Goal: Communication & Community: Answer question/provide support

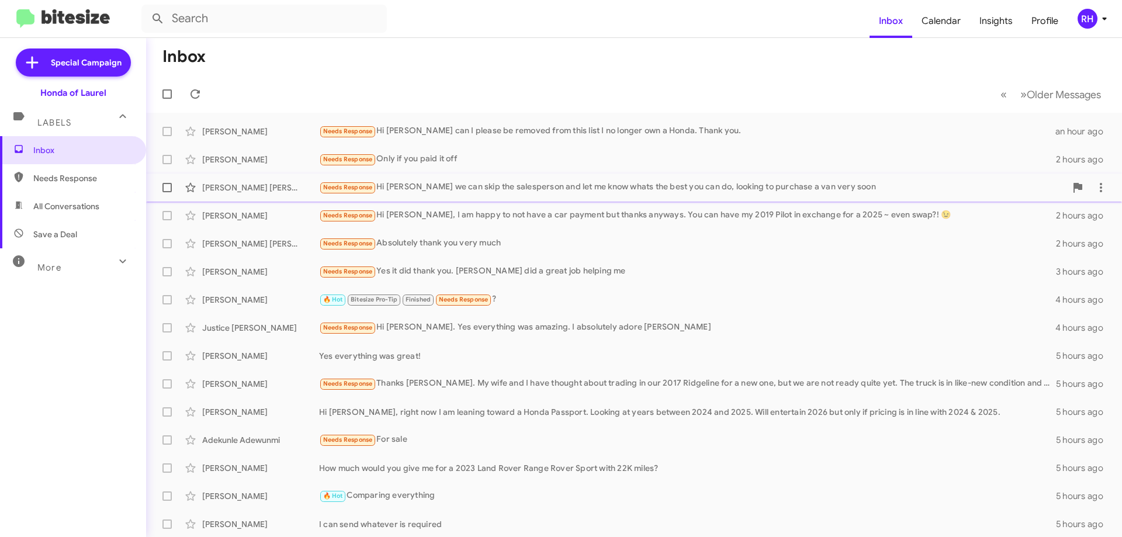
click at [535, 186] on div "Needs Response Hi [PERSON_NAME] we can skip the salesperson and let me know wha…" at bounding box center [692, 187] width 747 height 13
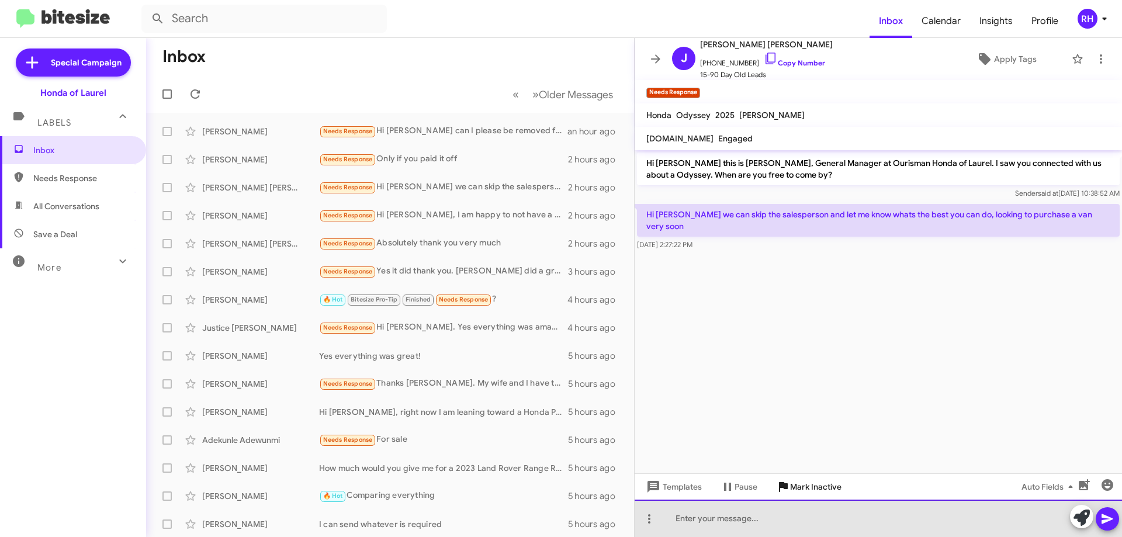
drag, startPoint x: 719, startPoint y: 521, endPoint x: 767, endPoint y: 491, distance: 56.9
click at [730, 515] on div at bounding box center [877, 517] width 487 height 37
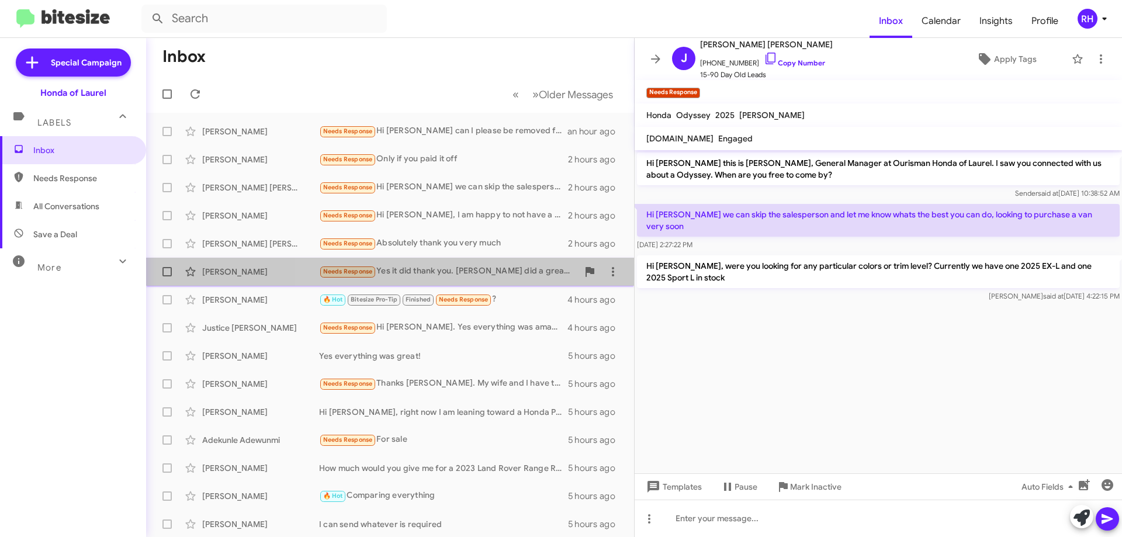
click at [490, 272] on div "Needs Response Yes it did thank you. [PERSON_NAME] did a great job helping me" at bounding box center [448, 271] width 259 height 13
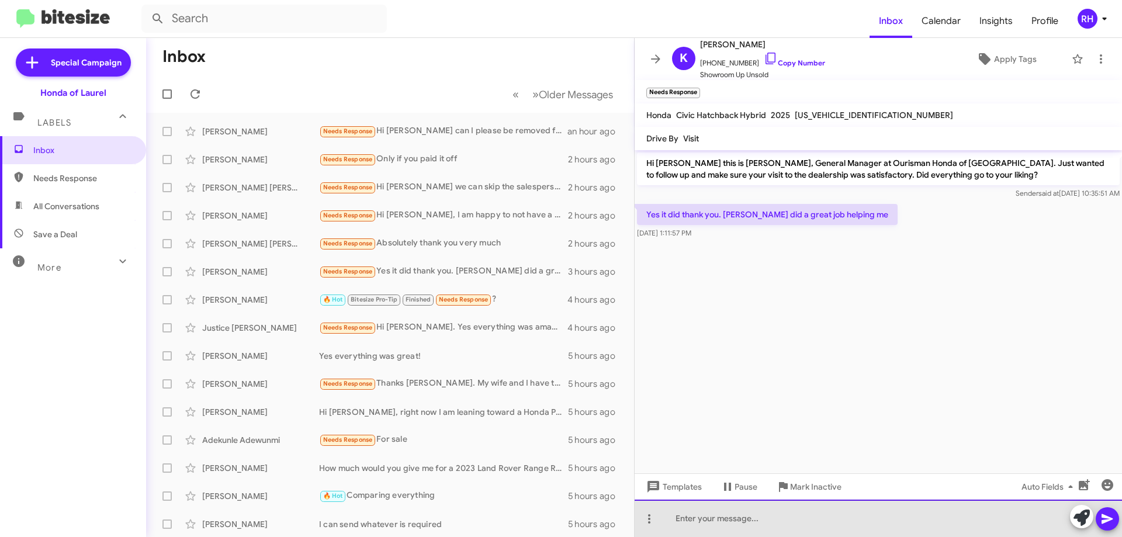
click at [736, 519] on div at bounding box center [877, 517] width 487 height 37
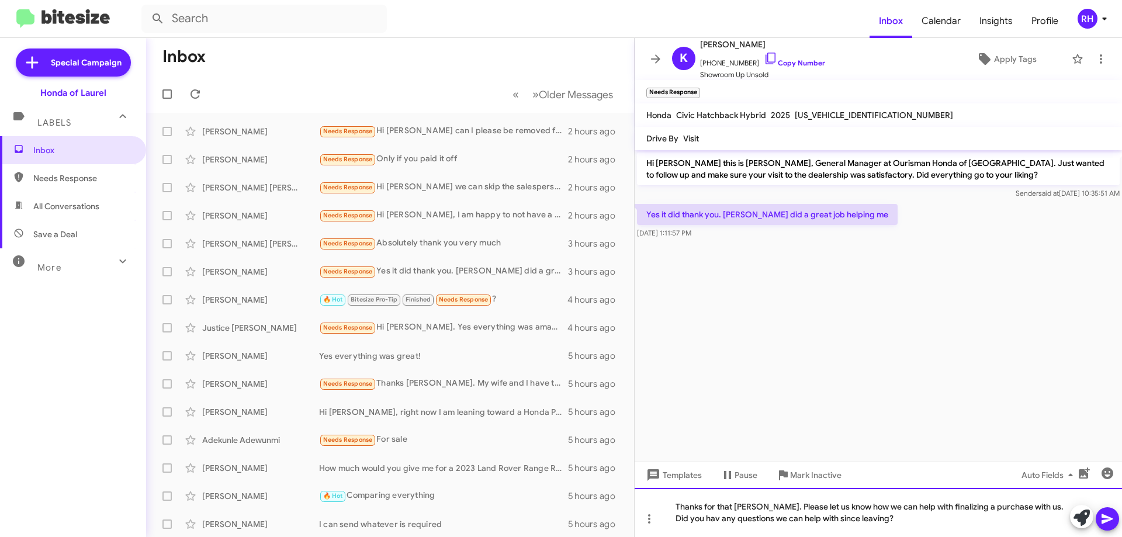
click at [1048, 510] on div "Thanks for that [PERSON_NAME]. Please let us know how we can help with finalizi…" at bounding box center [877, 512] width 487 height 49
click at [1110, 519] on icon at bounding box center [1106, 519] width 11 height 10
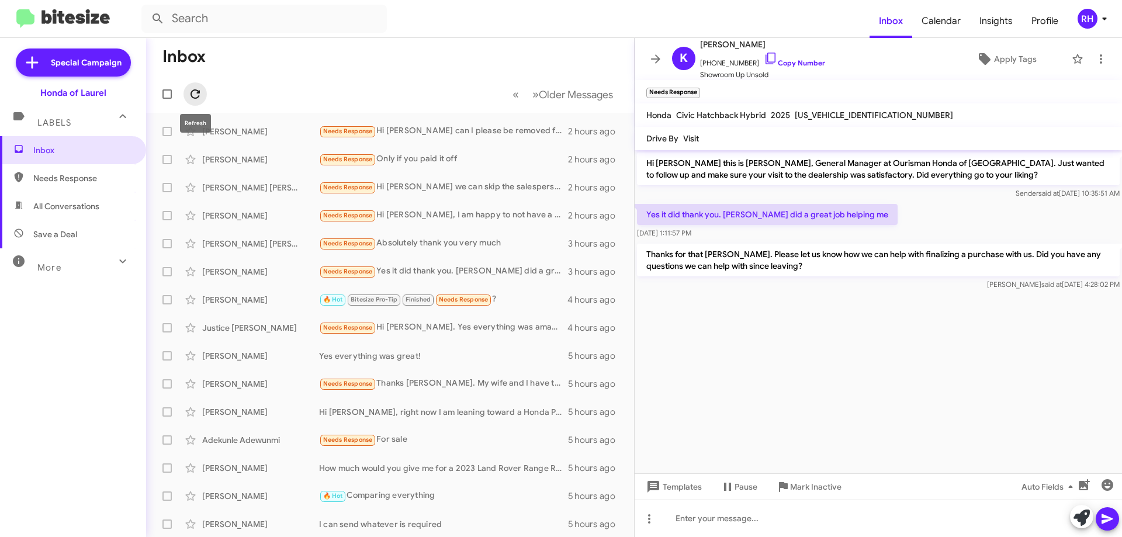
click at [197, 99] on icon at bounding box center [195, 94] width 14 height 14
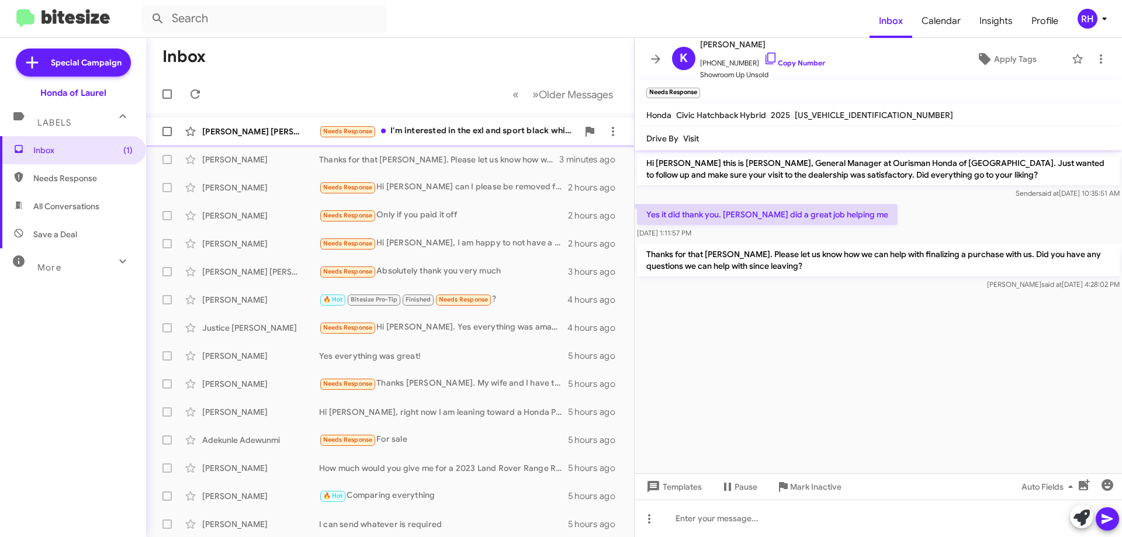
click at [461, 131] on div "Needs Response I'm interested in the exl and sport black white gray all ok" at bounding box center [448, 130] width 259 height 13
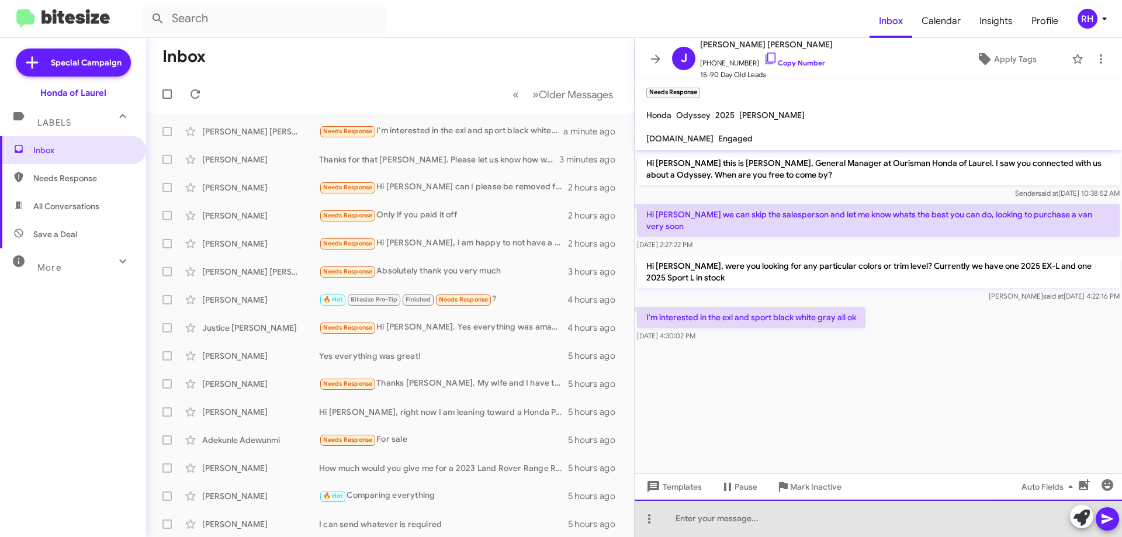
click at [759, 525] on div at bounding box center [877, 517] width 487 height 37
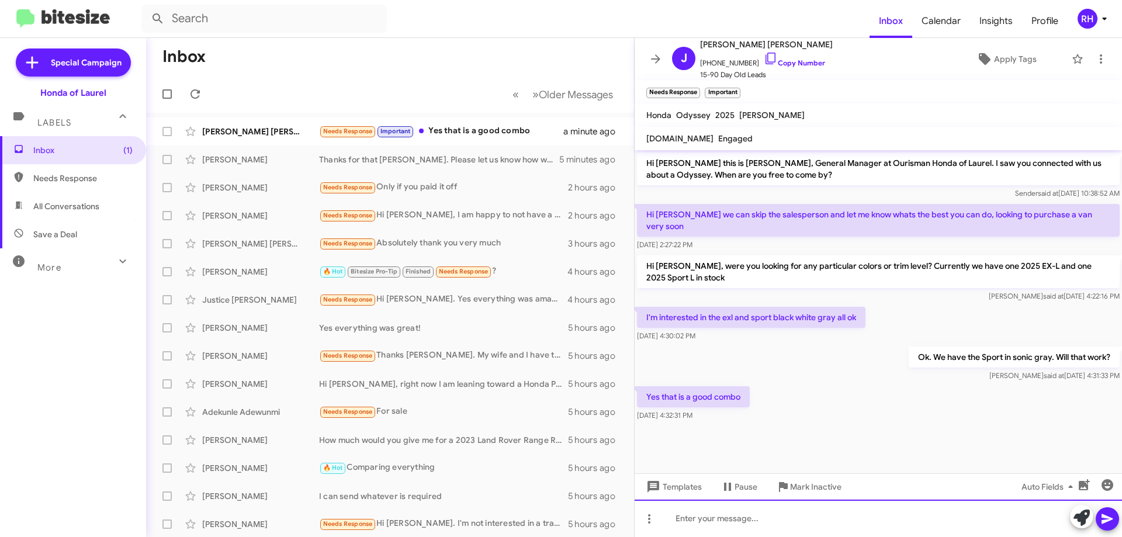
click at [828, 518] on div at bounding box center [877, 517] width 487 height 37
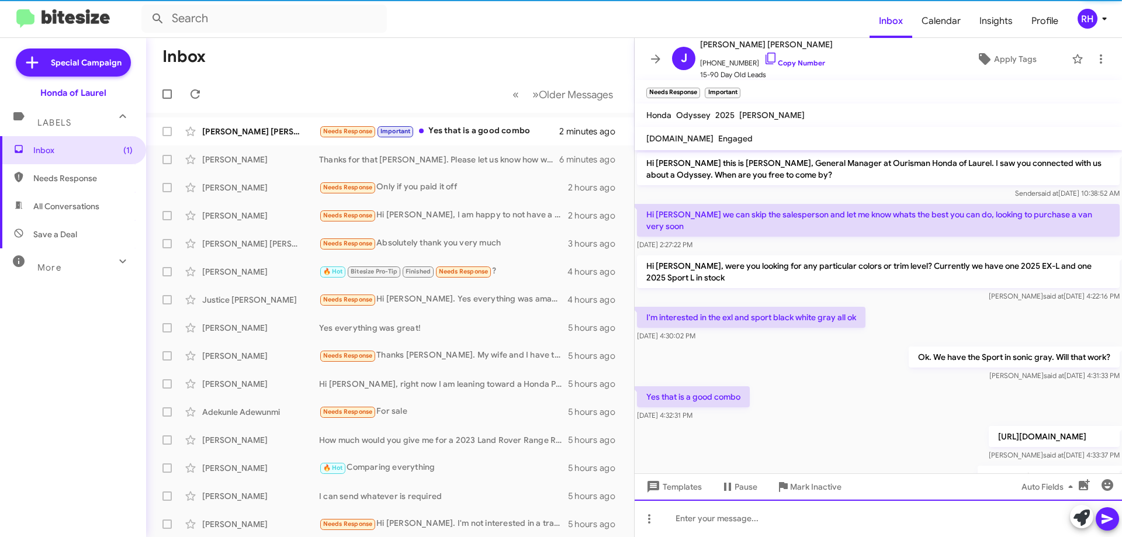
scroll to position [53, 0]
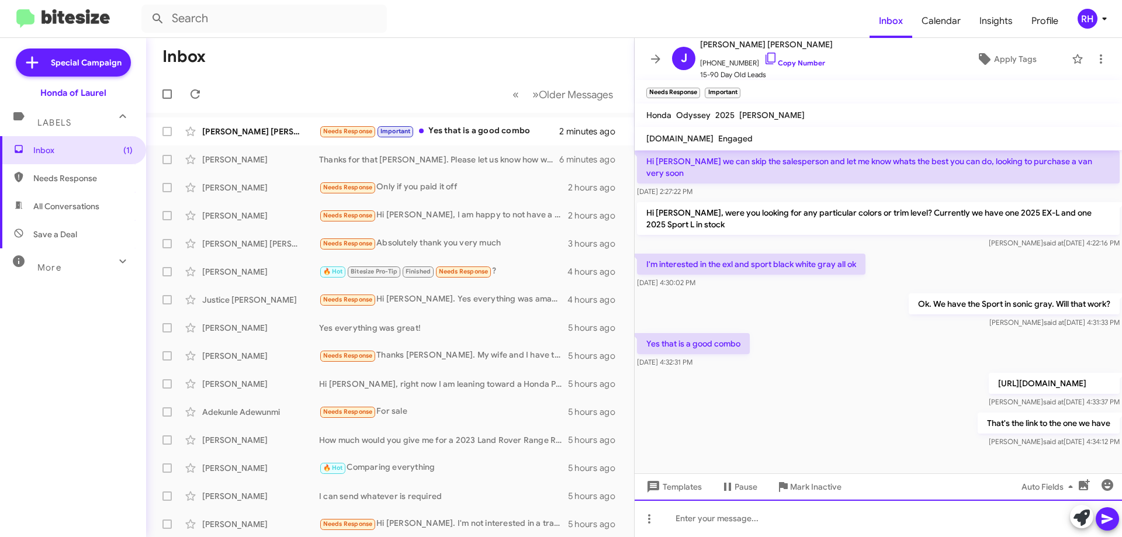
click at [799, 518] on div at bounding box center [877, 517] width 487 height 37
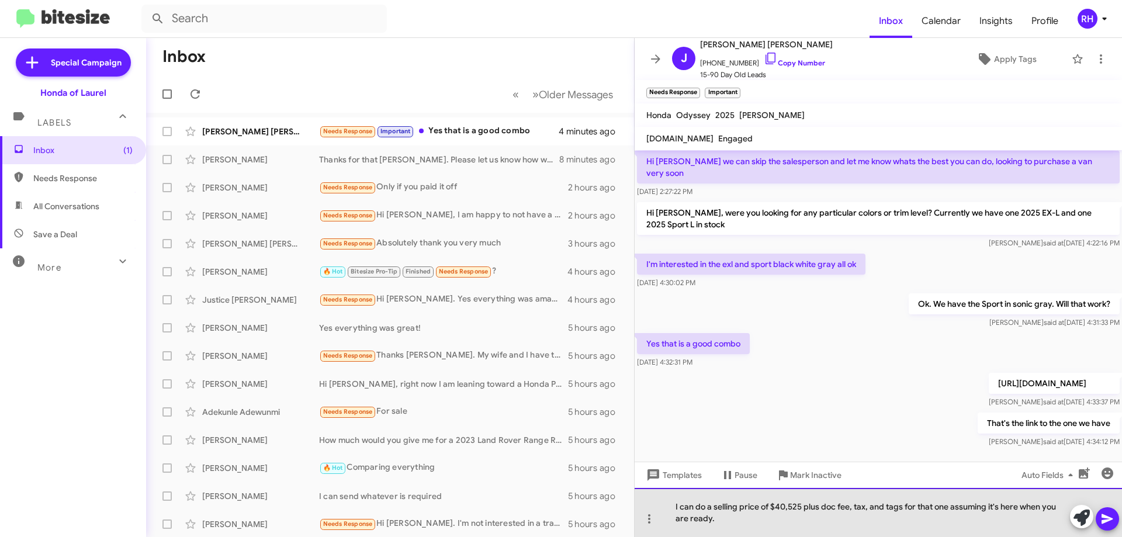
click at [840, 523] on div "I can do a selling price of $40,525 plus doc fee, tax, and tags for that one as…" at bounding box center [877, 512] width 487 height 49
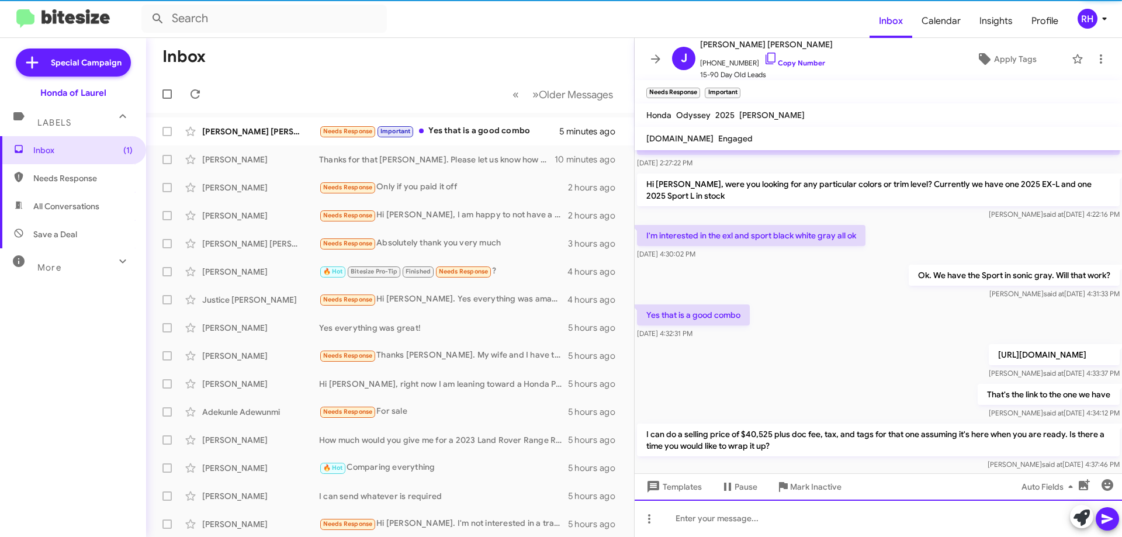
scroll to position [107, 0]
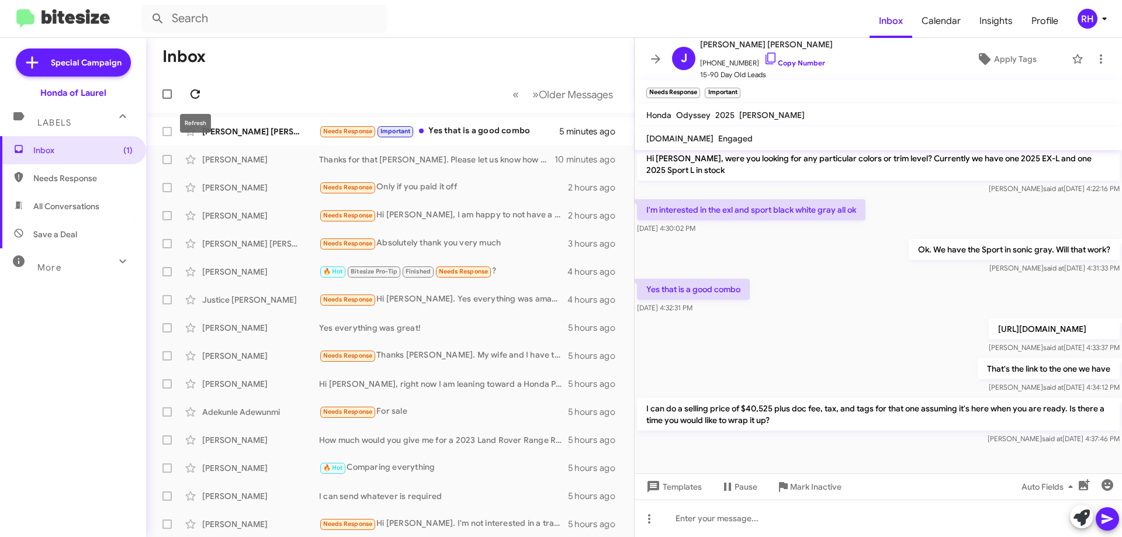
click at [190, 95] on icon at bounding box center [195, 94] width 14 height 14
click at [864, 445] on div "I can do a selling price of $40,525 plus doc fee, tax, and tags for that one as…" at bounding box center [877, 420] width 487 height 51
click at [495, 221] on div "Needs Response Hi [PERSON_NAME], I am happy to not have a car payment but thank…" at bounding box center [448, 215] width 259 height 13
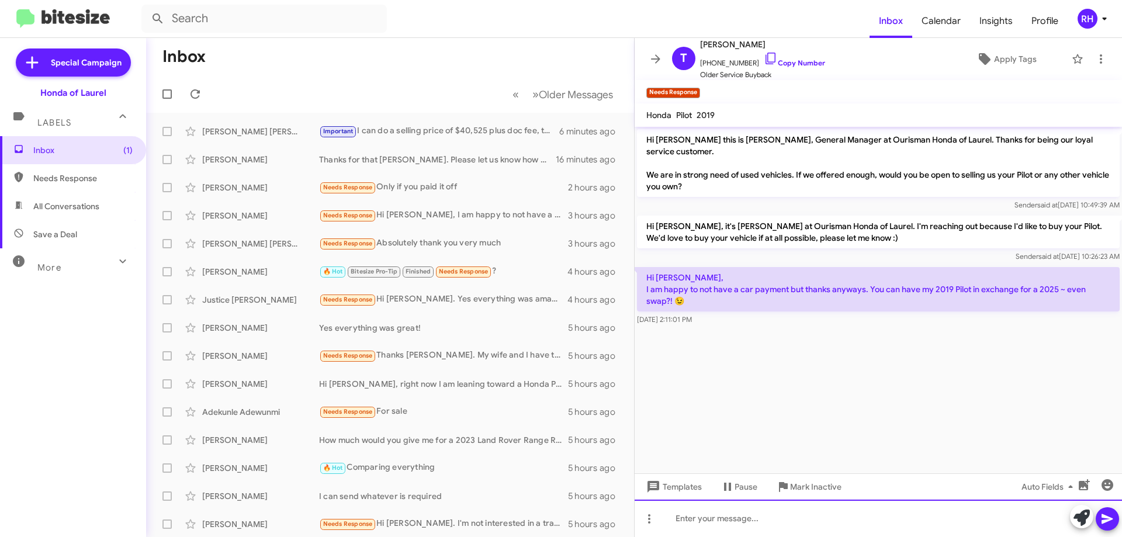
click at [730, 526] on div at bounding box center [877, 517] width 487 height 37
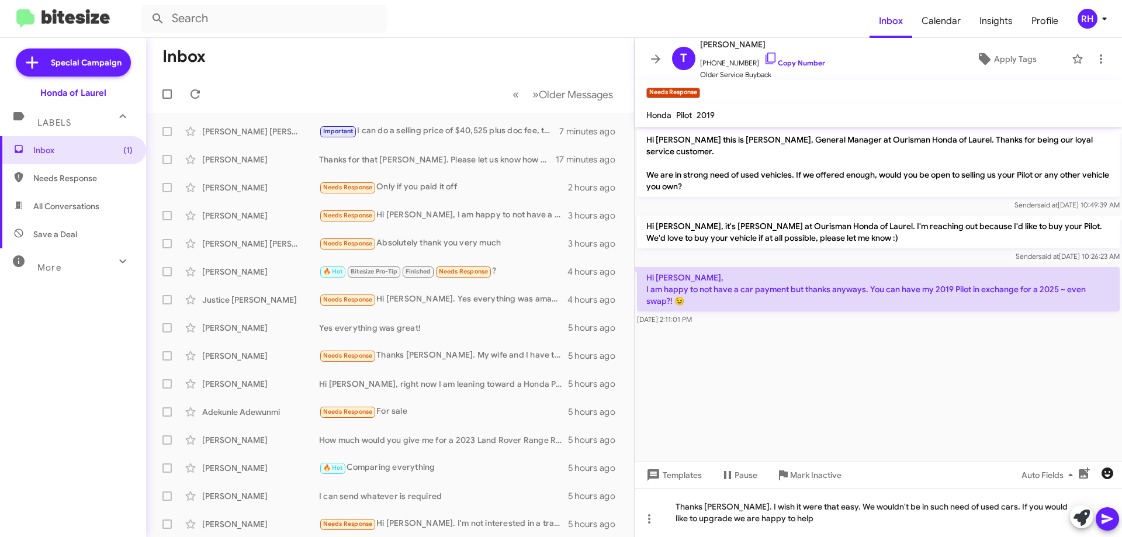
click at [1105, 477] on icon "button" at bounding box center [1107, 473] width 12 height 12
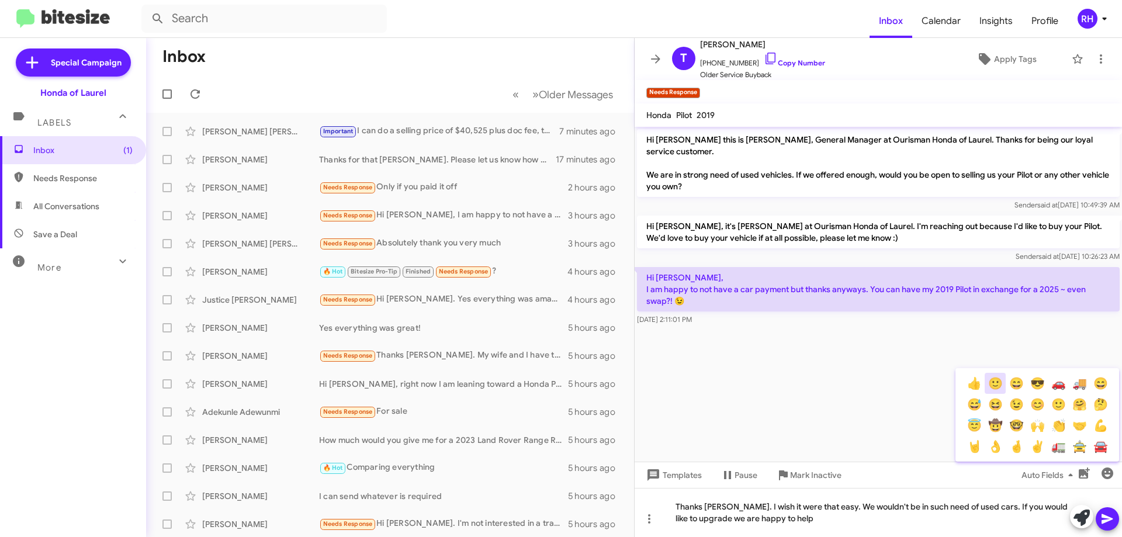
click at [995, 385] on button "🙂" at bounding box center [994, 383] width 21 height 21
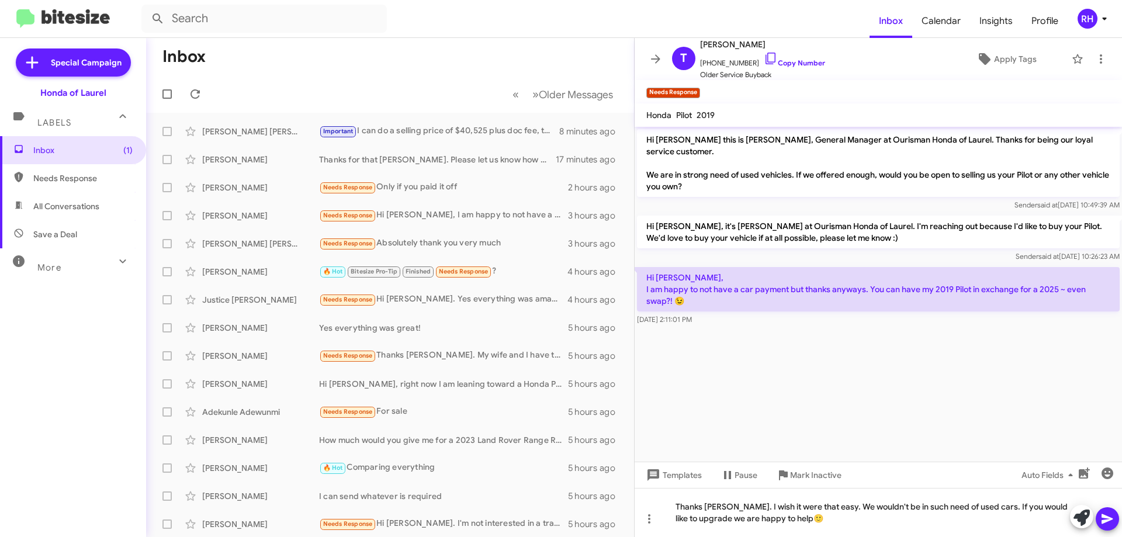
click at [1111, 517] on icon at bounding box center [1107, 519] width 14 height 14
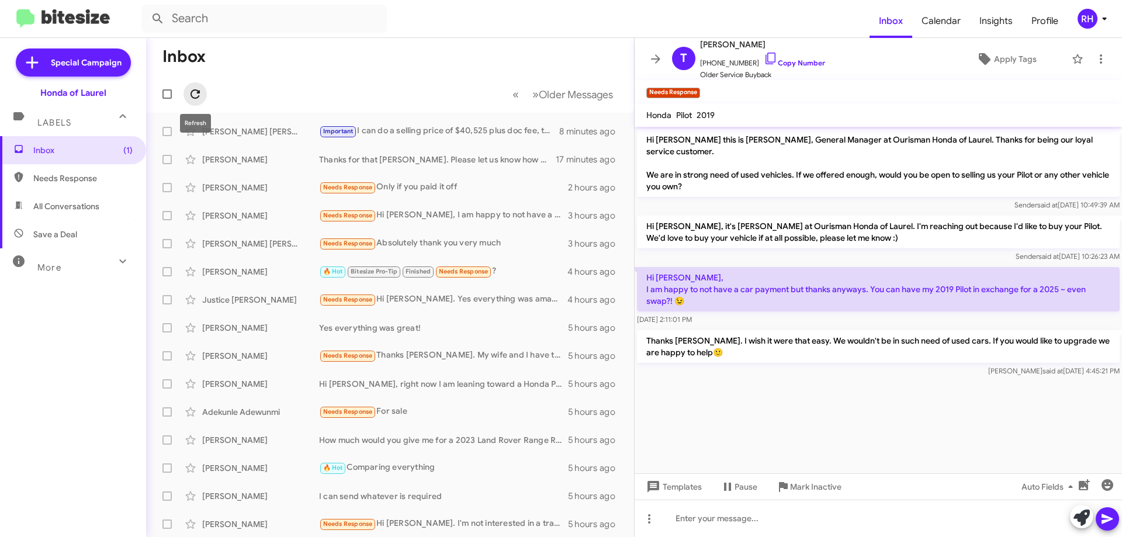
click at [197, 91] on icon at bounding box center [194, 93] width 9 height 9
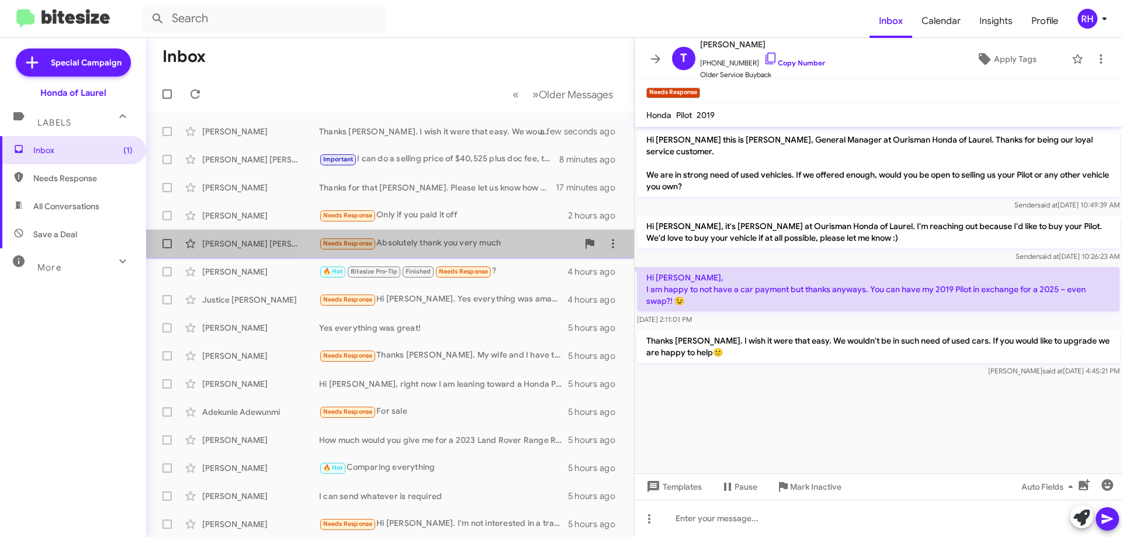
click at [434, 248] on div "Needs Response Absolutely thank you very much" at bounding box center [448, 243] width 259 height 13
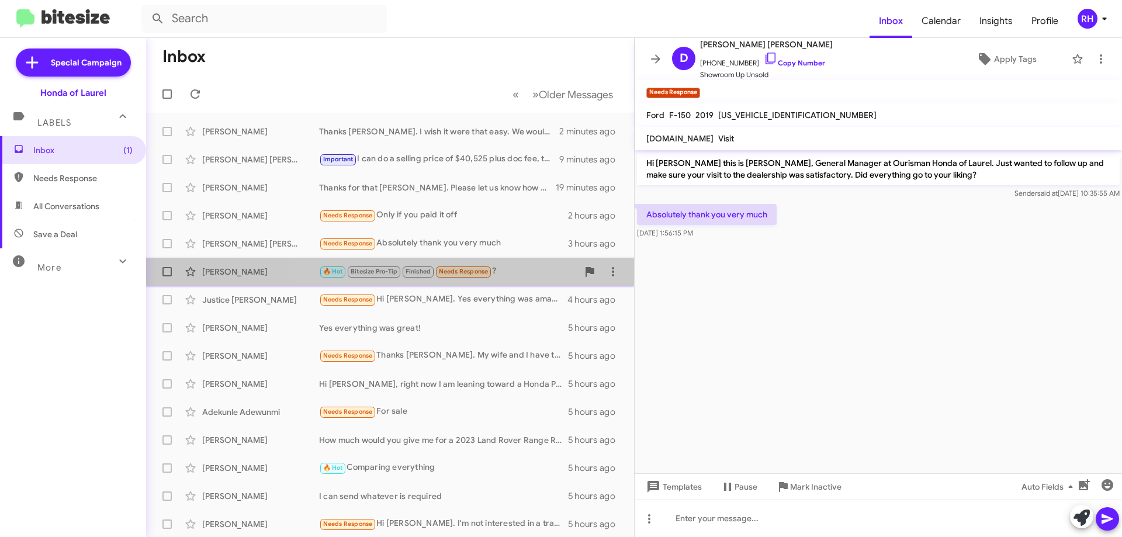
click at [525, 268] on div "🔥 Hot Bitesize Pro-Tip Finished Needs Response ?" at bounding box center [448, 271] width 259 height 13
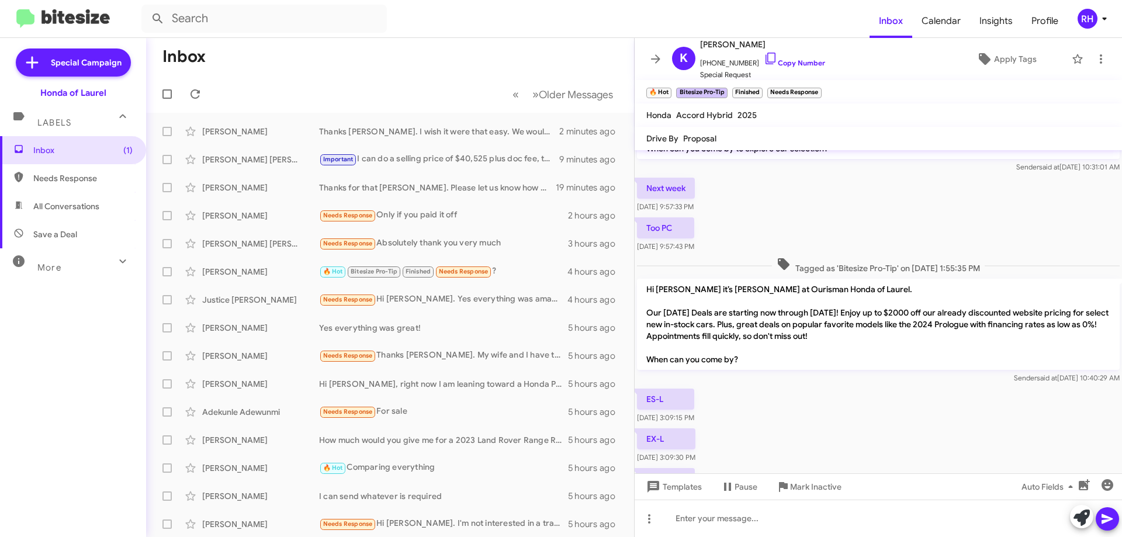
scroll to position [397, 0]
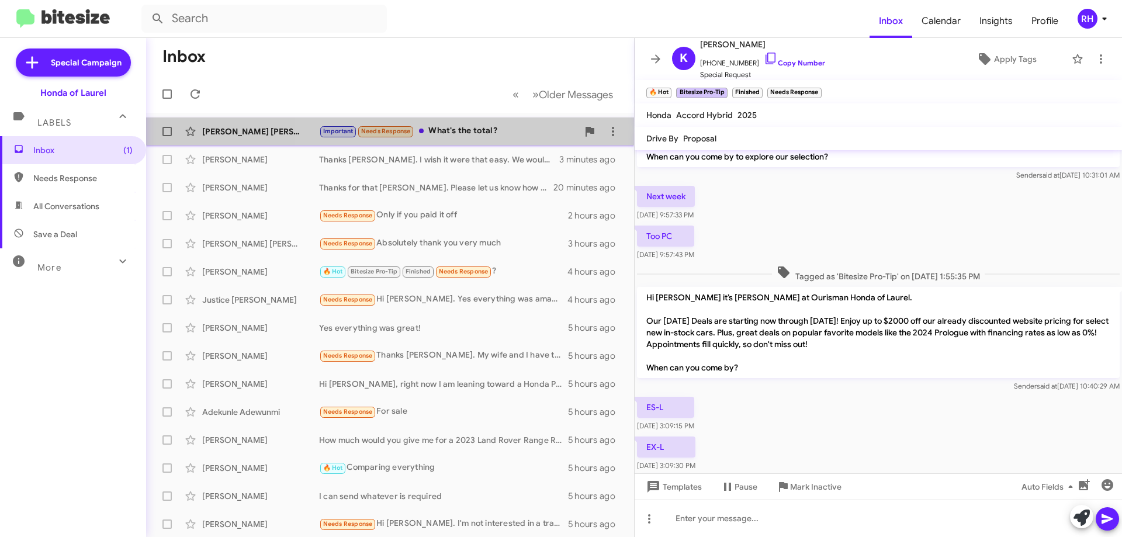
click at [473, 131] on div "Important Needs Response What's the total?" at bounding box center [448, 130] width 259 height 13
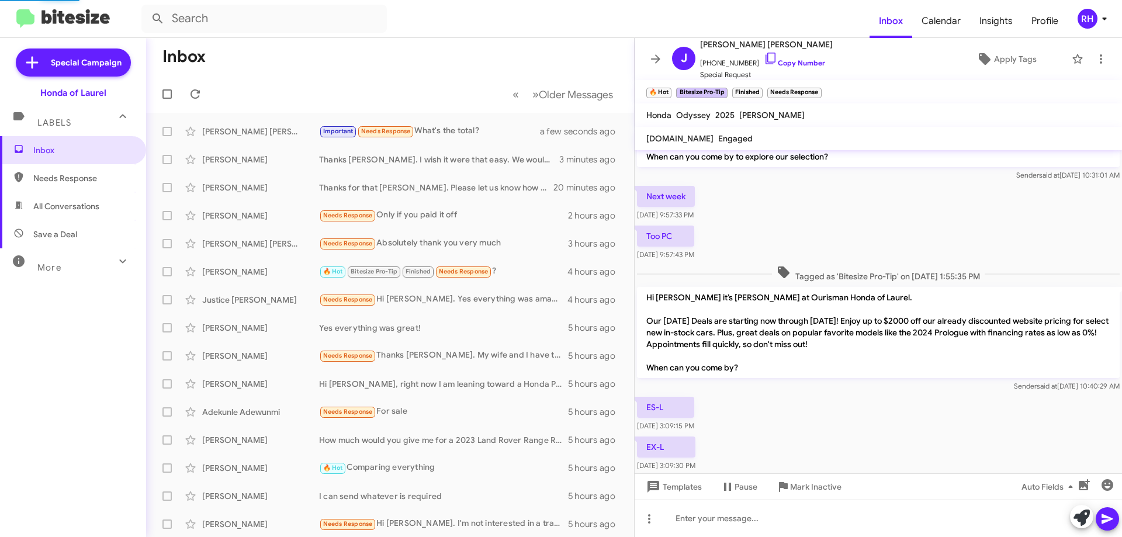
scroll to position [150, 0]
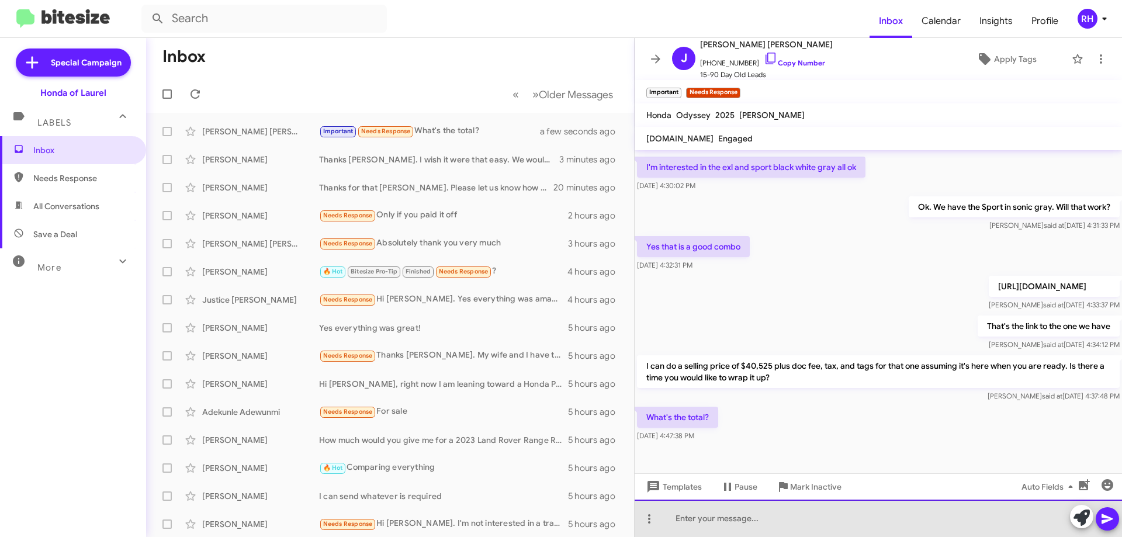
click at [838, 522] on div at bounding box center [877, 517] width 487 height 37
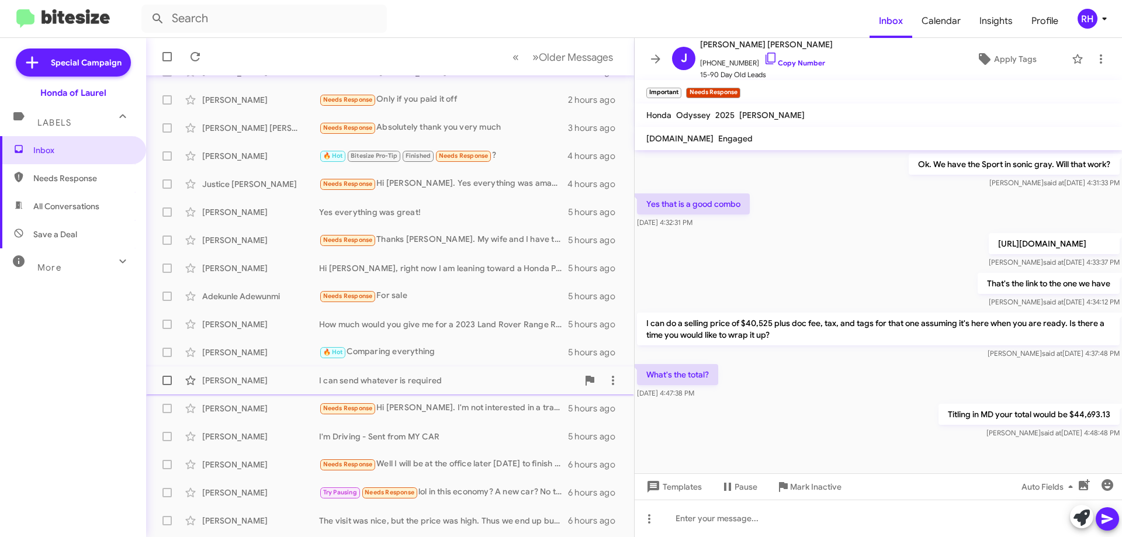
scroll to position [117, 0]
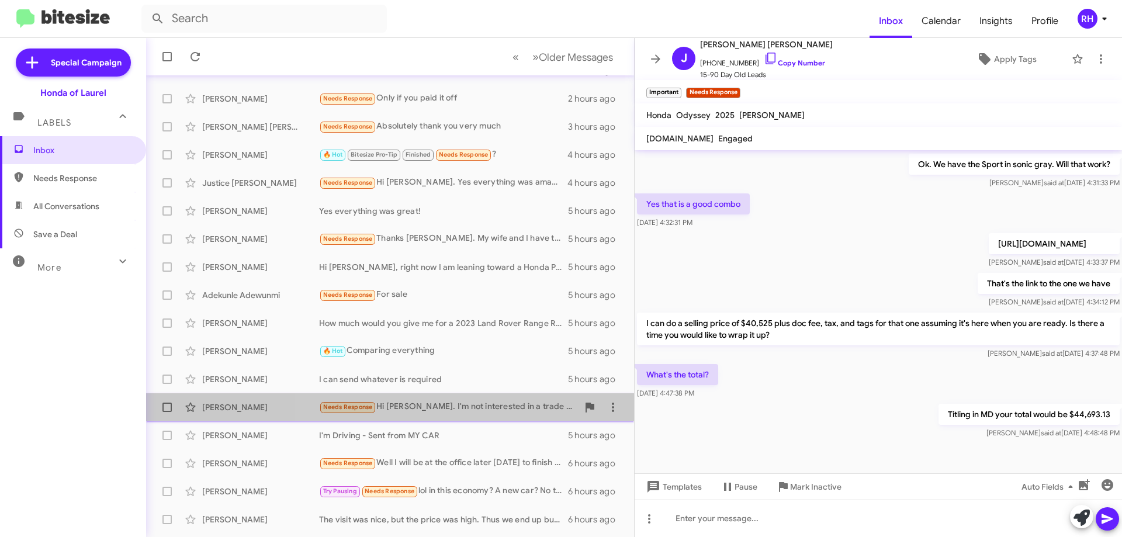
click at [470, 406] on div "Needs Response Hi [PERSON_NAME]. I'm not interested in a trade in." at bounding box center [448, 406] width 259 height 13
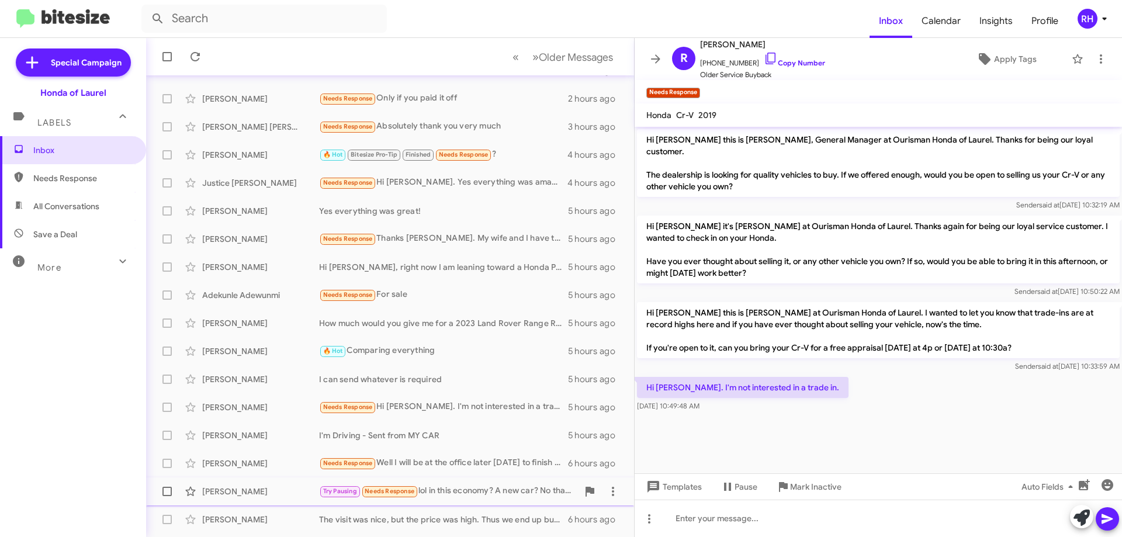
click at [815, 491] on span "Mark Inactive" at bounding box center [815, 486] width 51 height 21
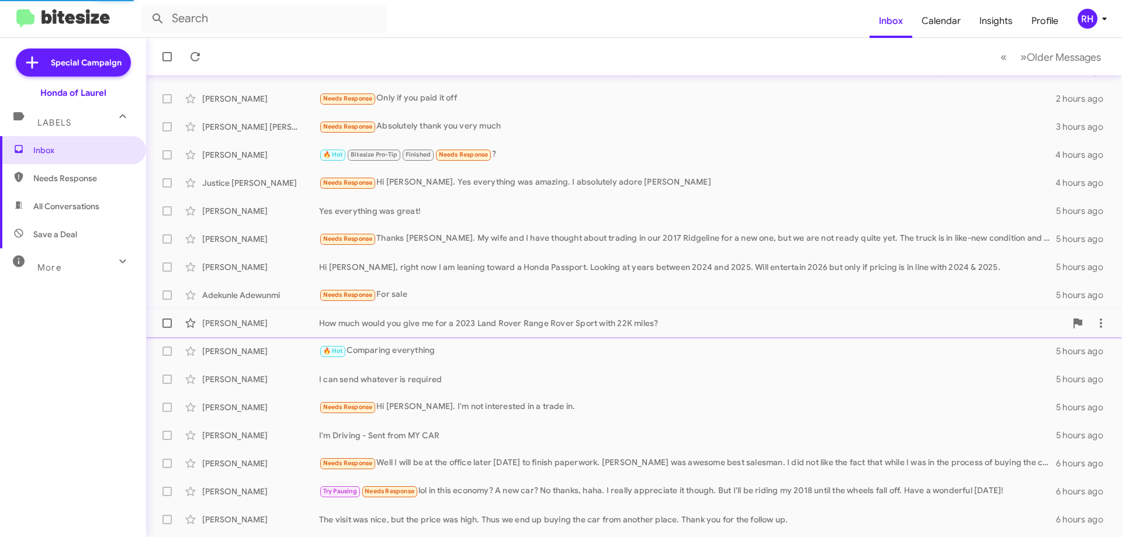
scroll to position [113, 0]
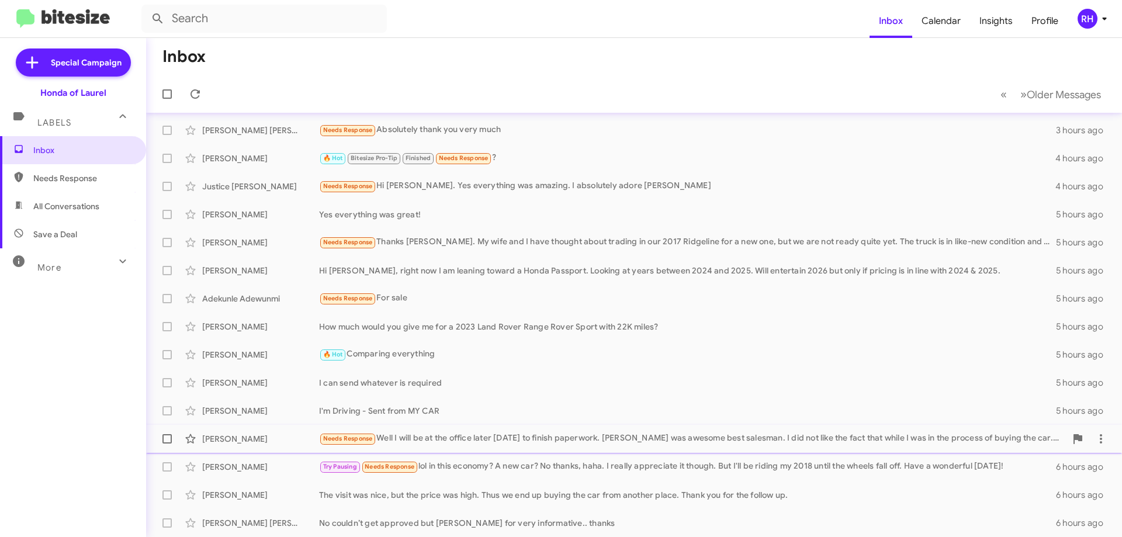
click at [549, 440] on div "Needs Response Well I will be at the office later [DATE] to finish paperwork. […" at bounding box center [692, 438] width 747 height 13
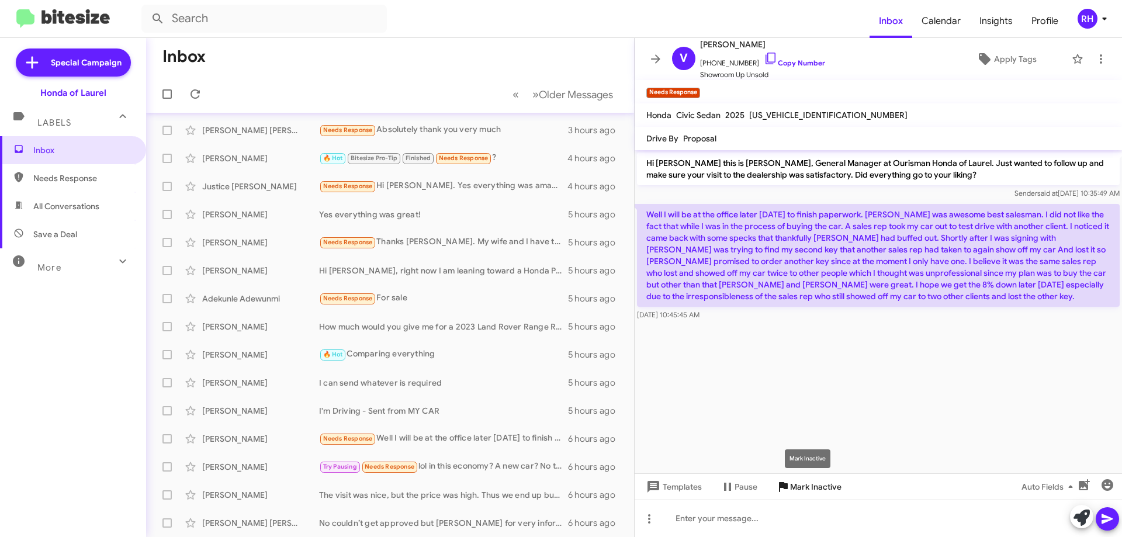
click at [820, 488] on span "Mark Inactive" at bounding box center [815, 486] width 51 height 21
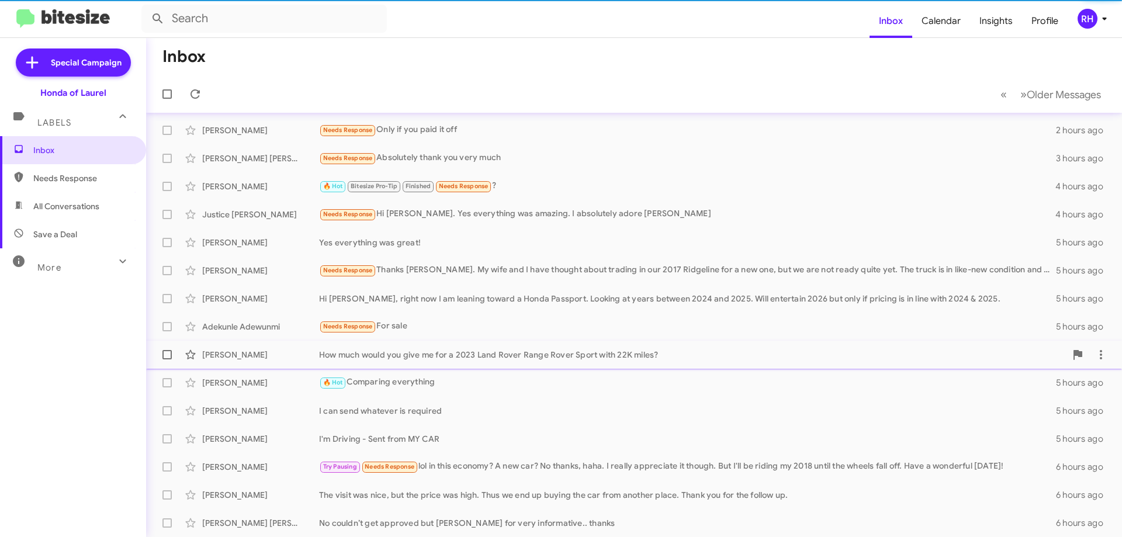
scroll to position [85, 0]
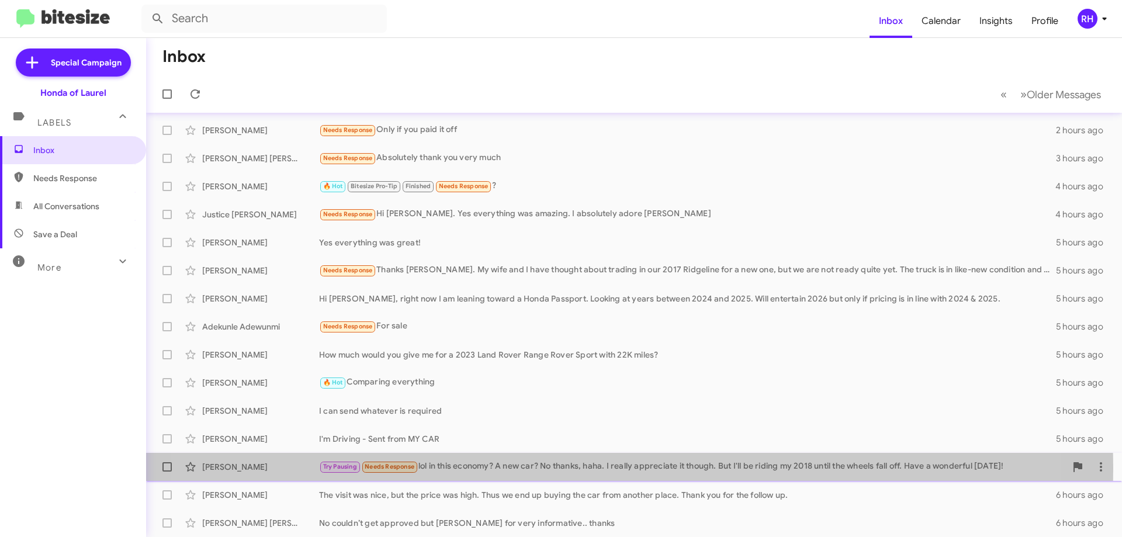
click at [567, 468] on div "Try Pausing Needs Response lol in this economy? A new car? No thanks, haha. I r…" at bounding box center [692, 466] width 747 height 13
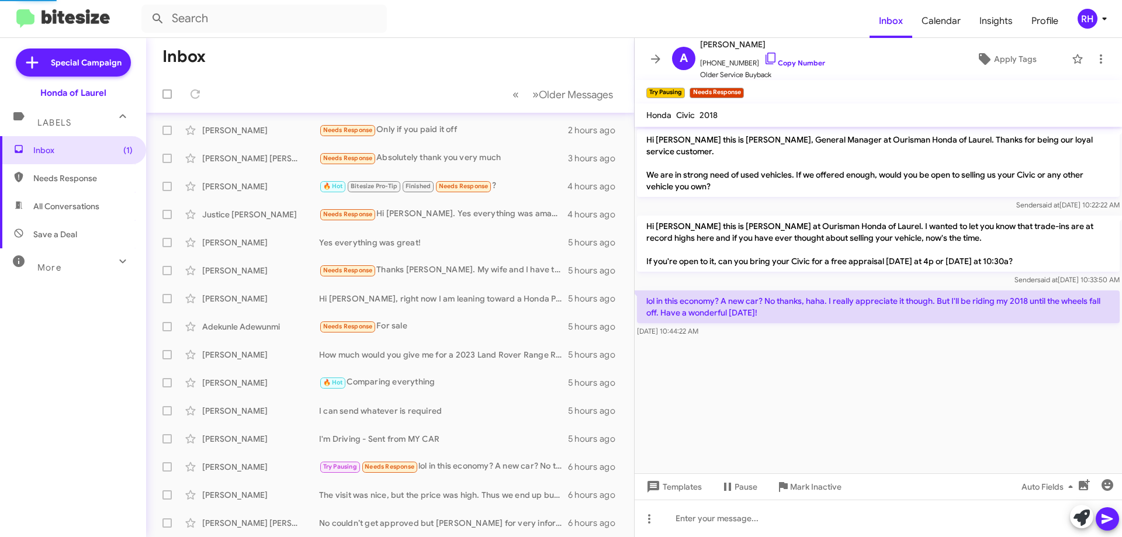
scroll to position [117, 0]
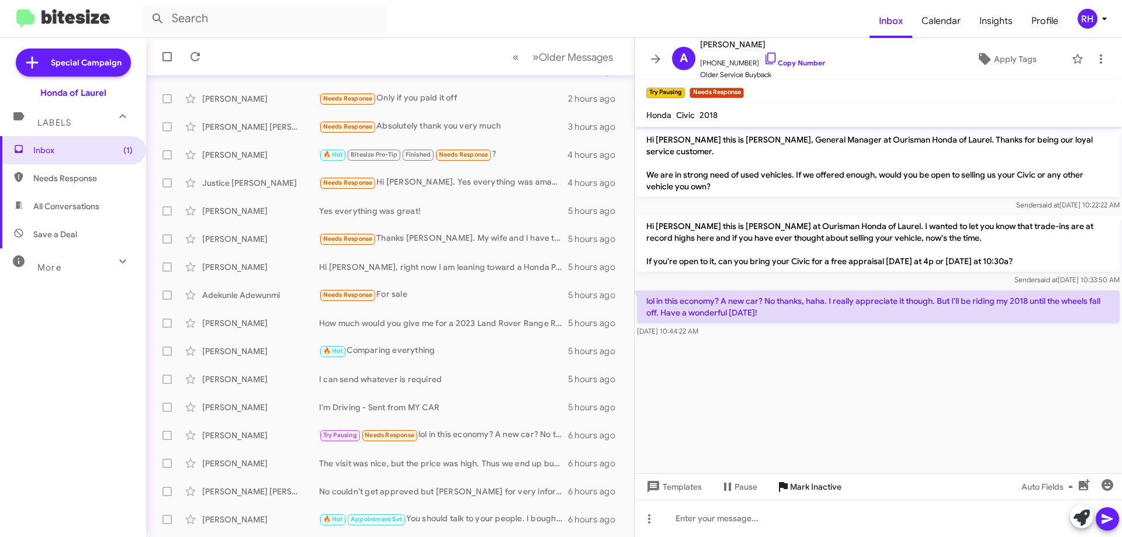
click at [810, 490] on span "Mark Inactive" at bounding box center [815, 486] width 51 height 21
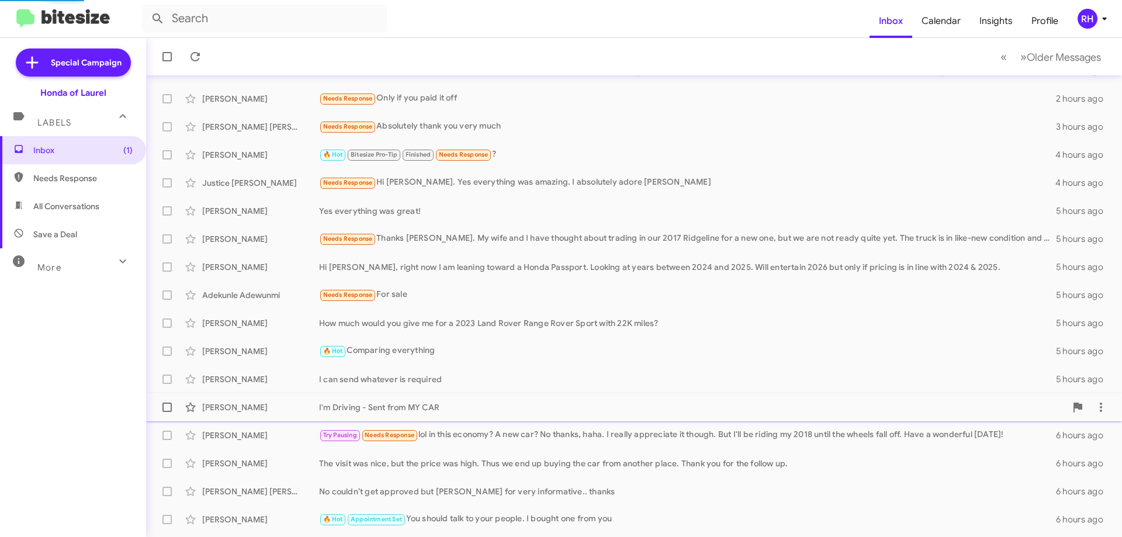
scroll to position [113, 0]
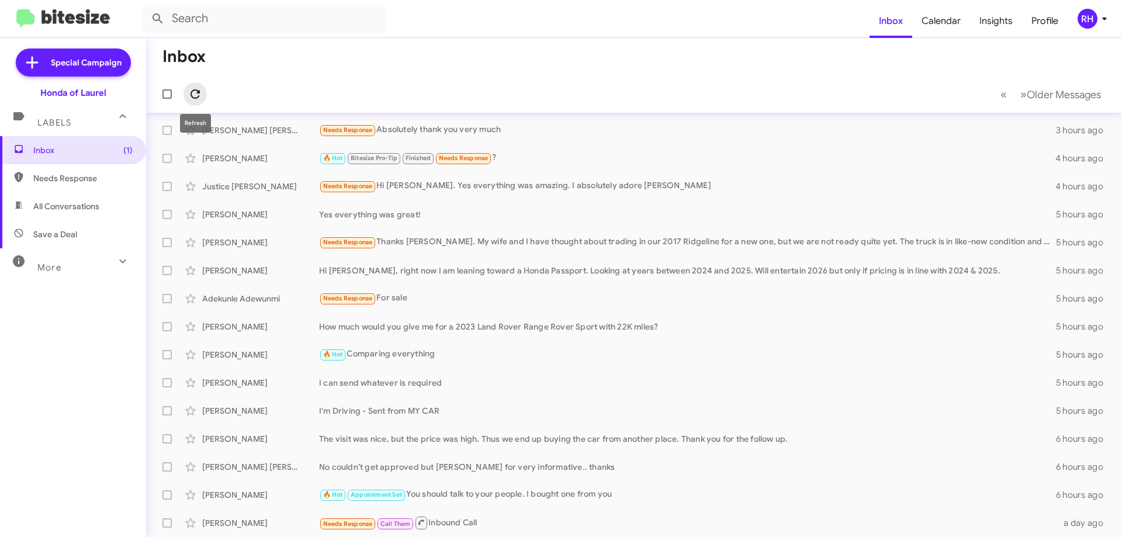
click at [197, 93] on icon at bounding box center [195, 94] width 14 height 14
click at [631, 442] on div "The visit was nice, but the price was high. Thus we end up buying the car from …" at bounding box center [692, 439] width 747 height 12
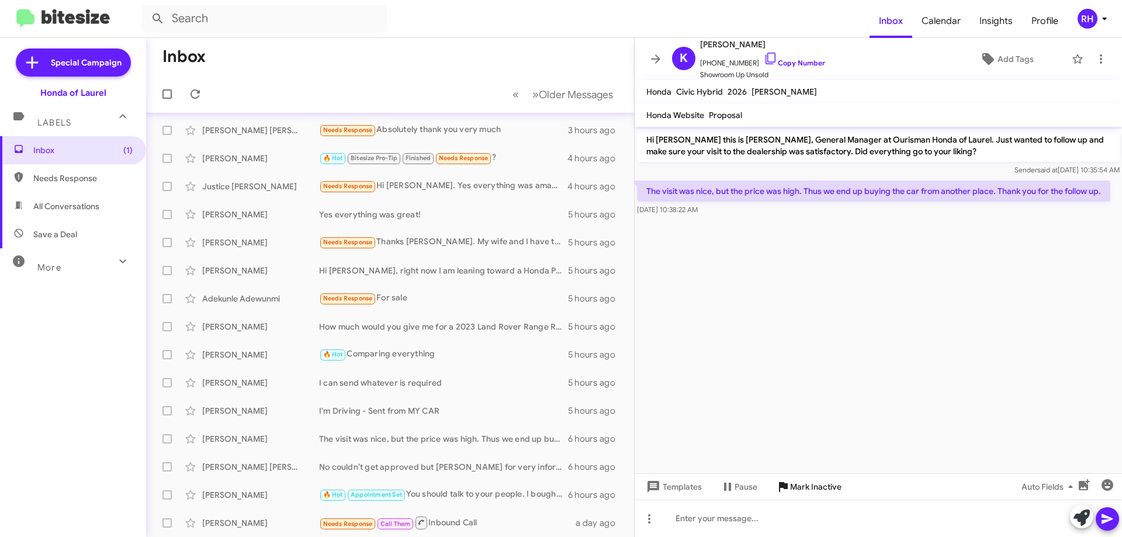
click at [819, 492] on span "Mark Inactive" at bounding box center [815, 486] width 51 height 21
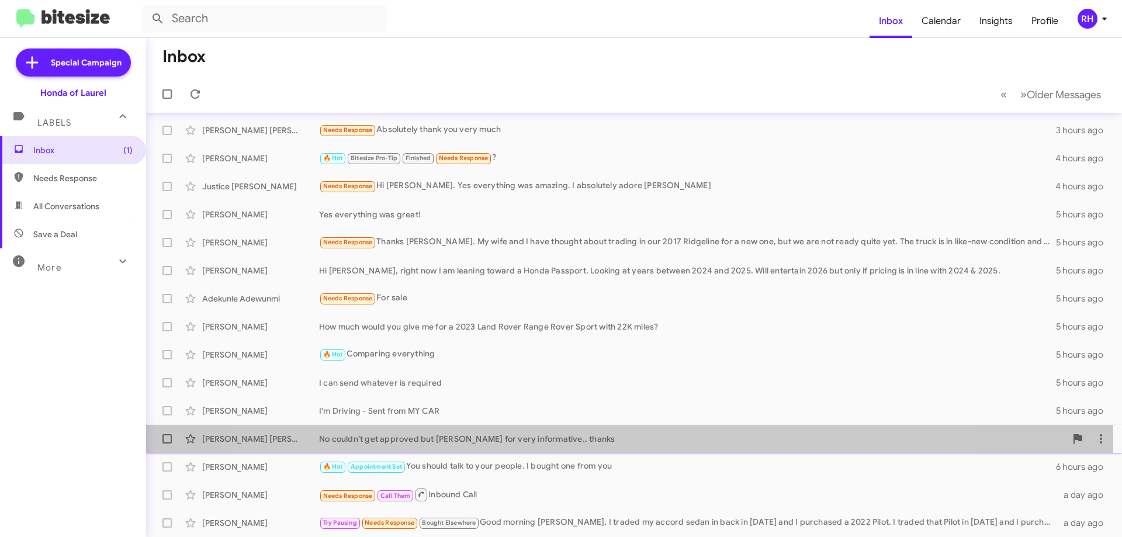
click at [599, 440] on div "No couldn’t get approved but [PERSON_NAME] for very informative.. thanks" at bounding box center [692, 439] width 747 height 12
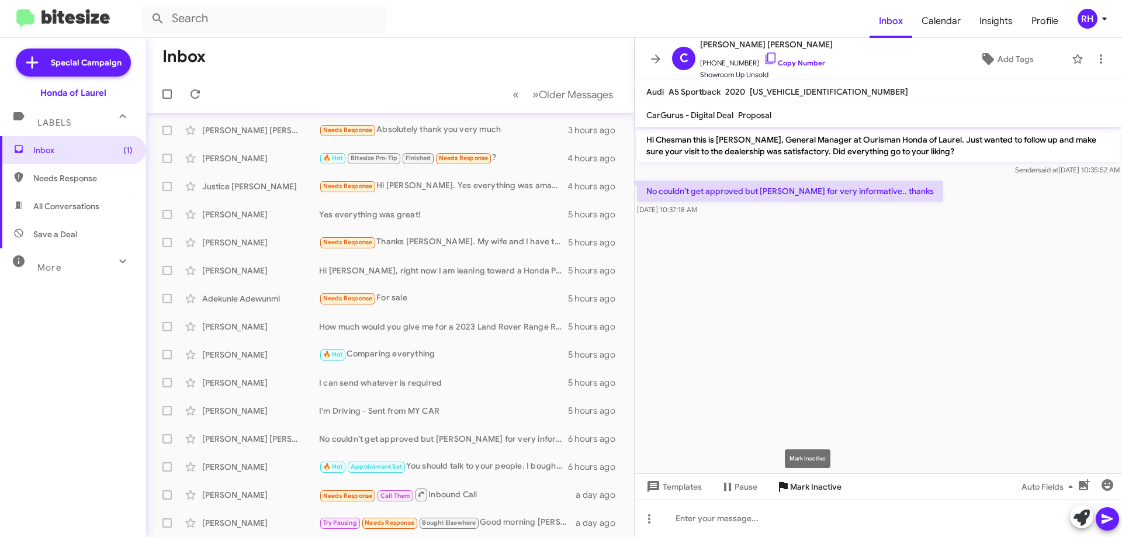
click at [825, 481] on span "Mark Inactive" at bounding box center [815, 486] width 51 height 21
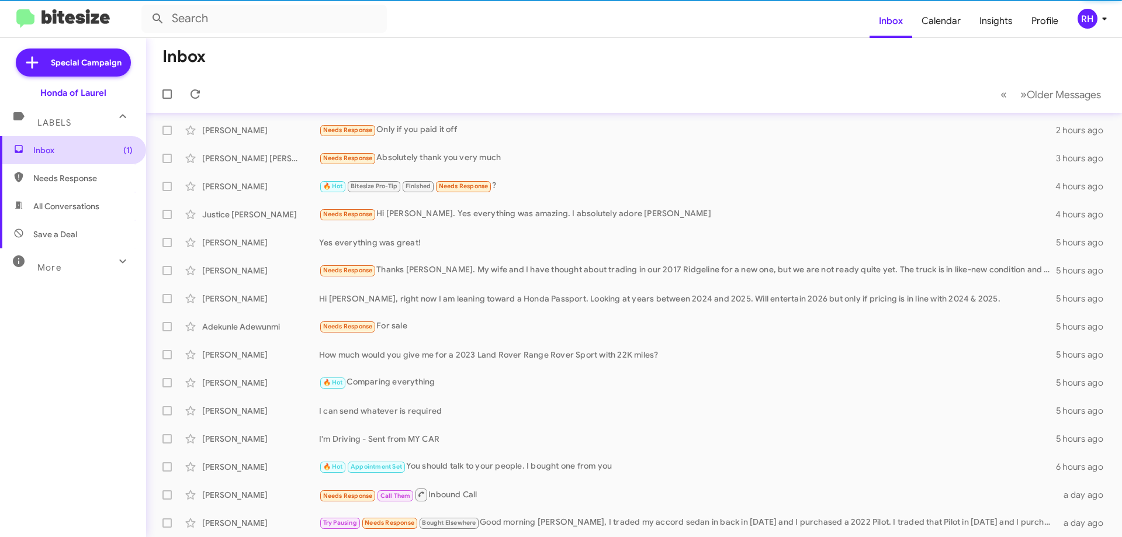
scroll to position [85, 0]
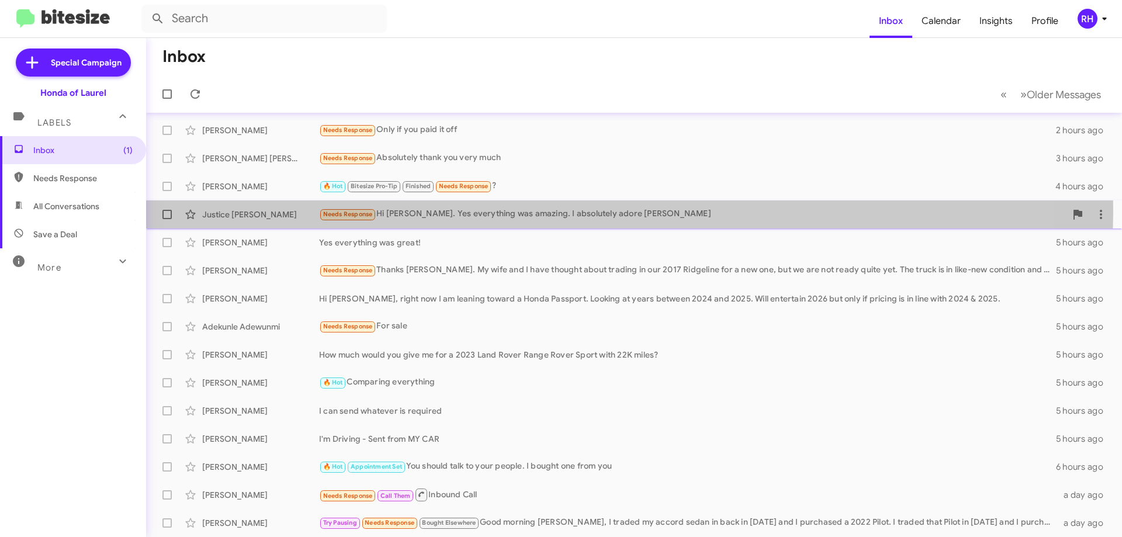
click at [564, 212] on div "Needs Response Hi [PERSON_NAME]. Yes everything was amazing. I absolutely adore…" at bounding box center [692, 213] width 747 height 13
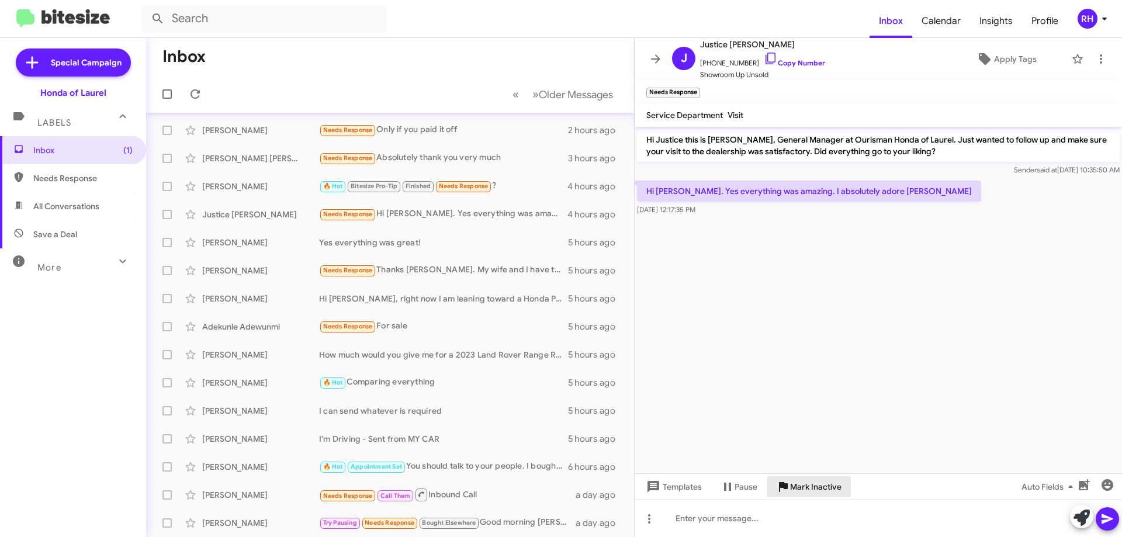
click at [808, 483] on span "Mark Inactive" at bounding box center [815, 486] width 51 height 21
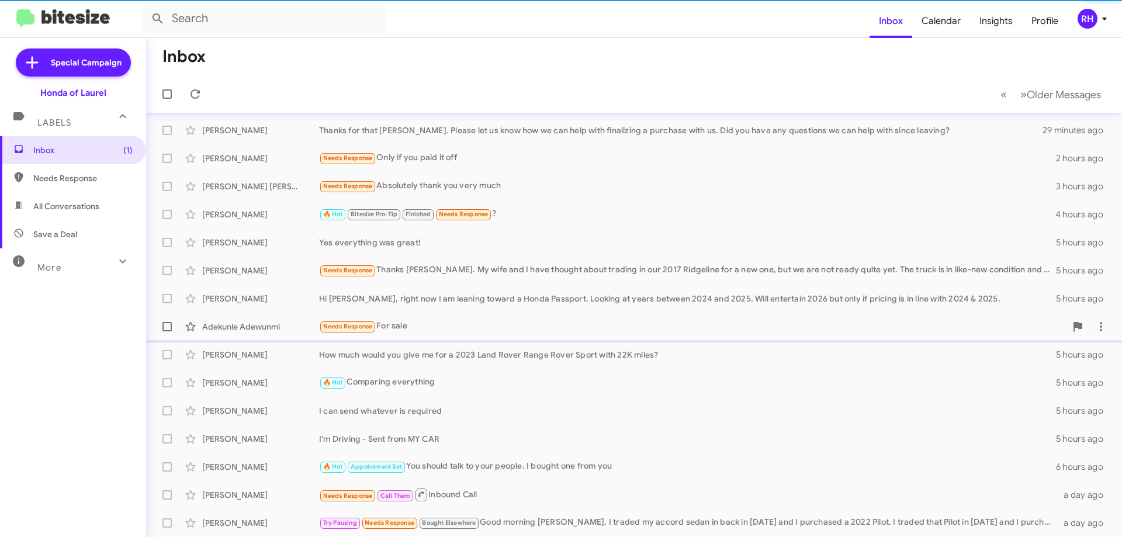
scroll to position [57, 0]
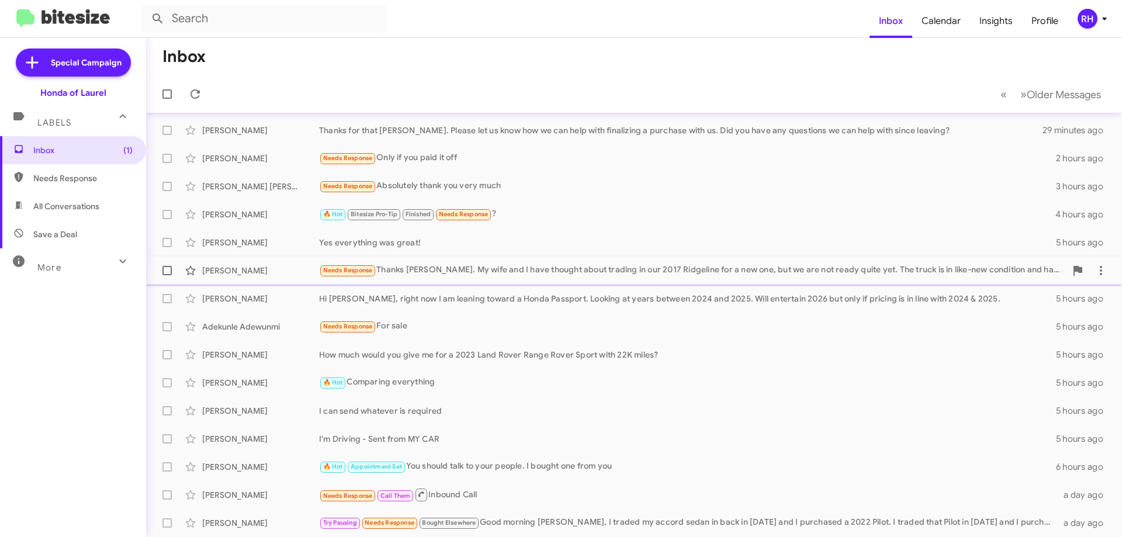
click at [788, 275] on div "Needs Response Thanks [PERSON_NAME]. My wife and I have thought about trading i…" at bounding box center [692, 269] width 747 height 13
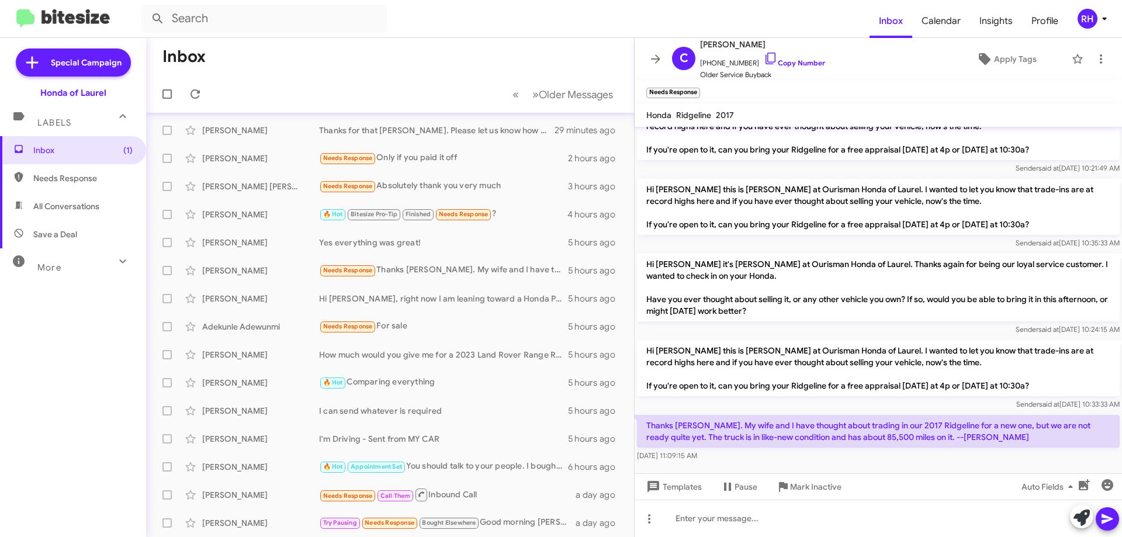
scroll to position [120, 0]
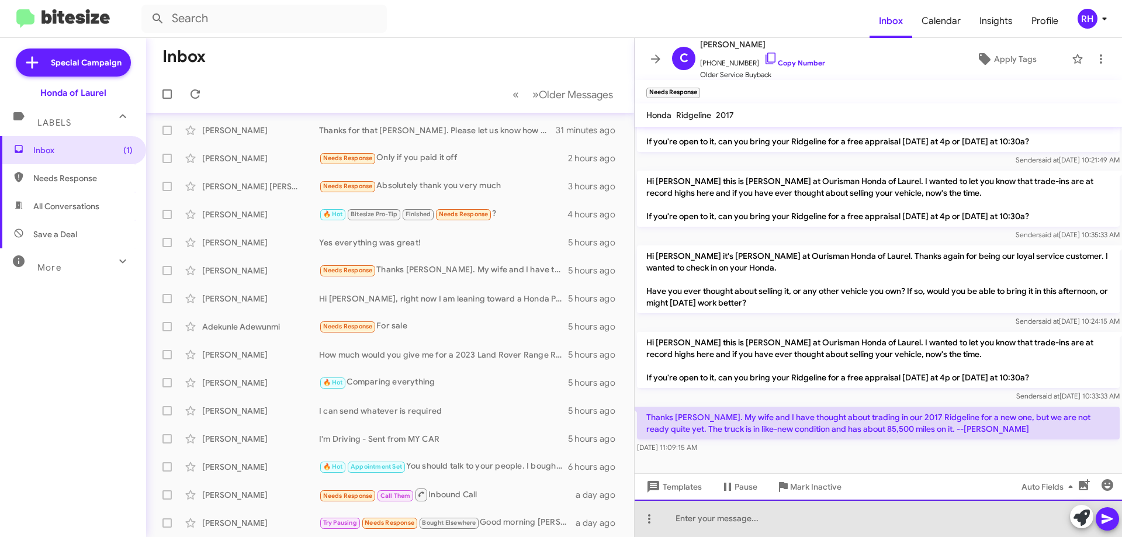
click at [776, 520] on div at bounding box center [877, 517] width 487 height 37
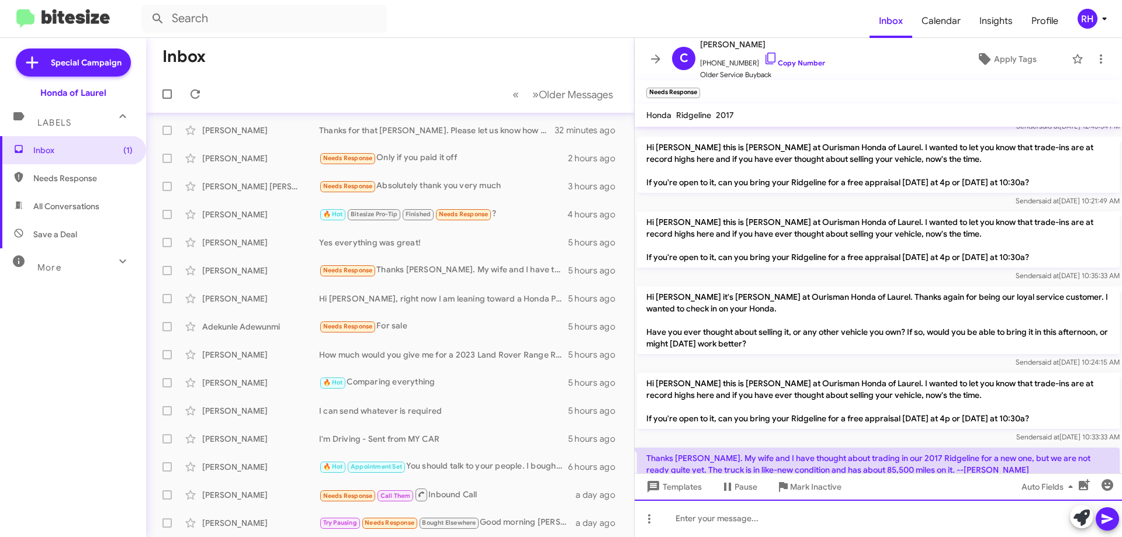
scroll to position [162, 0]
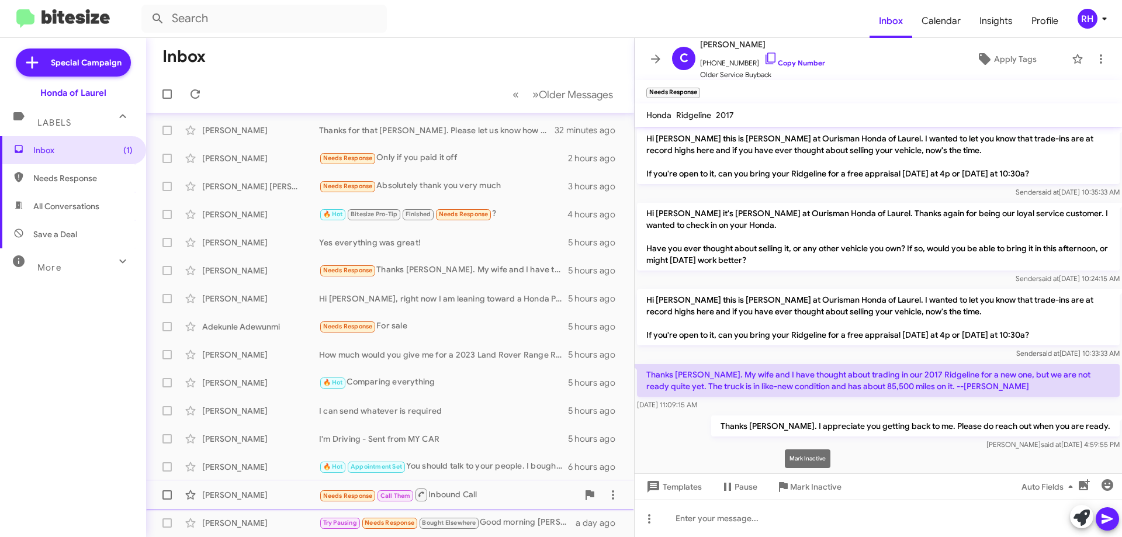
click at [816, 490] on span "Mark Inactive" at bounding box center [815, 486] width 51 height 21
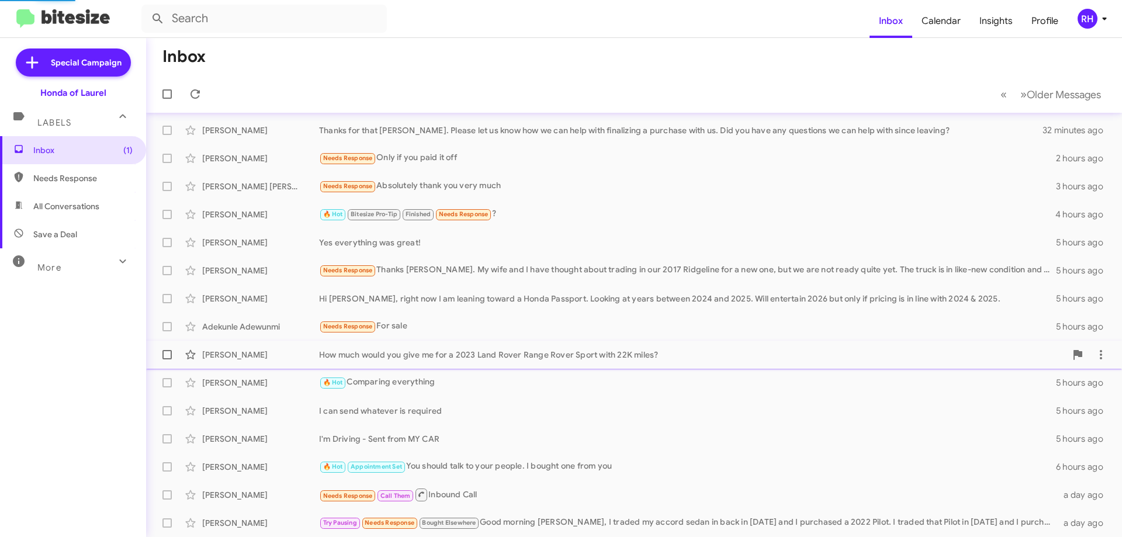
scroll to position [29, 0]
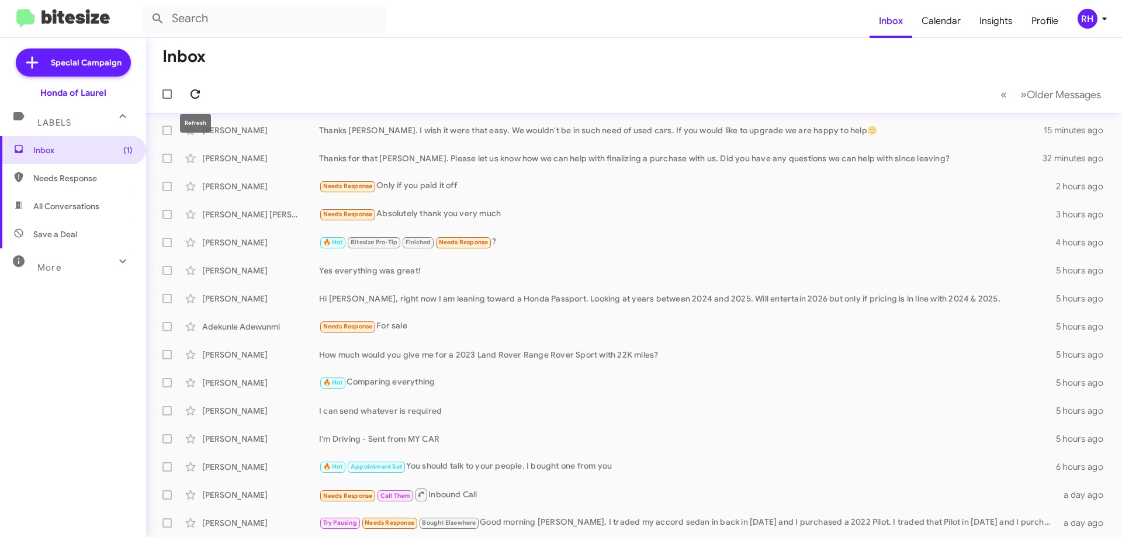
click at [195, 95] on icon at bounding box center [195, 94] width 14 height 14
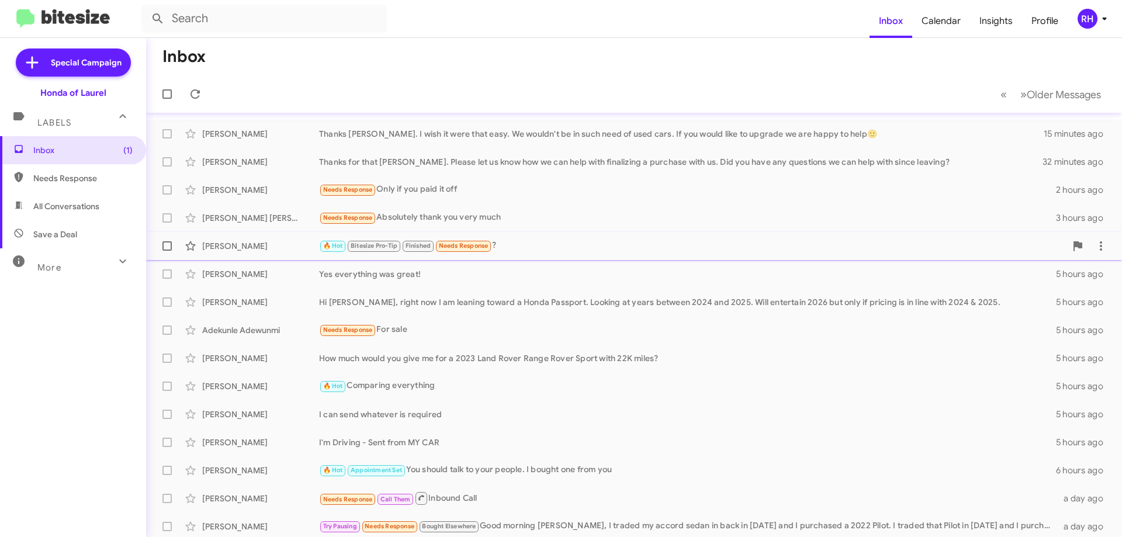
scroll to position [25, 0]
click at [792, 266] on div "[PERSON_NAME] Yes everything was great! 5 hours ago" at bounding box center [633, 274] width 957 height 23
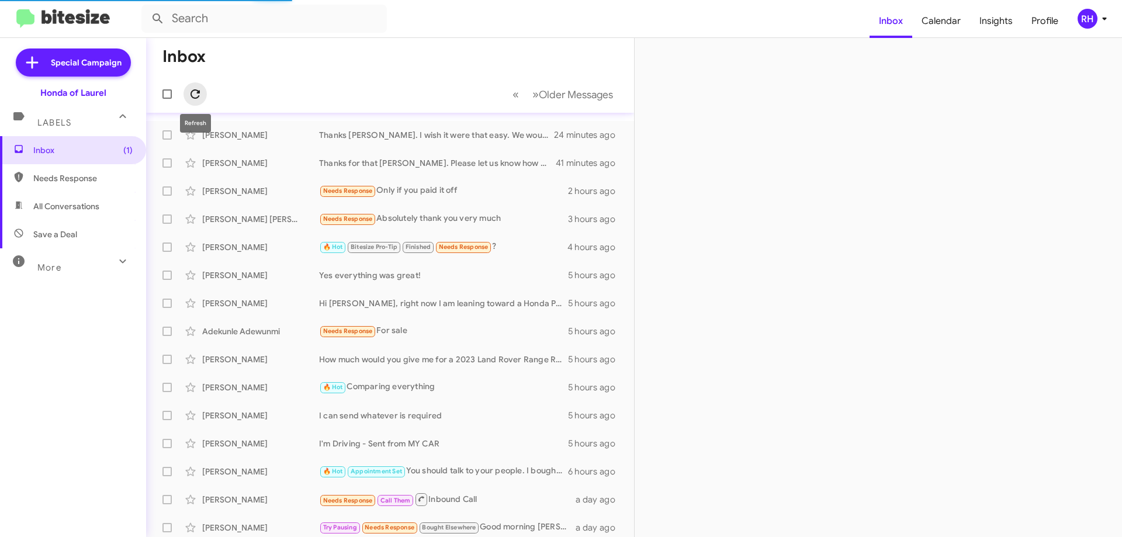
click at [195, 91] on icon at bounding box center [194, 93] width 9 height 9
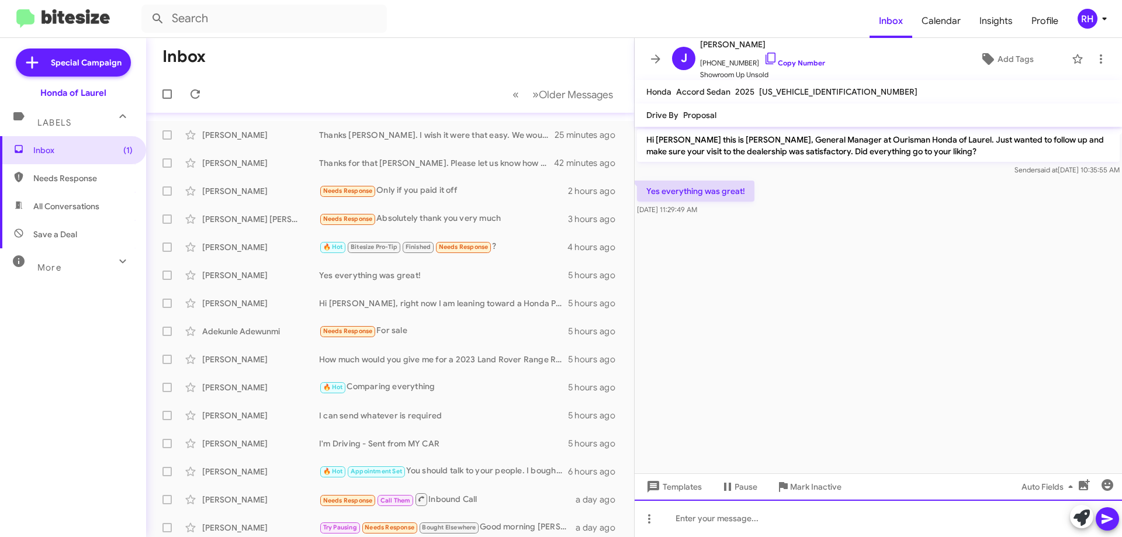
drag, startPoint x: 778, startPoint y: 516, endPoint x: 785, endPoint y: 498, distance: 19.4
click at [778, 516] on div at bounding box center [877, 517] width 487 height 37
click at [796, 516] on div "Thanks for getting back to me [PERSON_NAME] and I apologize for the late reply." at bounding box center [877, 517] width 487 height 37
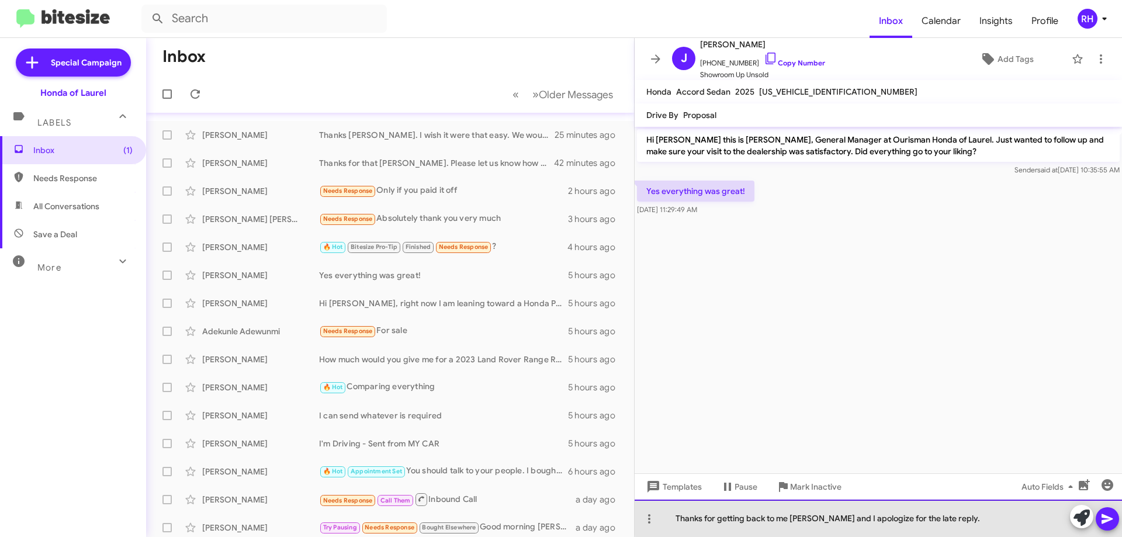
click at [949, 516] on div "Thanks for getting back to me [PERSON_NAME] and I apologize for the late reply." at bounding box center [877, 517] width 487 height 37
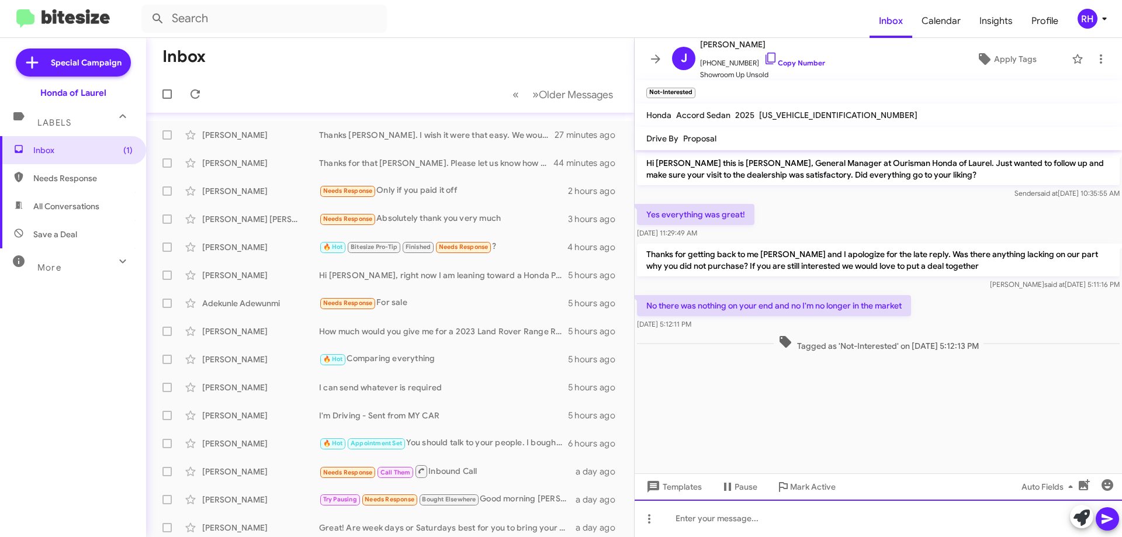
click at [714, 520] on div at bounding box center [877, 517] width 487 height 37
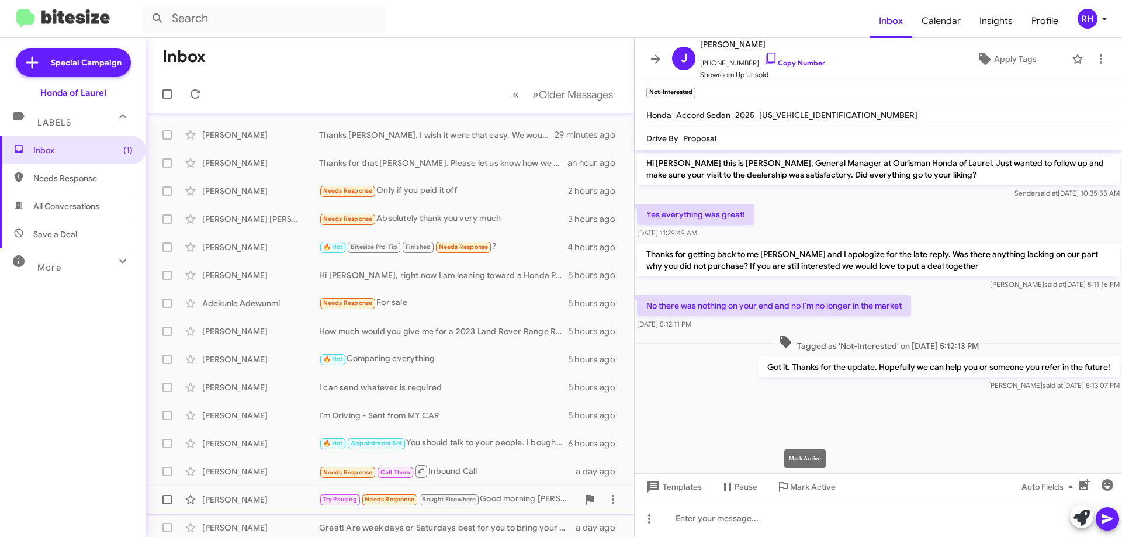
click at [815, 487] on span "Mark Active" at bounding box center [813, 486] width 46 height 21
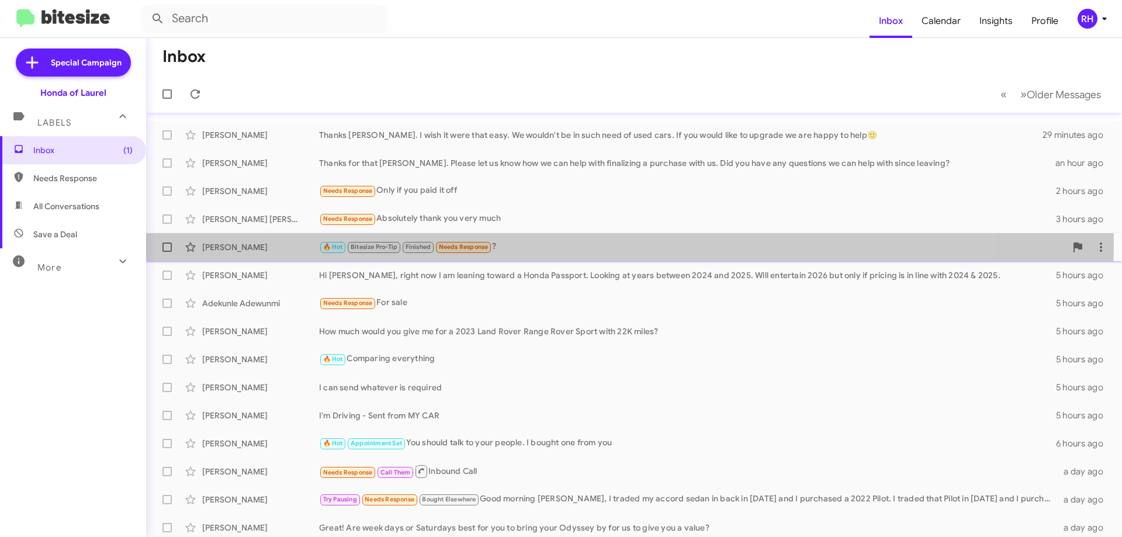
click at [535, 242] on div "🔥 Hot Bitesize Pro-Tip Finished Needs Response ?" at bounding box center [692, 246] width 747 height 13
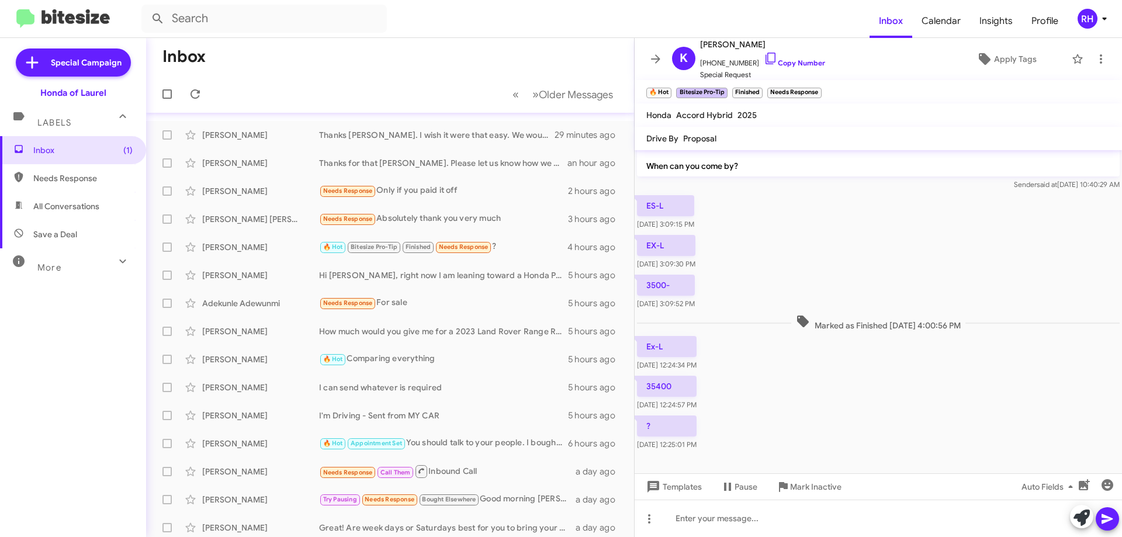
scroll to position [619, 0]
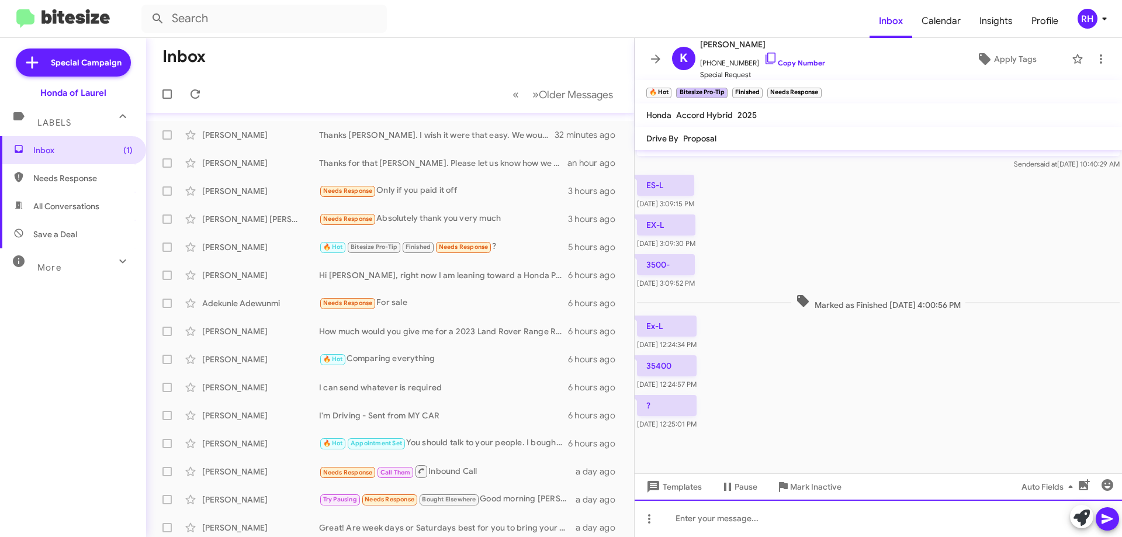
click at [819, 518] on div at bounding box center [877, 517] width 487 height 37
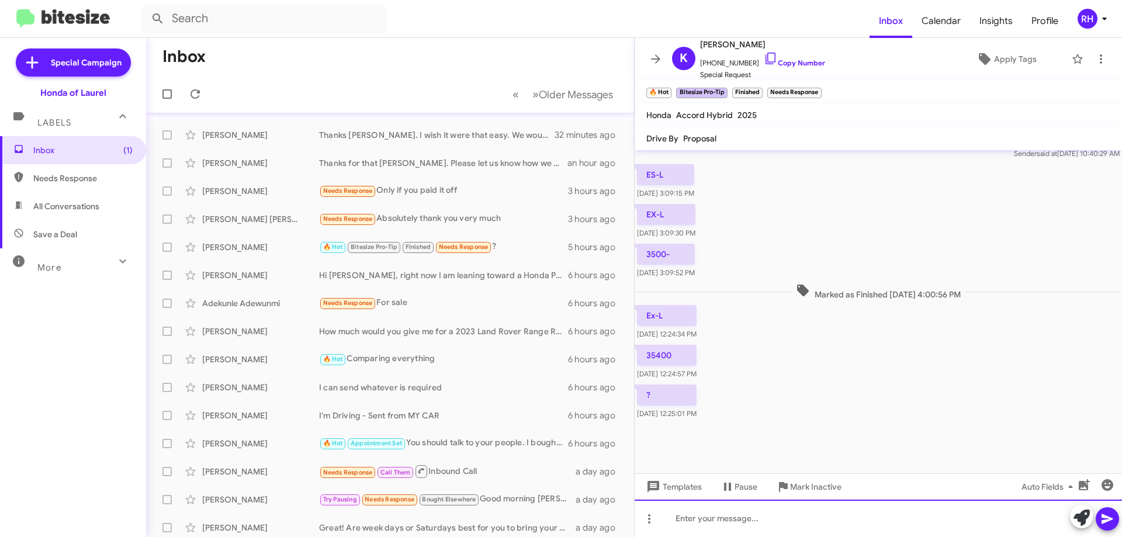
scroll to position [630, 0]
click at [818, 521] on div "Which car are you interested in?" at bounding box center [877, 517] width 487 height 37
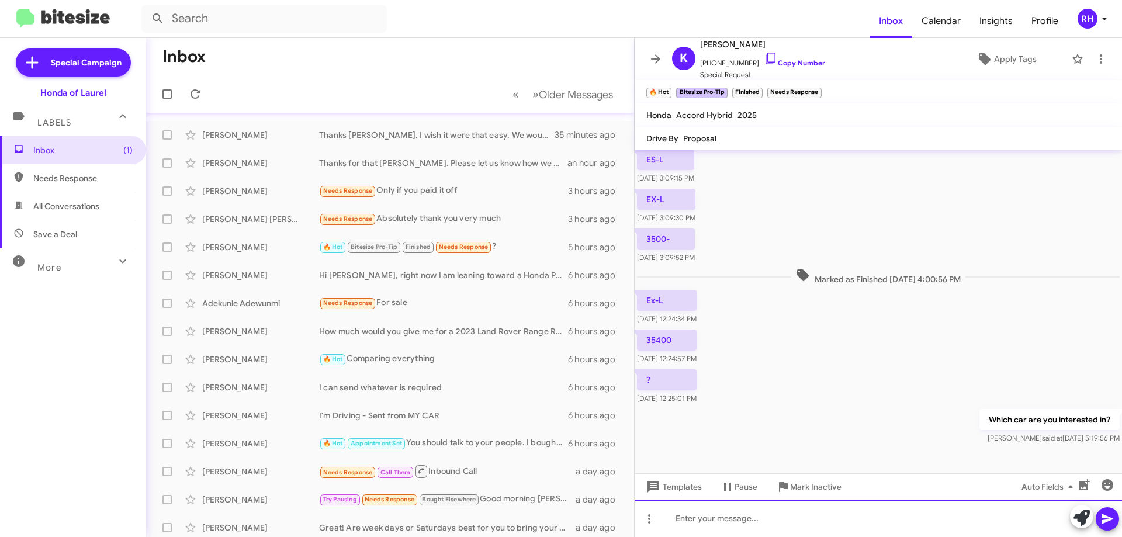
scroll to position [673, 0]
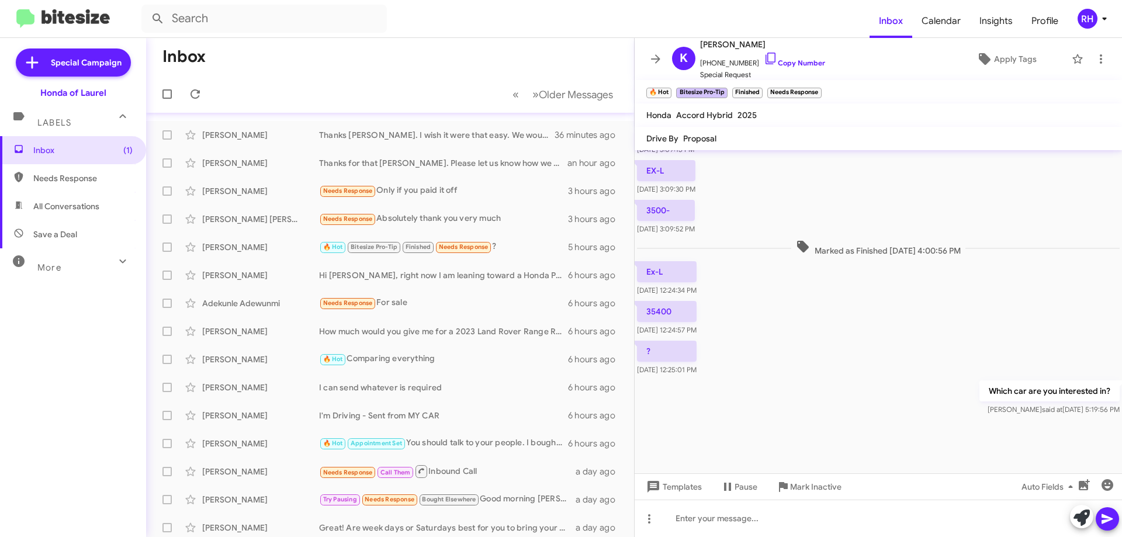
click at [803, 431] on div at bounding box center [877, 445] width 487 height 55
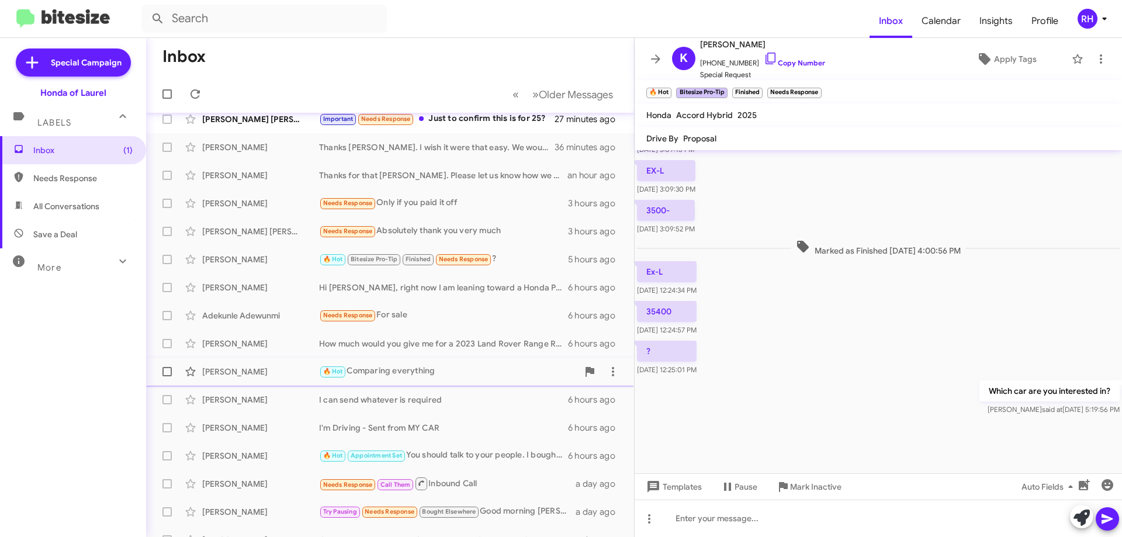
scroll to position [0, 0]
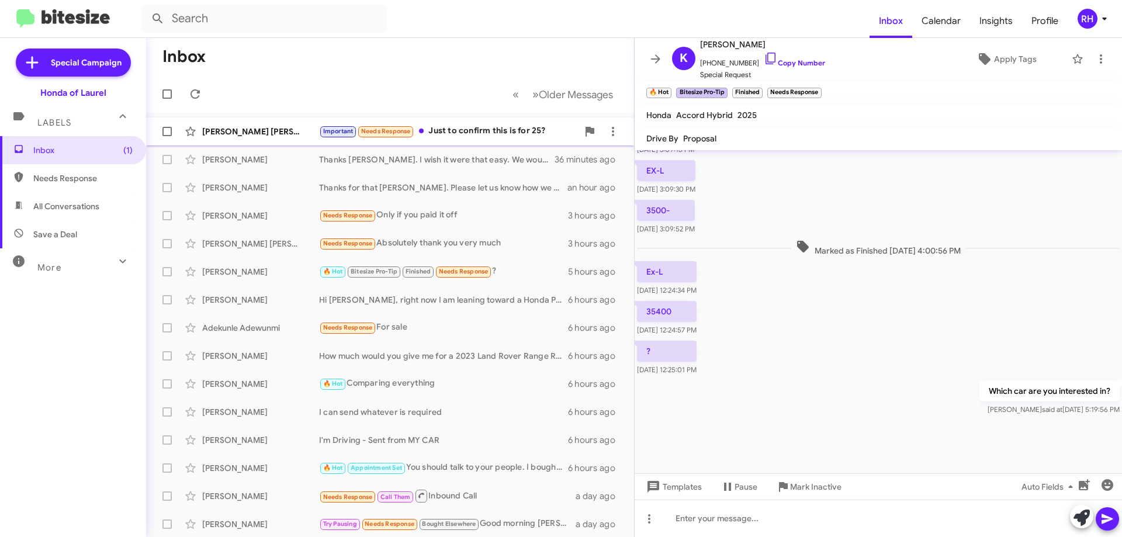
click at [464, 130] on div "Important Needs Response Just to confirm this is for 25?" at bounding box center [448, 130] width 259 height 13
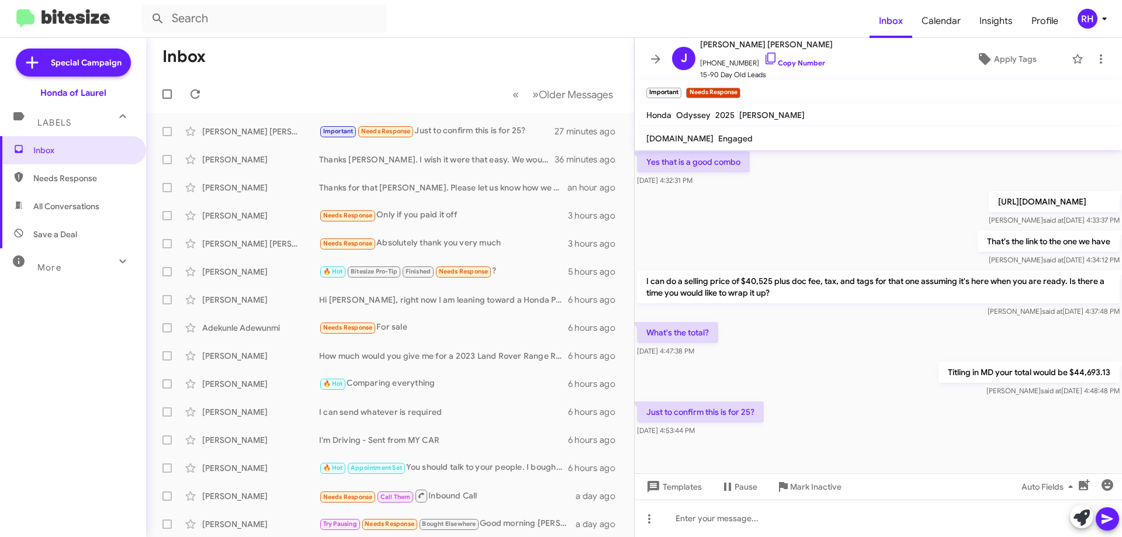
scroll to position [235, 0]
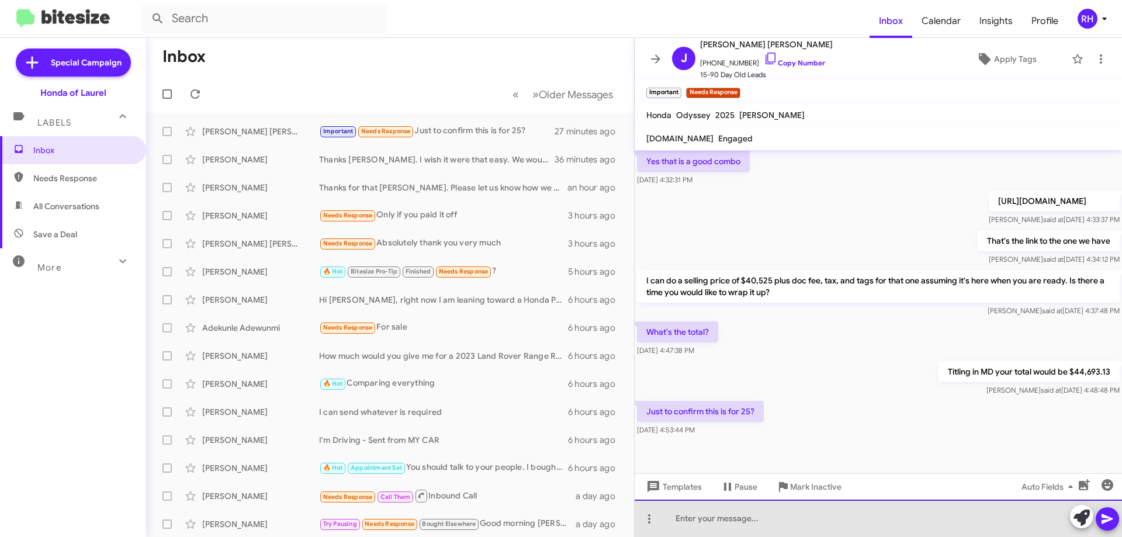
click at [807, 519] on div at bounding box center [877, 517] width 487 height 37
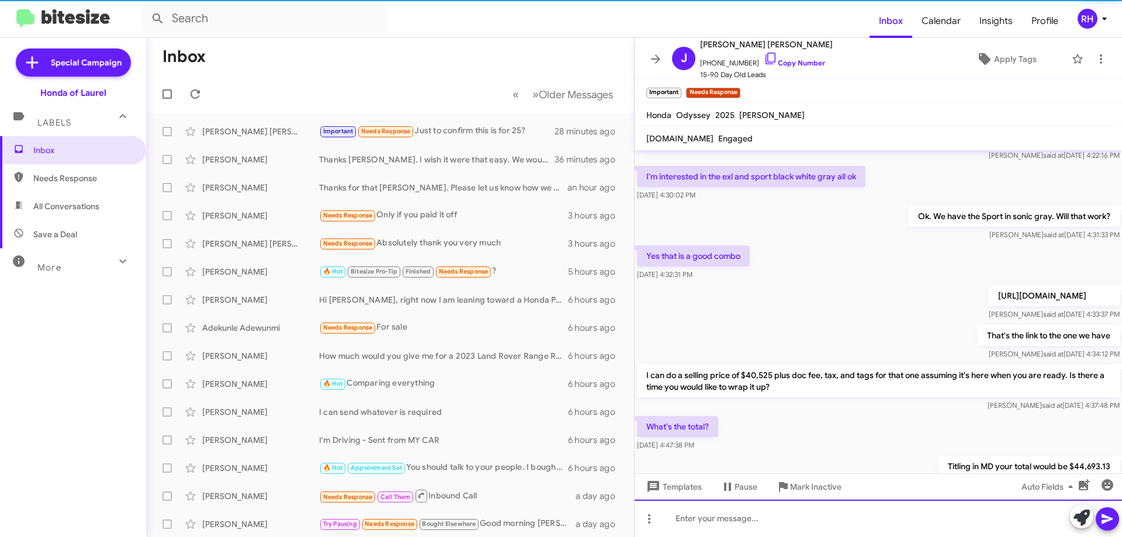
scroll to position [278, 0]
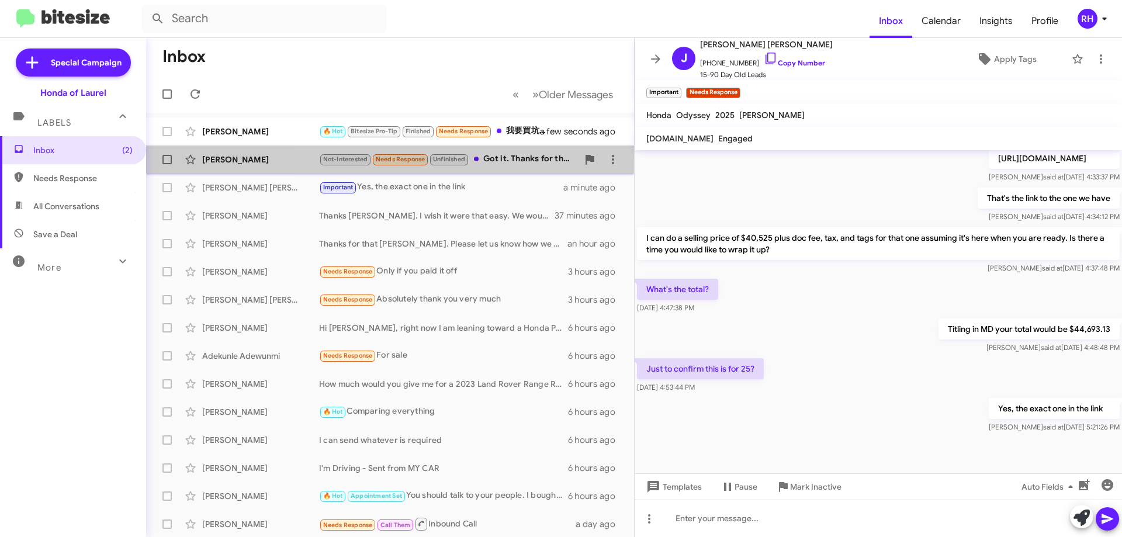
click at [506, 162] on div "Not-Interested Needs Response Unfinished Got it. Thanks for the update. Hopeful…" at bounding box center [448, 158] width 259 height 13
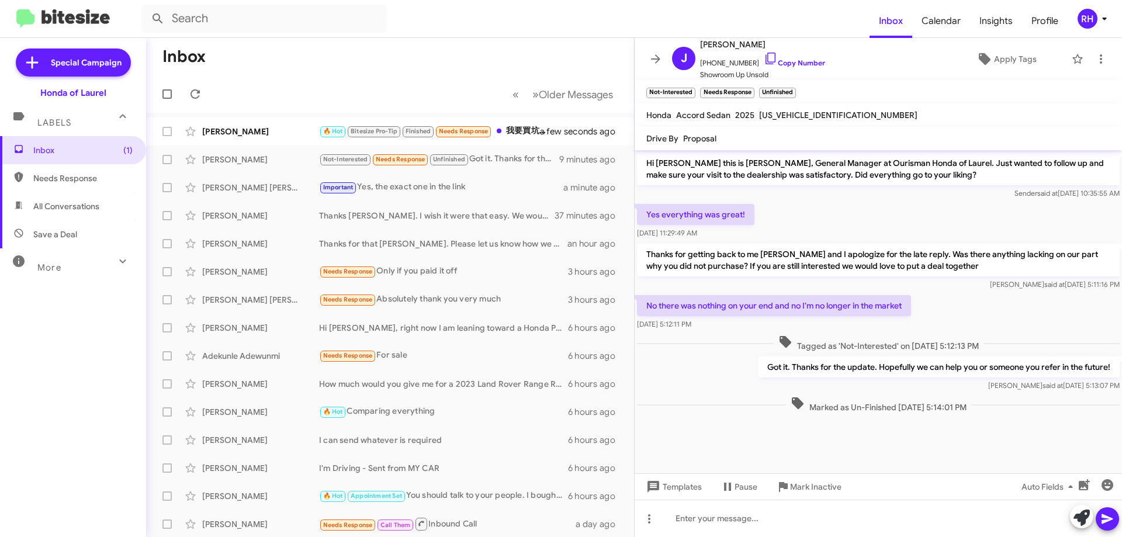
click at [779, 437] on cdk-virtual-scroll-viewport "Hi [PERSON_NAME] this is [PERSON_NAME], General Manager at Ourisman Honda of La…" at bounding box center [877, 311] width 487 height 323
click at [818, 485] on span "Mark Inactive" at bounding box center [815, 486] width 51 height 21
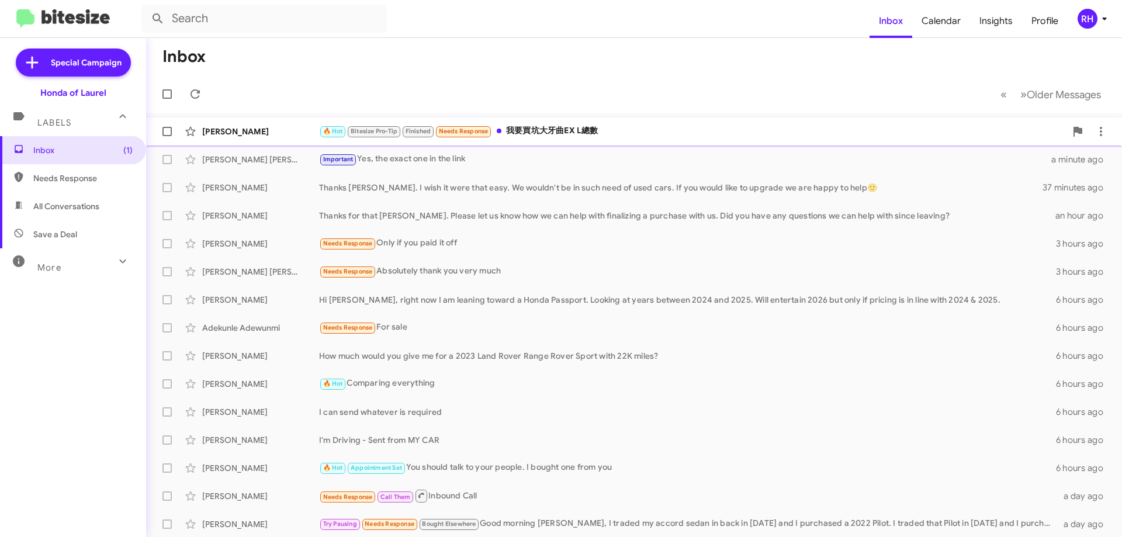
click at [623, 133] on div "🔥 Hot Bitesize Pro-Tip Finished Needs Response 我要買坑大牙曲EX L總數" at bounding box center [692, 130] width 747 height 13
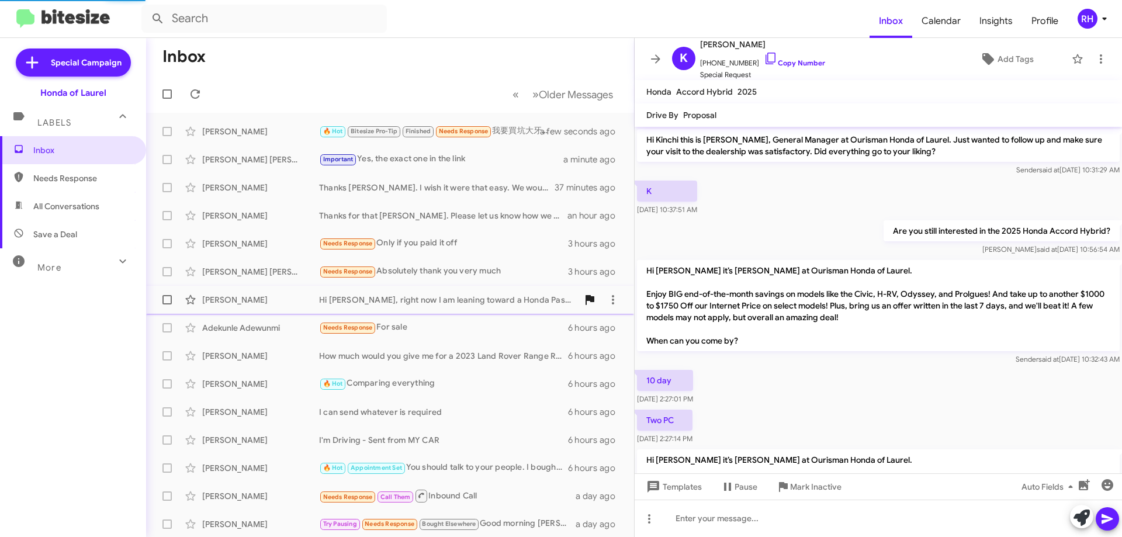
scroll to position [692, 0]
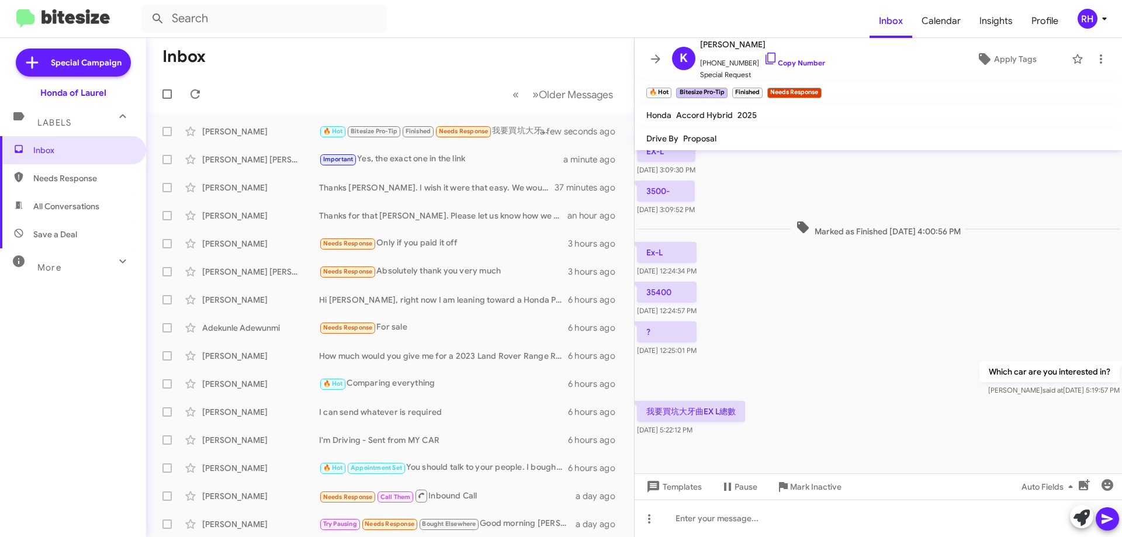
click at [722, 416] on p "我要買坑大牙曲EX L總數" at bounding box center [691, 411] width 108 height 21
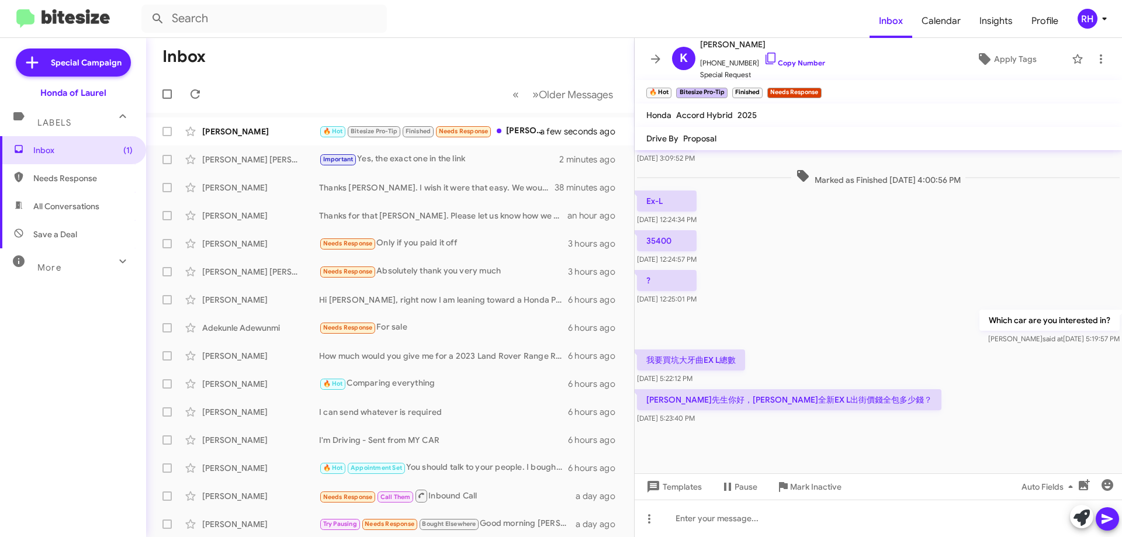
scroll to position [704, 0]
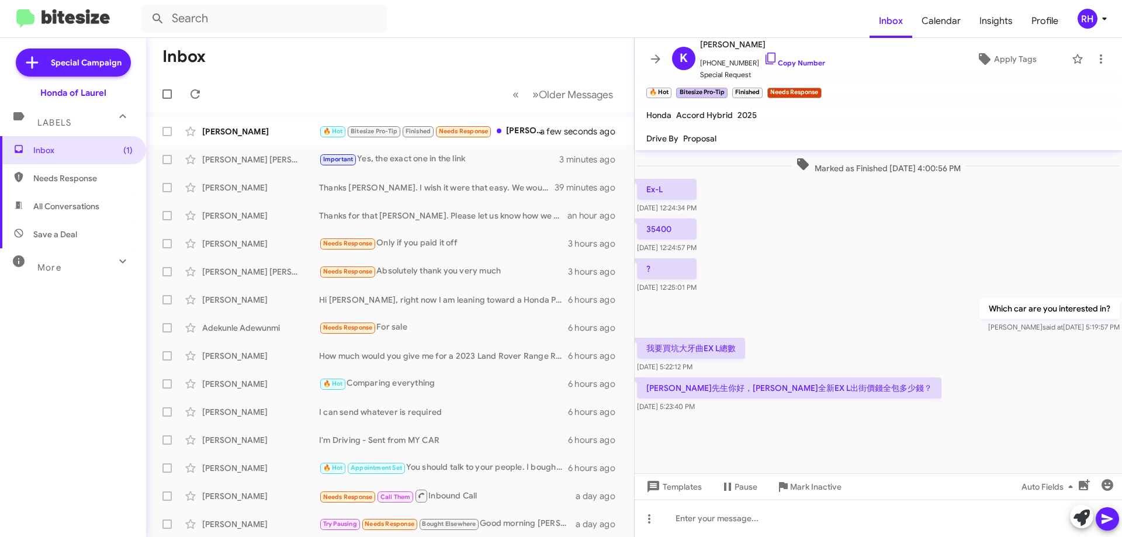
click at [822, 389] on p "[PERSON_NAME]先生你好，[PERSON_NAME]全新EX L出街價錢全包多少錢？" at bounding box center [789, 387] width 304 height 21
click at [1098, 56] on icon at bounding box center [1101, 59] width 14 height 14
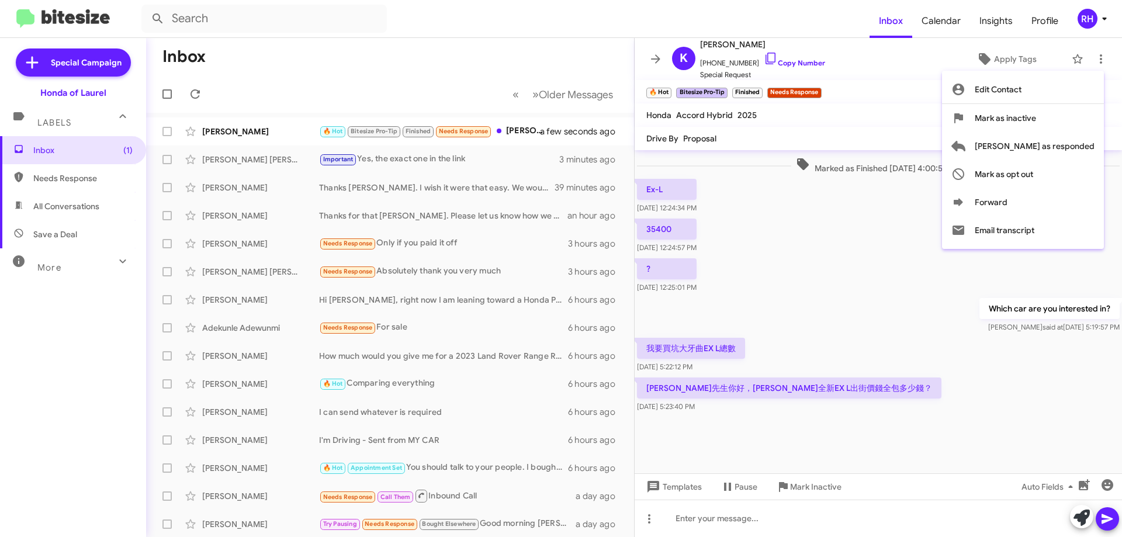
click at [936, 411] on div at bounding box center [561, 268] width 1122 height 537
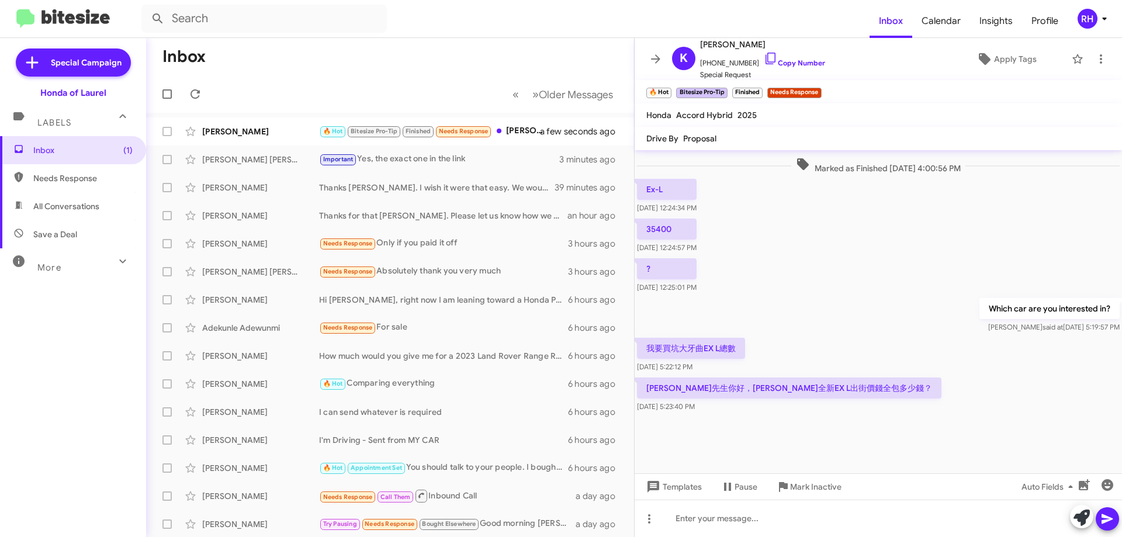
click at [827, 385] on p "[PERSON_NAME]先生你好，[PERSON_NAME]全新EX L出街價錢全包多少錢？" at bounding box center [789, 387] width 304 height 21
click at [777, 386] on p "[PERSON_NAME]先生你好，[PERSON_NAME]全新EX L出街價錢全包多少錢？" at bounding box center [789, 387] width 304 height 21
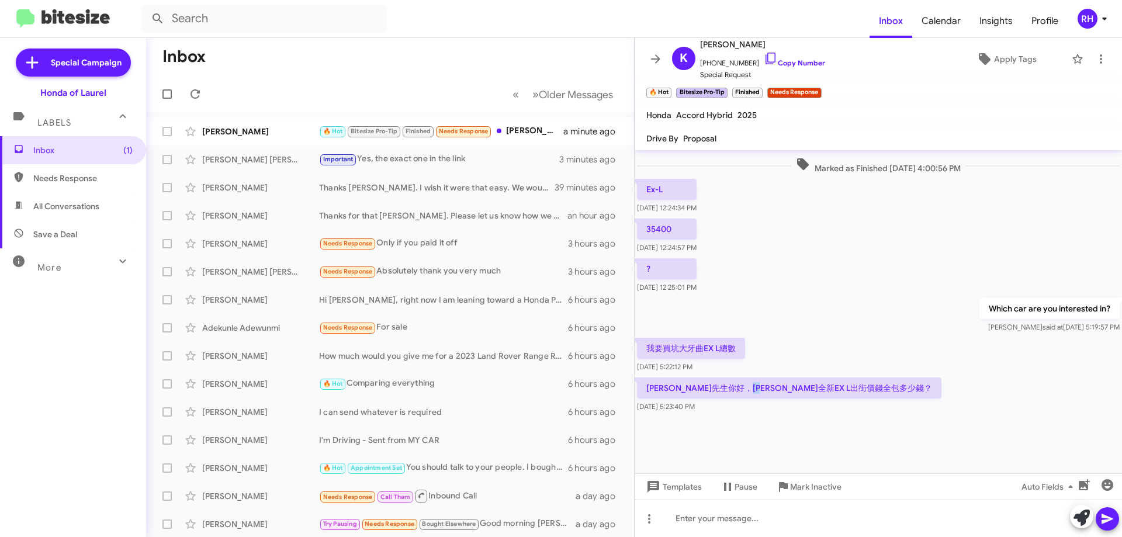
click at [777, 386] on p "[PERSON_NAME]先生你好，[PERSON_NAME]全新EX L出街價錢全包多少錢？" at bounding box center [789, 387] width 304 height 21
click at [777, 385] on p "[PERSON_NAME]先生你好，[PERSON_NAME]全新EX L出街價錢全包多少錢？" at bounding box center [789, 387] width 304 height 21
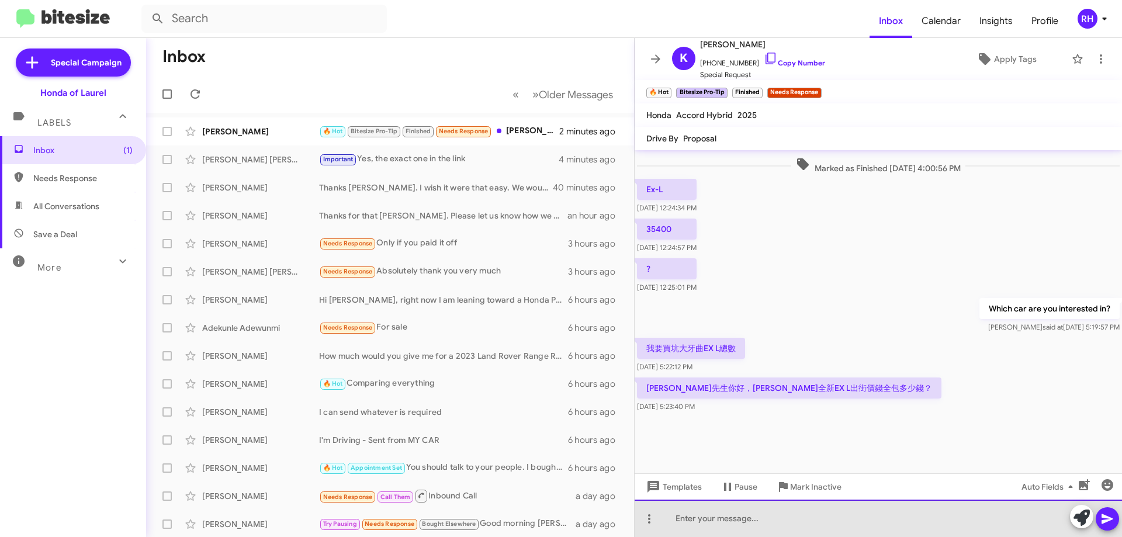
drag, startPoint x: 842, startPoint y: 518, endPoint x: 844, endPoint y: 509, distance: 8.4
click at [844, 517] on div at bounding box center [877, 517] width 487 height 37
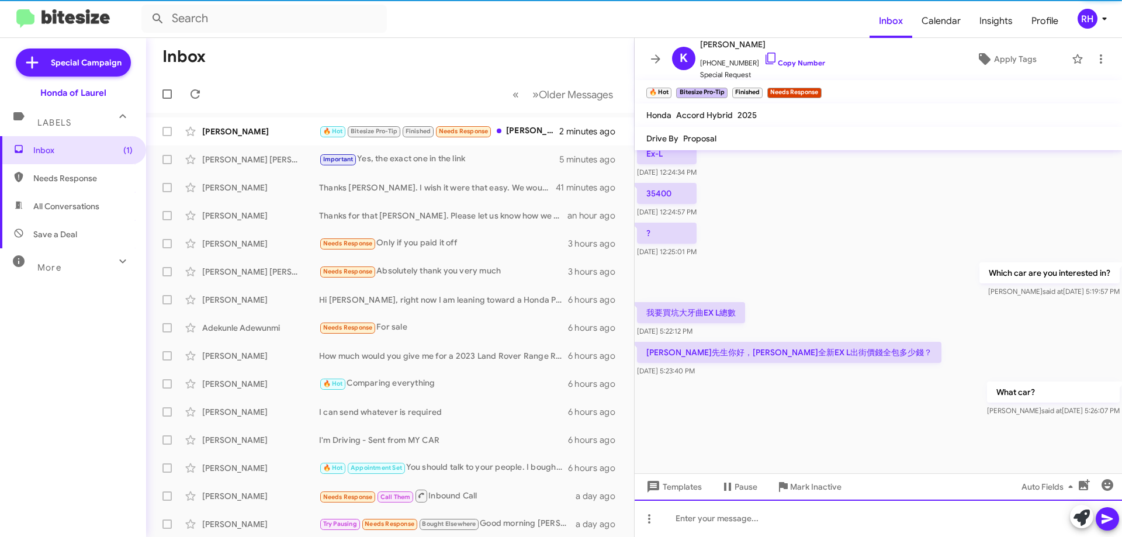
scroll to position [844, 0]
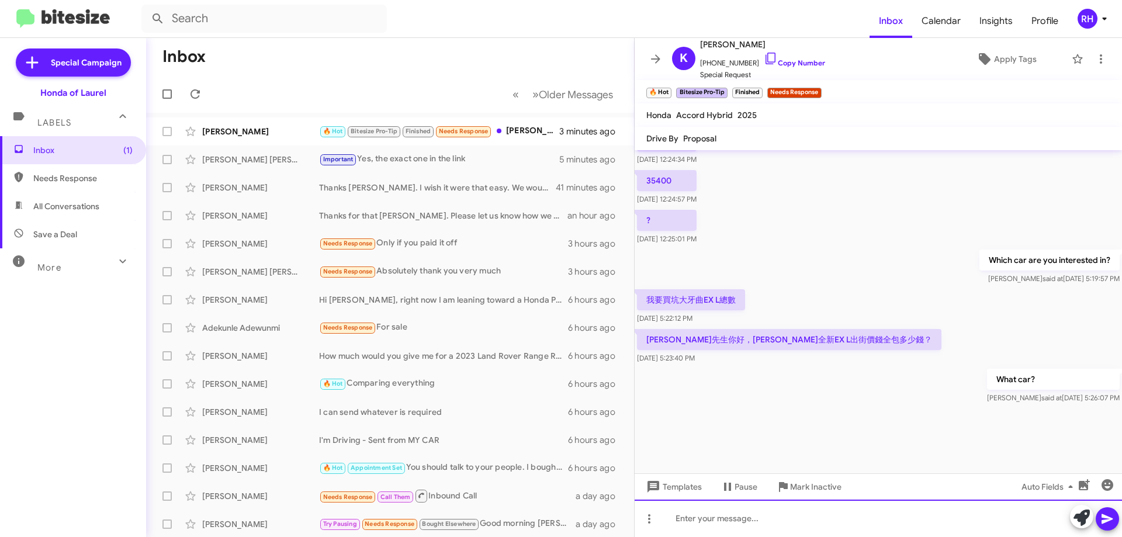
drag, startPoint x: 751, startPoint y: 523, endPoint x: 755, endPoint y: 518, distance: 6.3
click at [752, 522] on div at bounding box center [877, 517] width 487 height 37
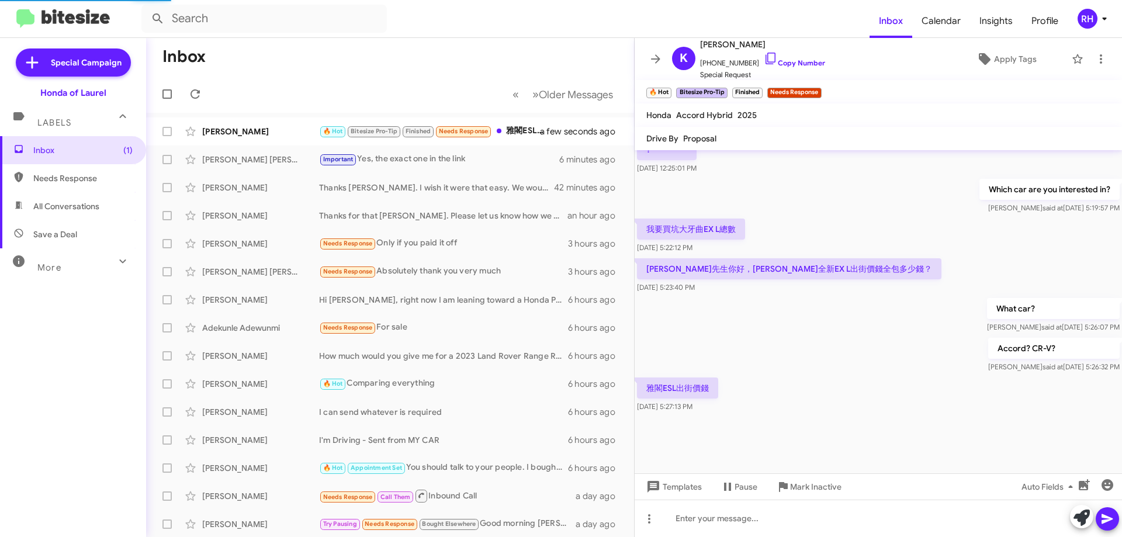
scroll to position [634, 0]
click at [688, 391] on div "[DATE] 5:27:13 PM" at bounding box center [665, 384] width 57 height 19
click at [735, 383] on div "雅閣ESL出街價錢 [DATE] 5:27:13 PM" at bounding box center [877, 395] width 487 height 40
click at [695, 388] on p "雅閣ESL出街價錢" at bounding box center [677, 387] width 81 height 21
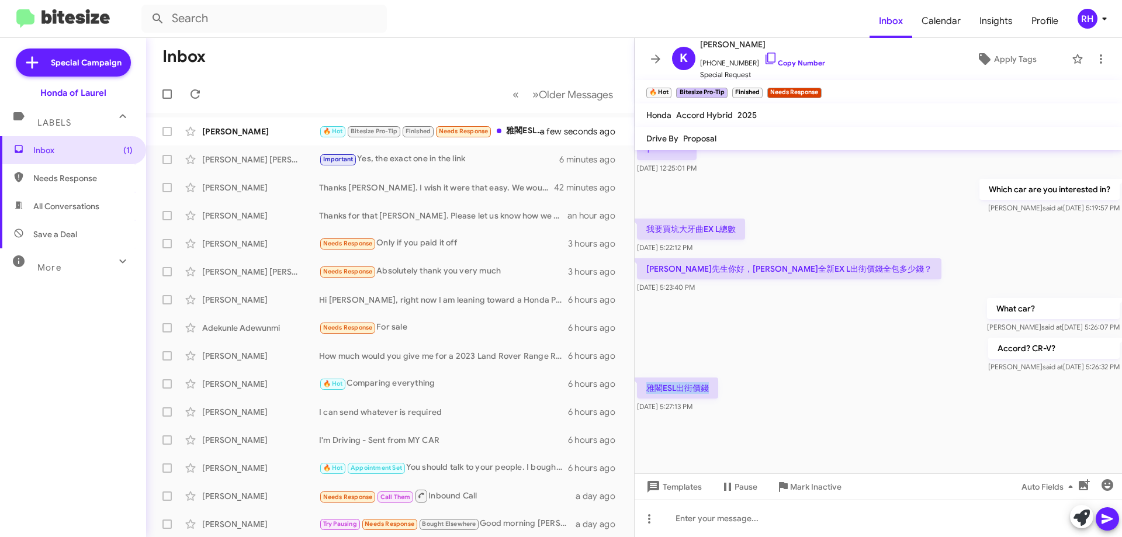
click at [695, 388] on p "雅閣ESL出街價錢" at bounding box center [677, 387] width 81 height 21
copy p "雅閣ESL出街價錢"
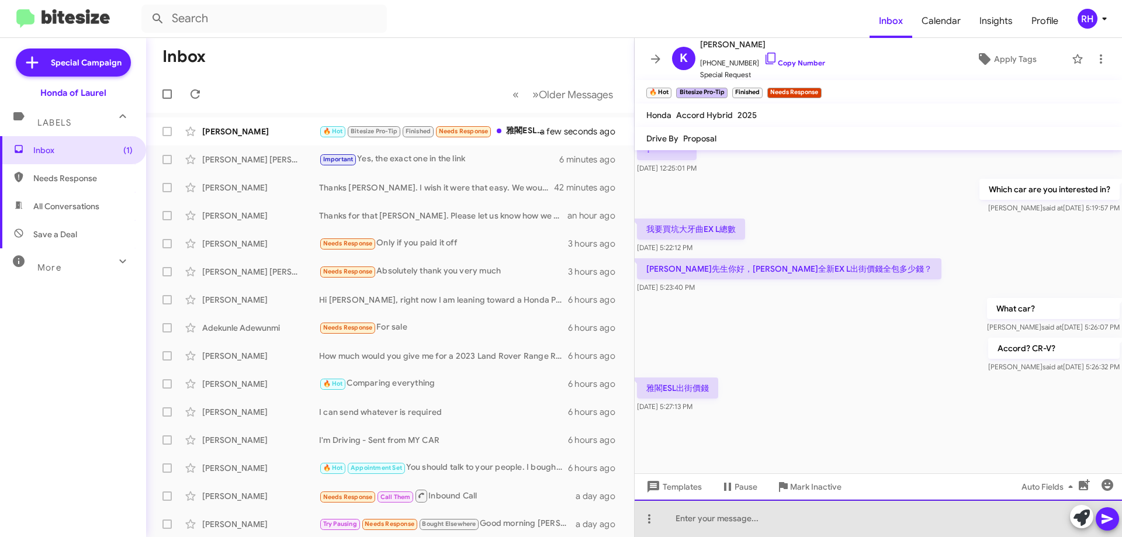
click at [793, 523] on div at bounding box center [877, 517] width 487 height 37
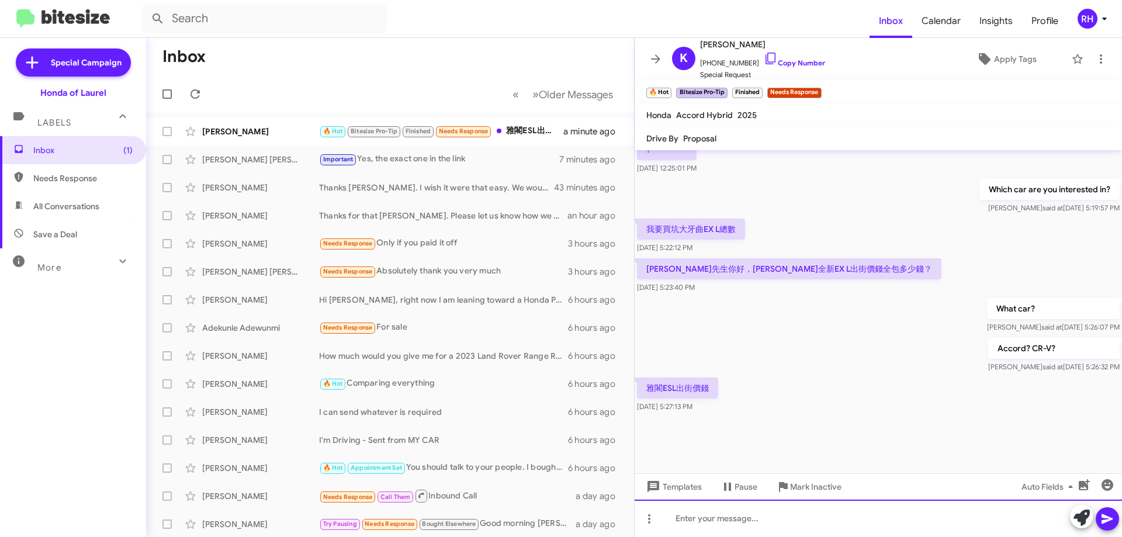
click at [724, 519] on div at bounding box center [877, 517] width 487 height 37
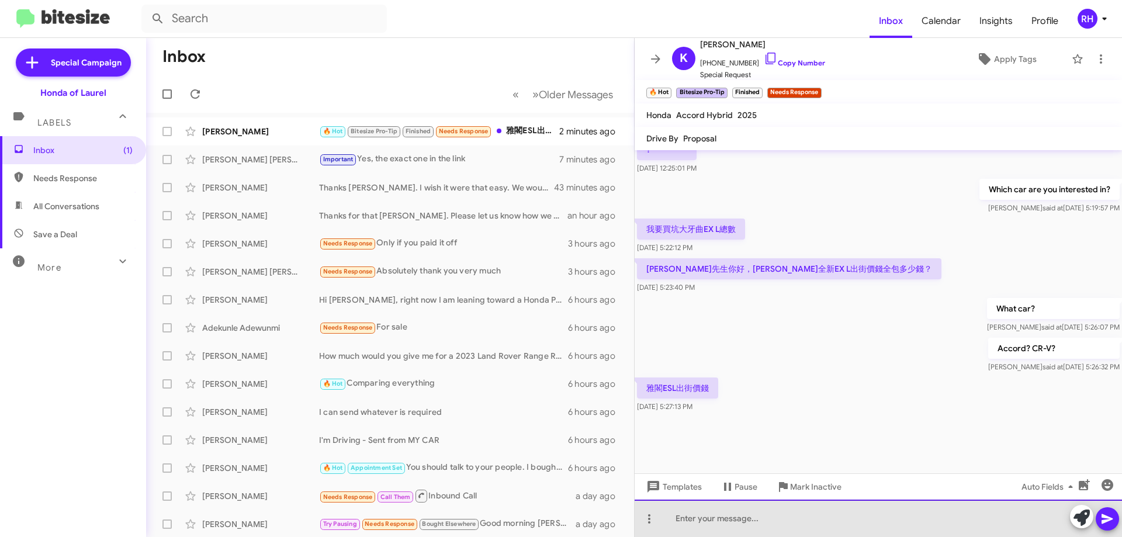
click at [802, 513] on div at bounding box center [877, 517] width 487 height 37
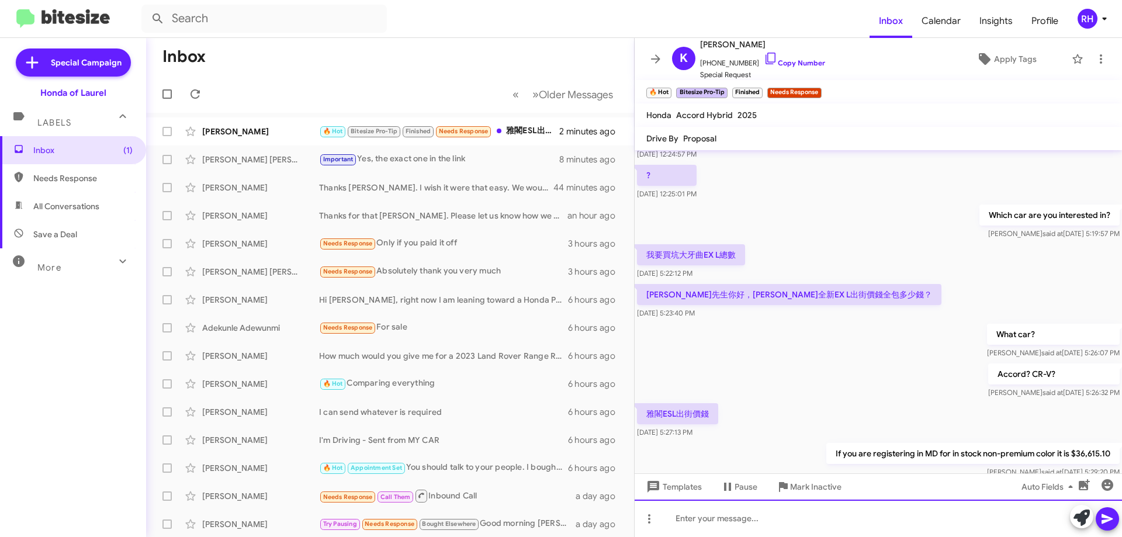
scroll to position [971, 0]
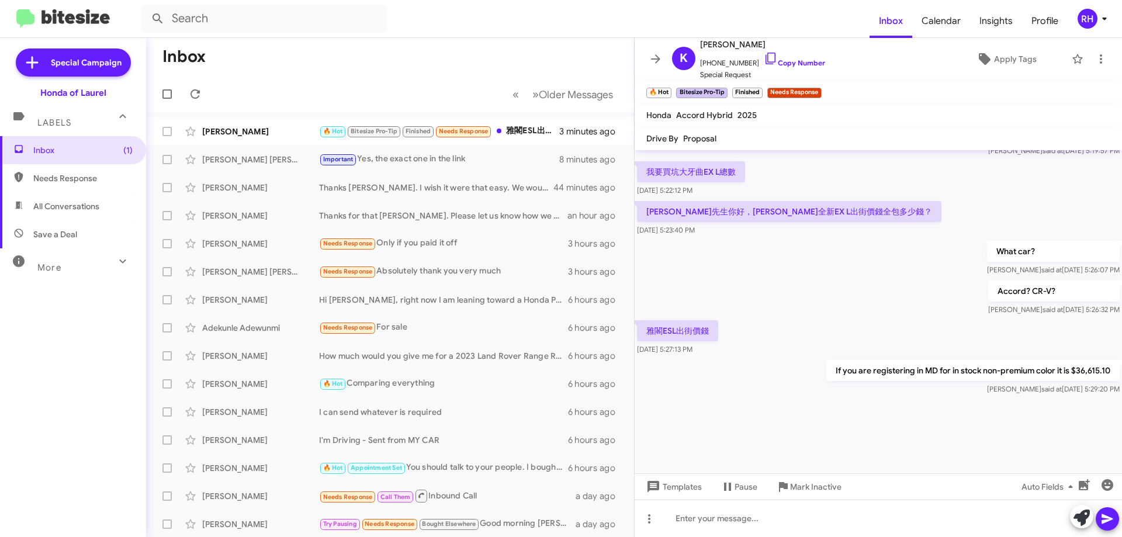
click at [759, 427] on div at bounding box center [877, 435] width 487 height 76
click at [196, 93] on icon at bounding box center [195, 94] width 14 height 14
click at [483, 153] on div "Important Yes, the exact one in the link" at bounding box center [448, 158] width 259 height 13
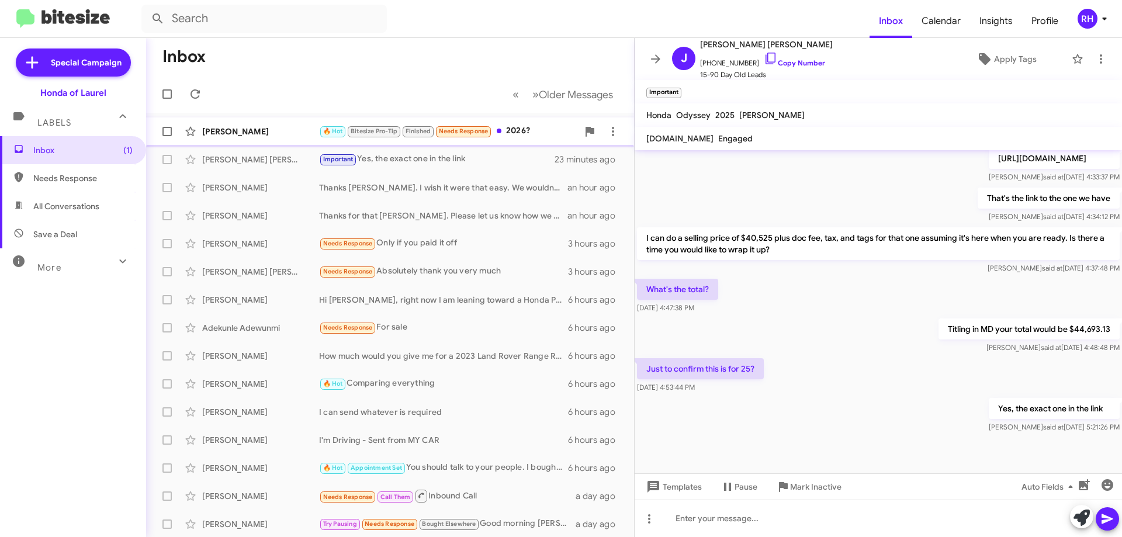
click at [522, 127] on div "🔥 Hot Bitesize Pro-Tip Finished Needs Response 2026?" at bounding box center [448, 130] width 259 height 13
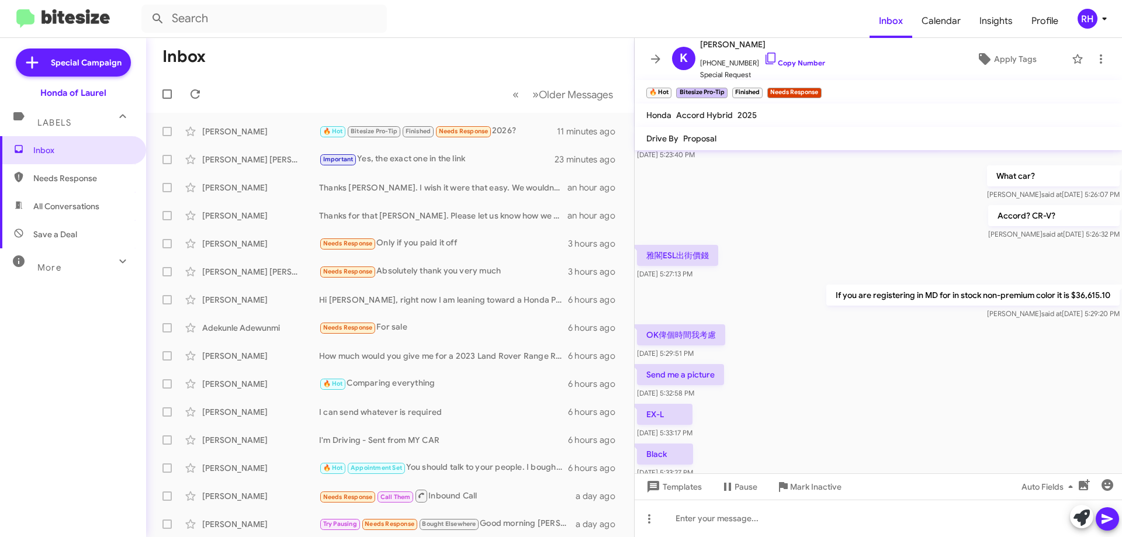
scroll to position [1142, 0]
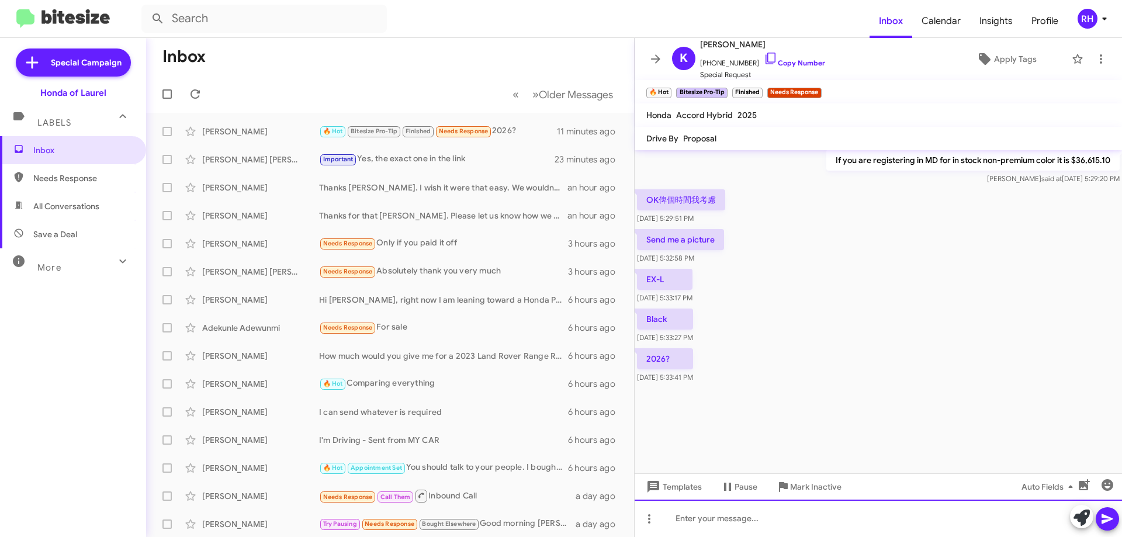
click at [765, 521] on div at bounding box center [877, 517] width 487 height 37
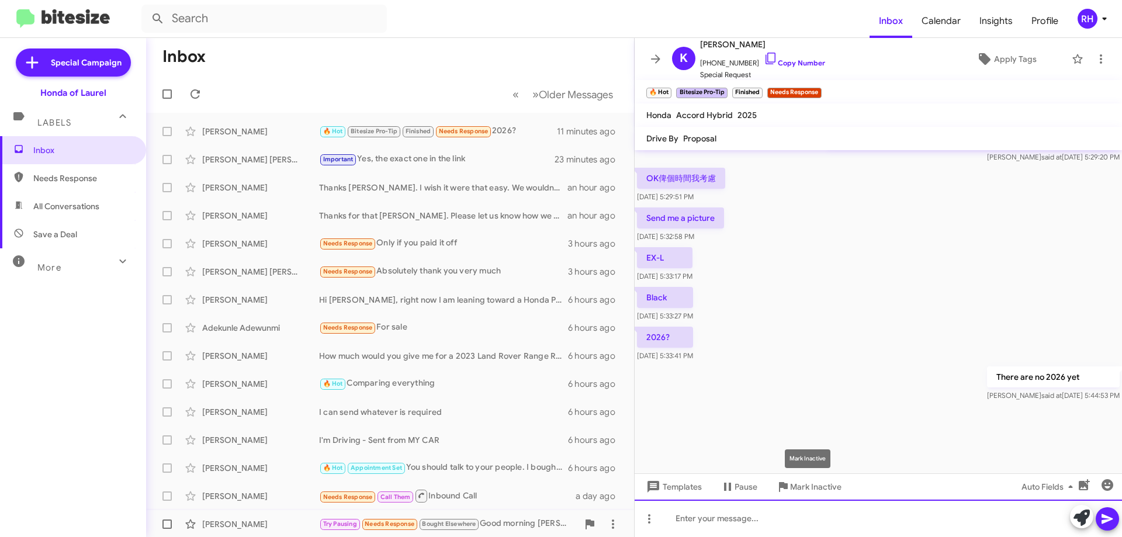
scroll to position [1185, 0]
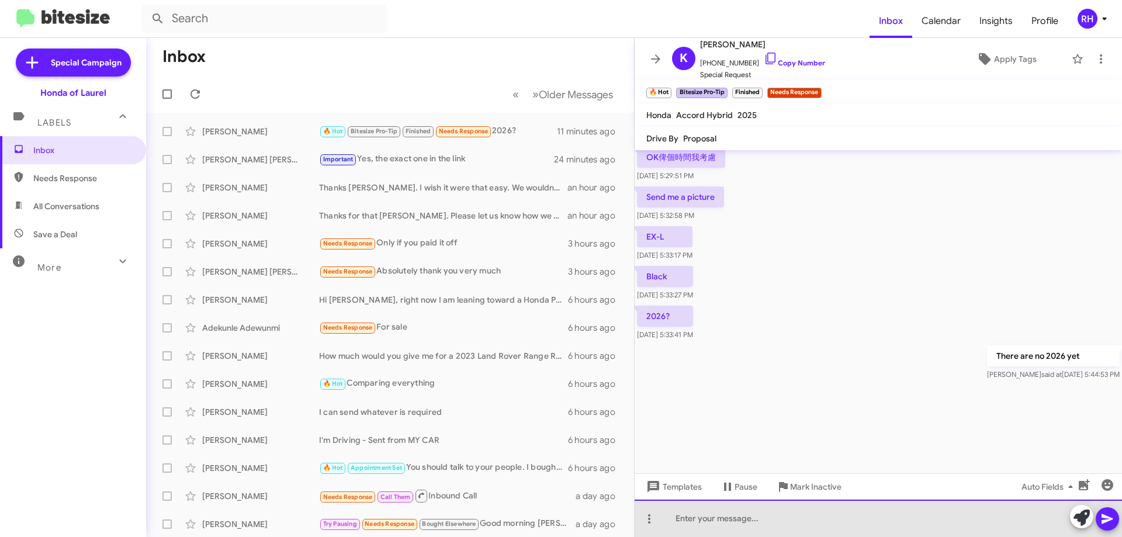
click at [724, 517] on div at bounding box center [877, 517] width 487 height 37
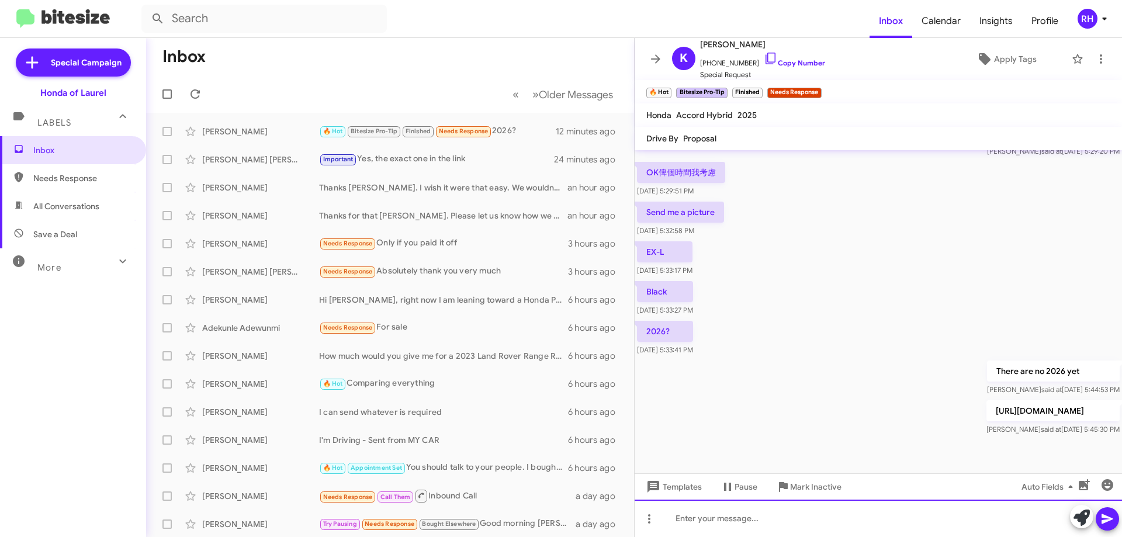
scroll to position [1239, 0]
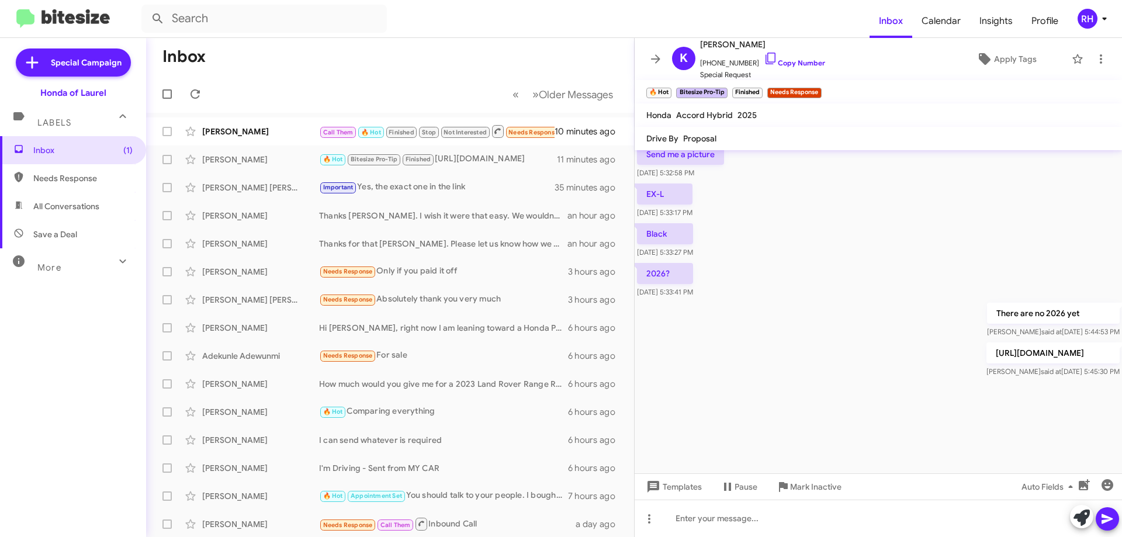
click at [846, 415] on div at bounding box center [877, 426] width 487 height 93
click at [199, 91] on icon at bounding box center [194, 93] width 9 height 9
click at [290, 132] on div "[PERSON_NAME]" at bounding box center [260, 132] width 117 height 12
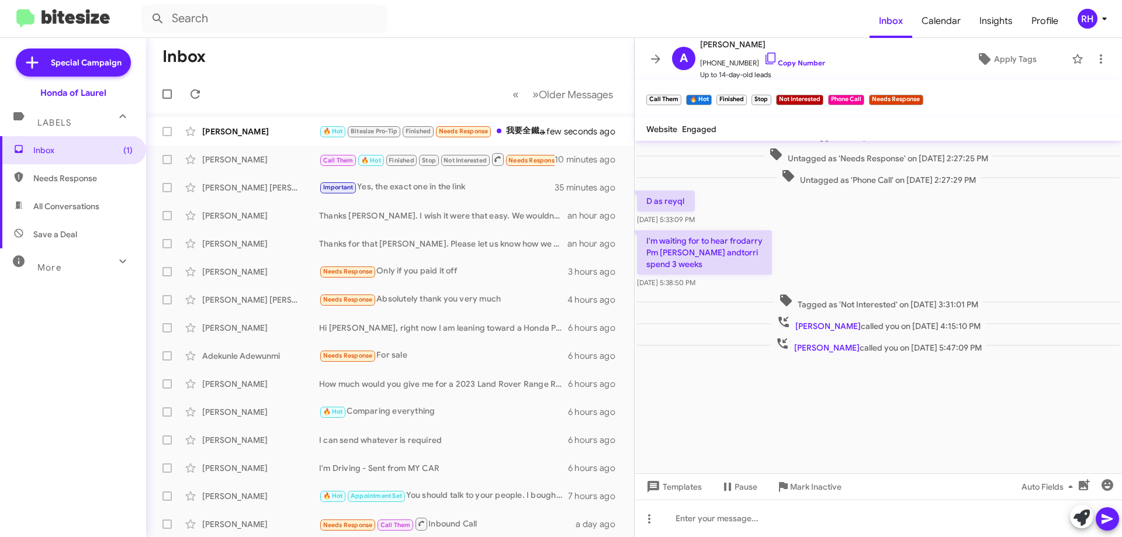
scroll to position [1359, 0]
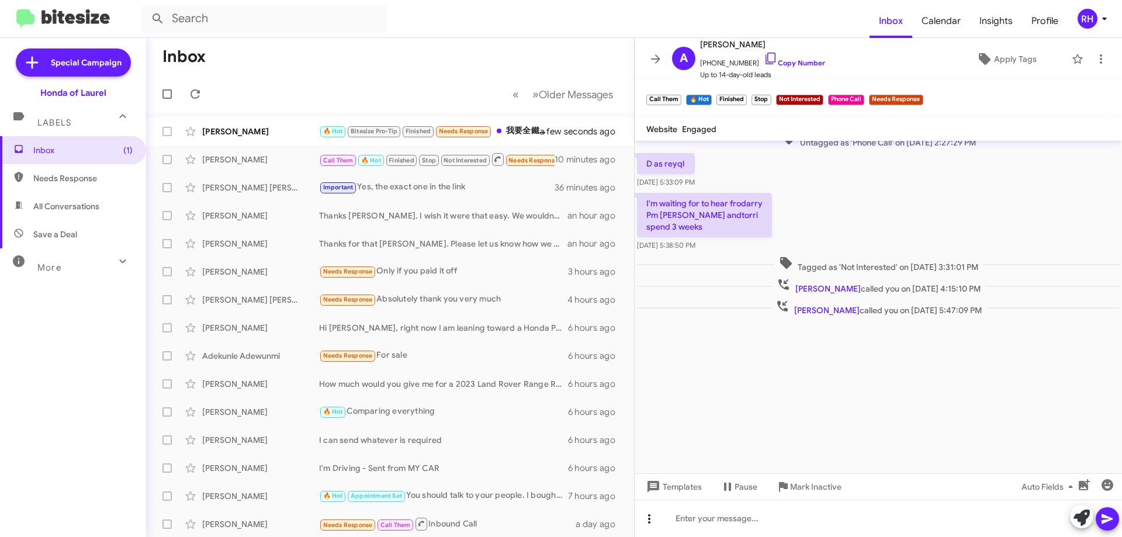
click at [657, 519] on span at bounding box center [648, 519] width 23 height 14
click at [657, 493] on mat-icon at bounding box center [654, 488] width 14 height 14
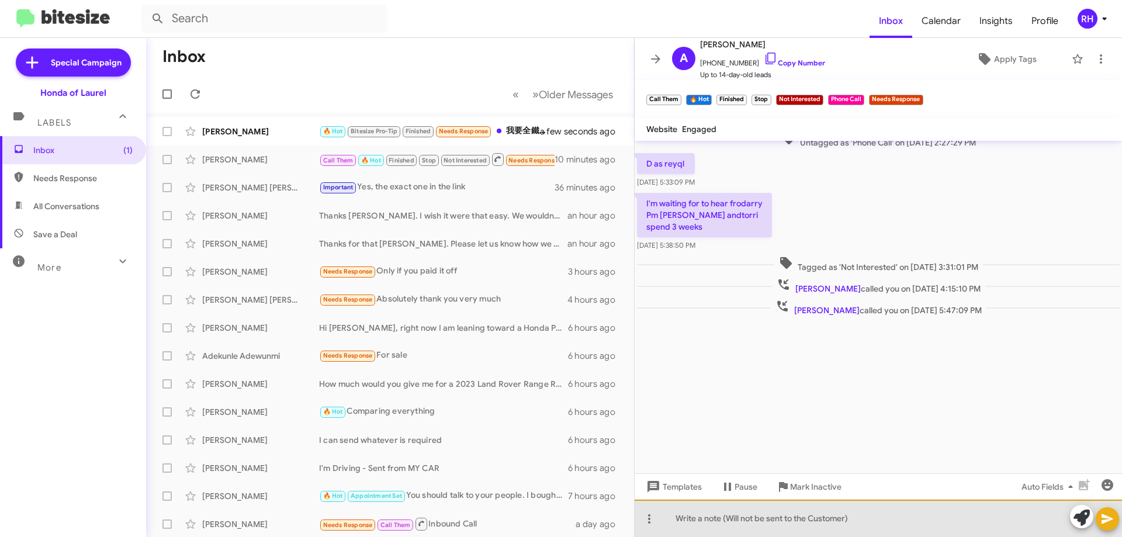
click at [750, 514] on div at bounding box center [877, 517] width 487 height 37
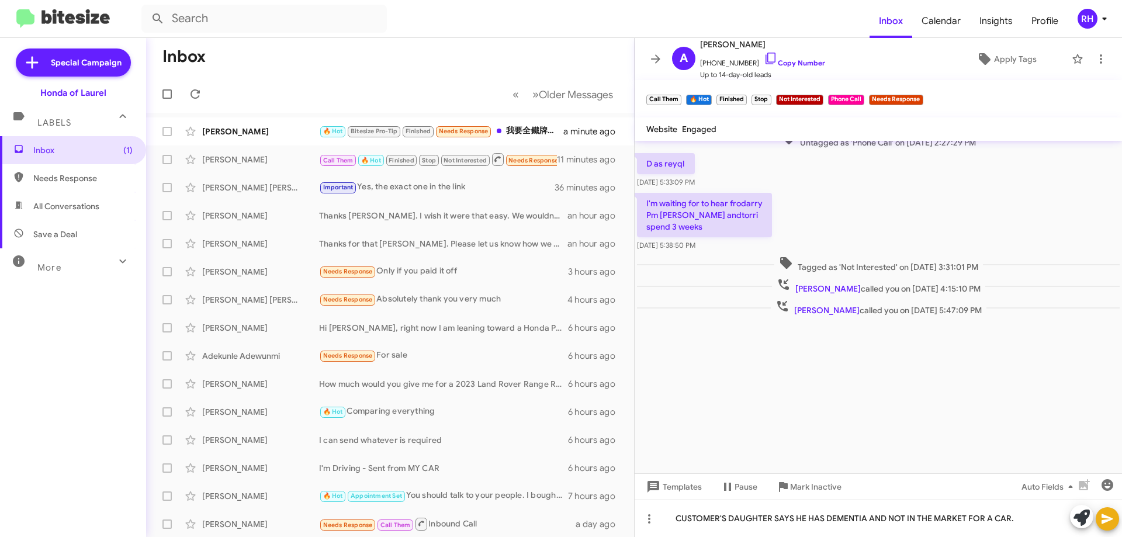
click at [1110, 523] on icon at bounding box center [1107, 519] width 14 height 14
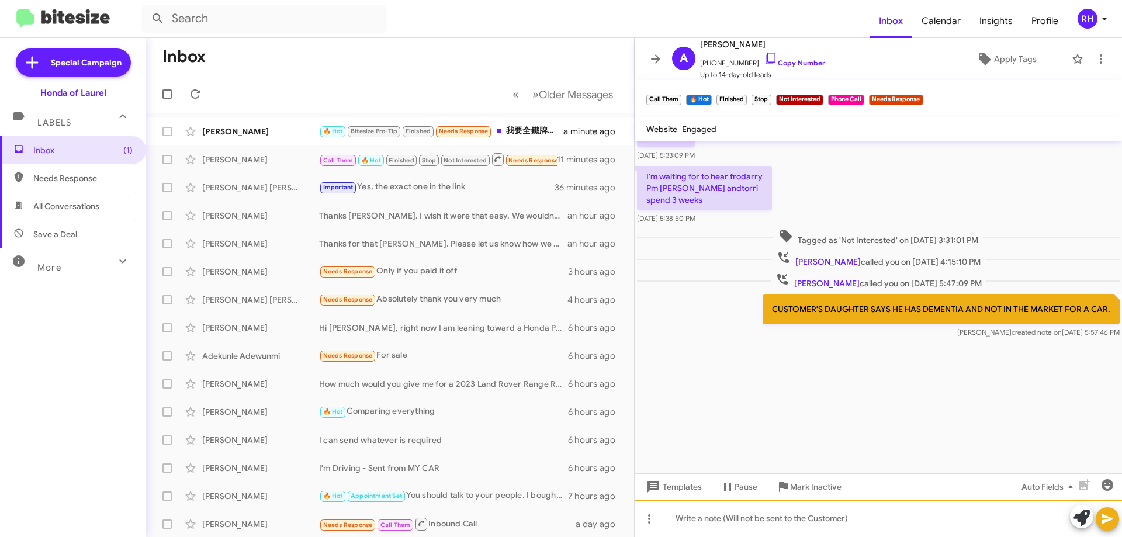
scroll to position [1411, 0]
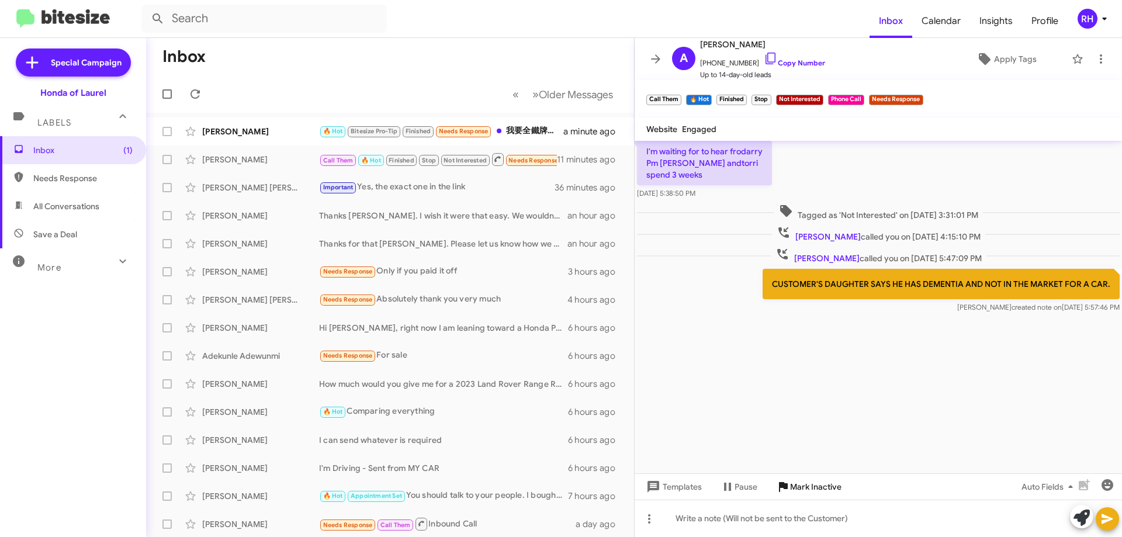
click at [827, 494] on span "Mark Inactive" at bounding box center [815, 486] width 51 height 21
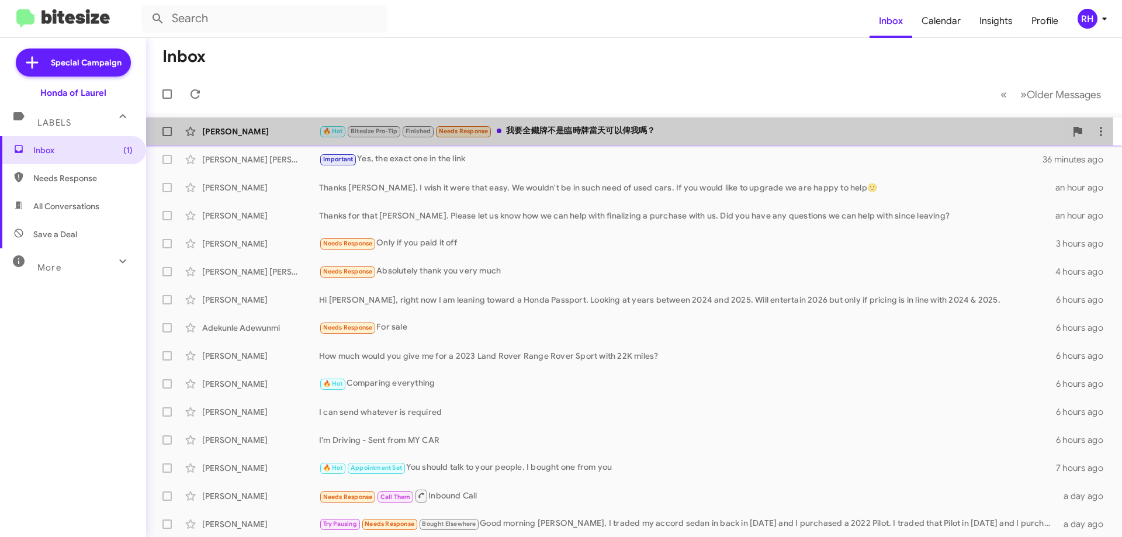
click at [570, 133] on div "🔥 Hot Bitesize Pro-Tip Finished Needs Response 我要全鐵牌不是臨時牌當天可以俾我嗎？" at bounding box center [692, 130] width 747 height 13
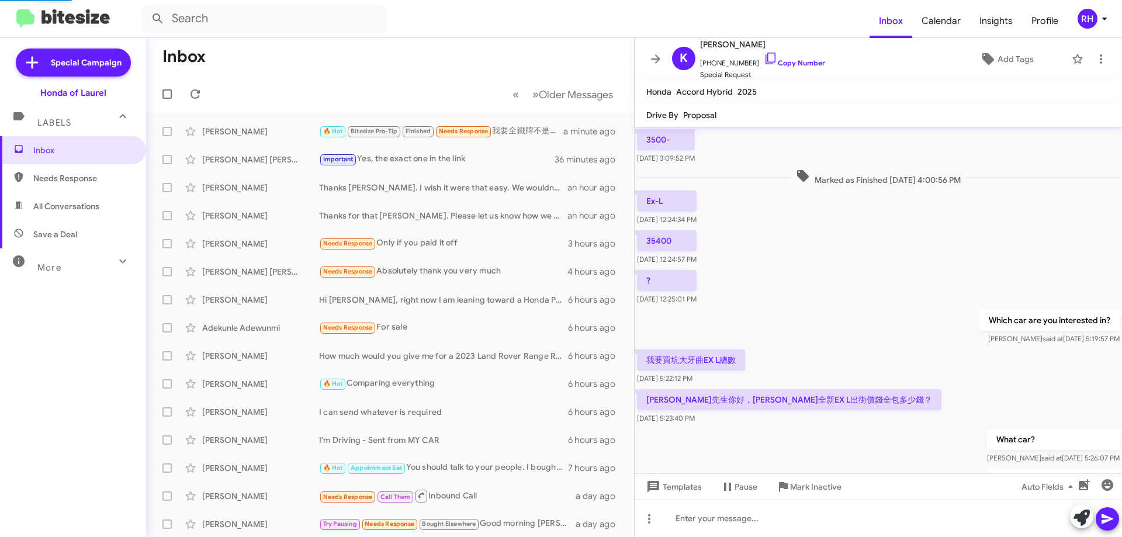
scroll to position [500, 0]
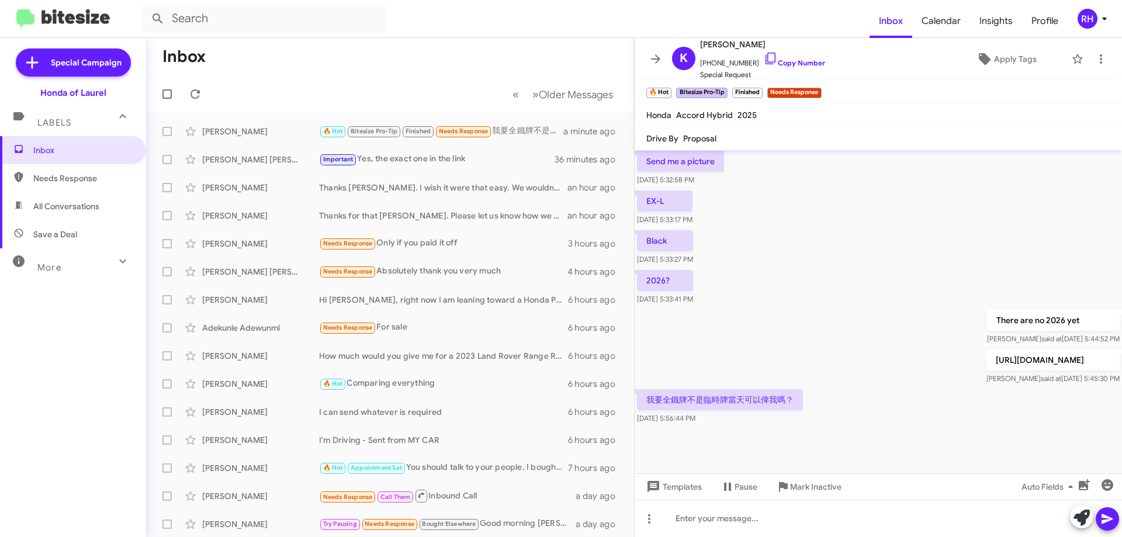
click at [759, 410] on p "我要全鐵牌不是臨時牌當天可以俾我嗎？" at bounding box center [720, 399] width 166 height 21
copy p "我要全鐵牌不是臨時牌當天可以俾我嗎？"
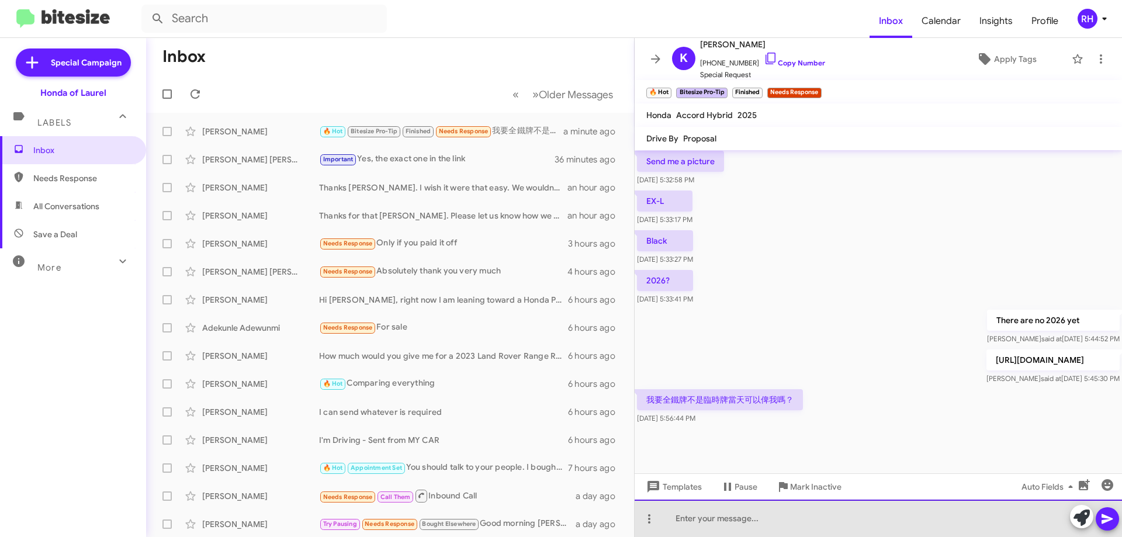
drag, startPoint x: 794, startPoint y: 516, endPoint x: 790, endPoint y: 495, distance: 22.0
click at [794, 516] on div at bounding box center [877, 517] width 487 height 37
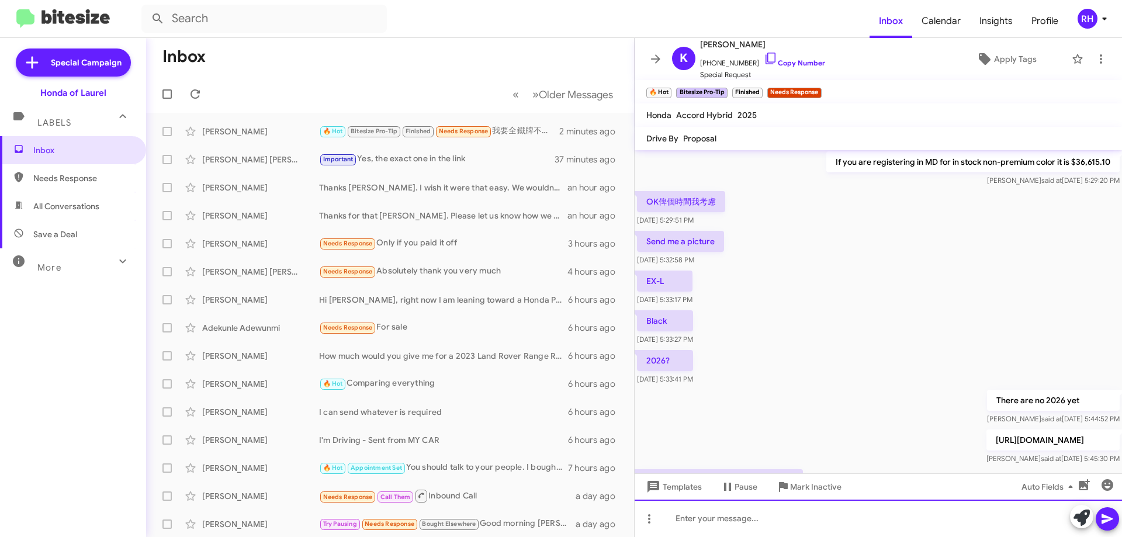
scroll to position [1324, 0]
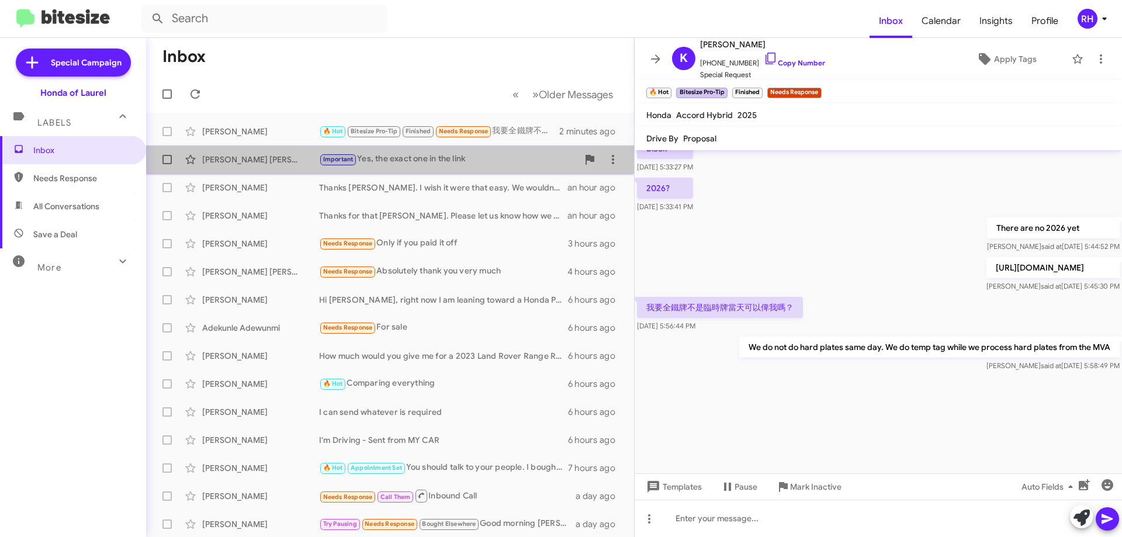
click at [424, 162] on div "Important Yes, the exact one in the link" at bounding box center [448, 158] width 259 height 13
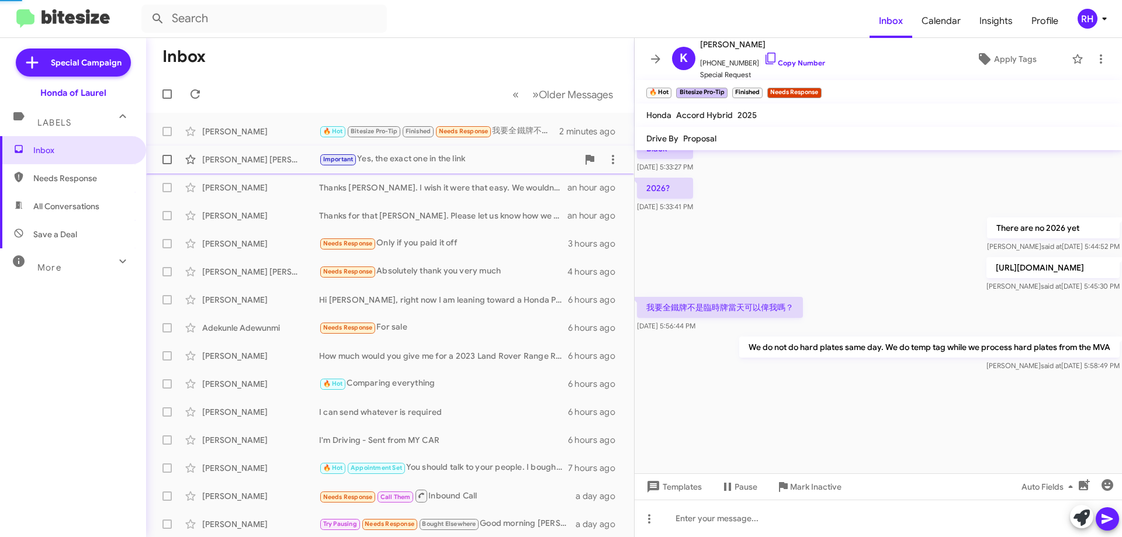
scroll to position [278, 0]
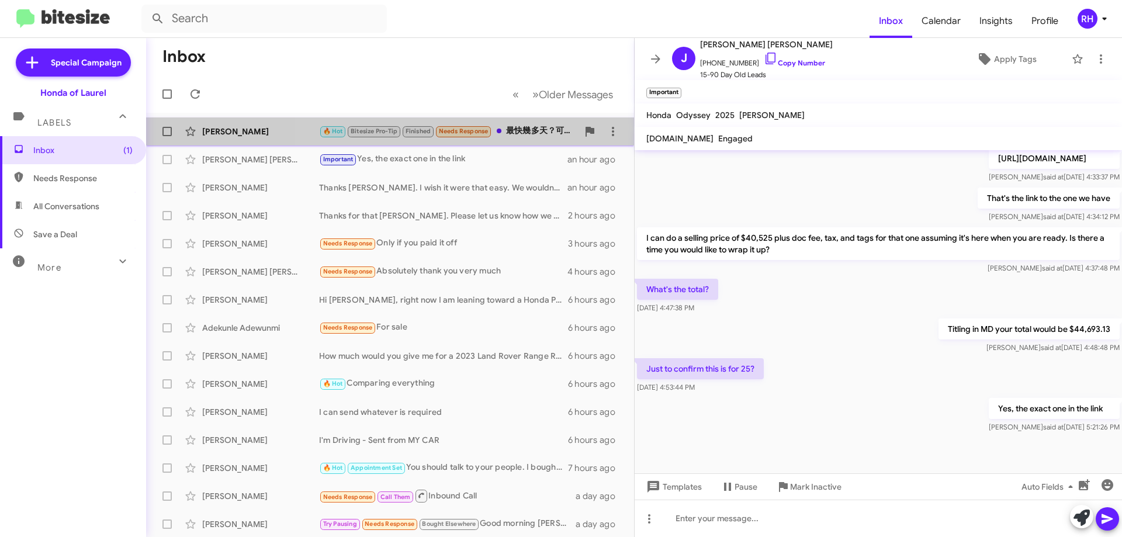
click at [522, 129] on div "🔥 Hot Bitesize Pro-Tip Finished Needs Response 最快幾多天？可以做到鐵牌俾我？" at bounding box center [448, 130] width 259 height 13
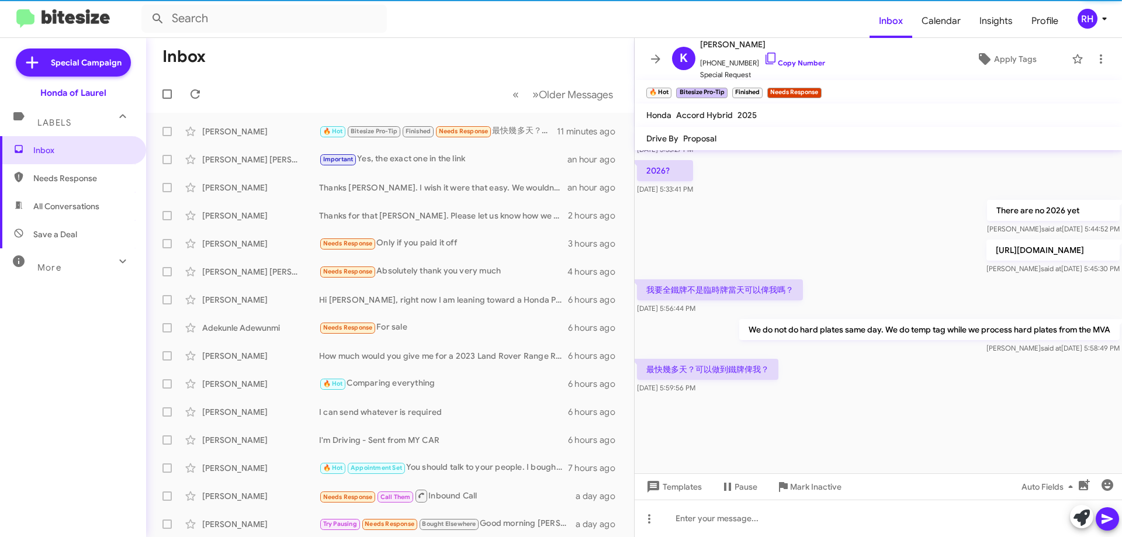
scroll to position [1367, 0]
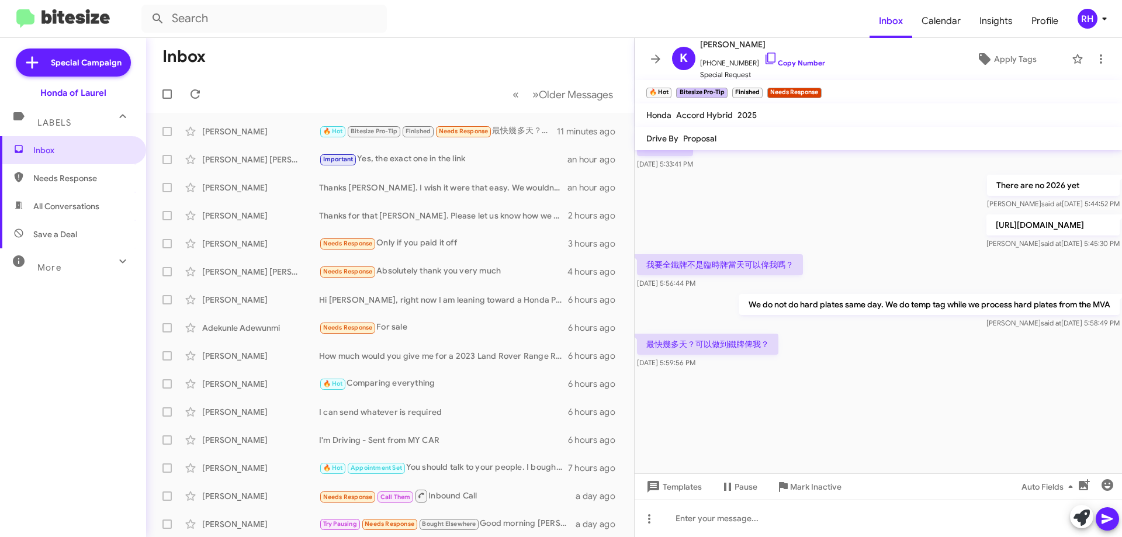
click at [741, 345] on p "最快幾多天？可以做到鐵牌俾我？" at bounding box center [707, 344] width 141 height 21
click at [742, 345] on p "最快幾多天？可以做到鐵牌俾我？" at bounding box center [707, 344] width 141 height 21
copy p "最快幾多天？可以做到鐵牌俾我？"
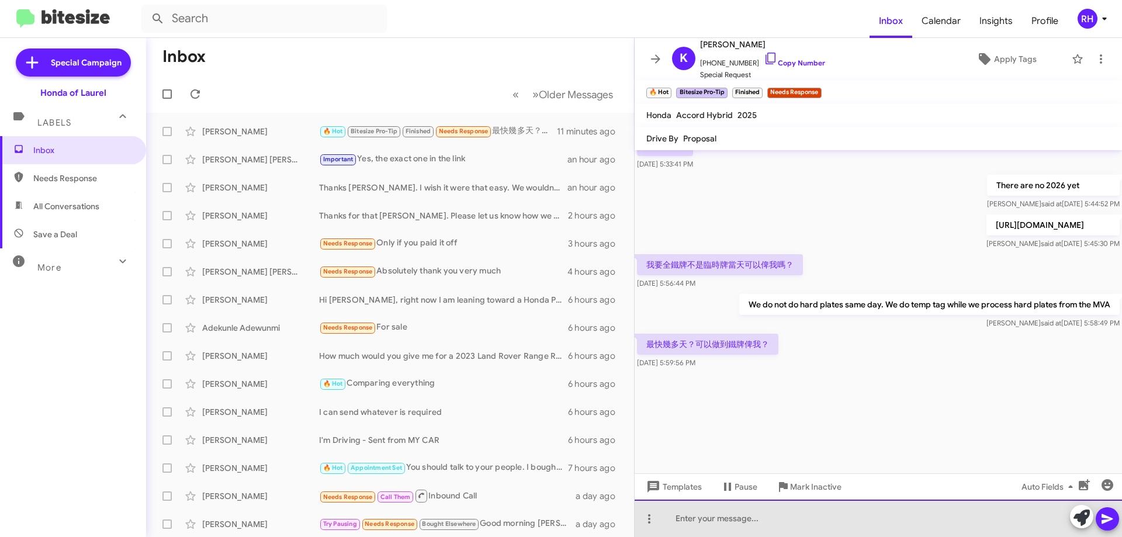
click at [742, 527] on div at bounding box center [877, 517] width 487 height 37
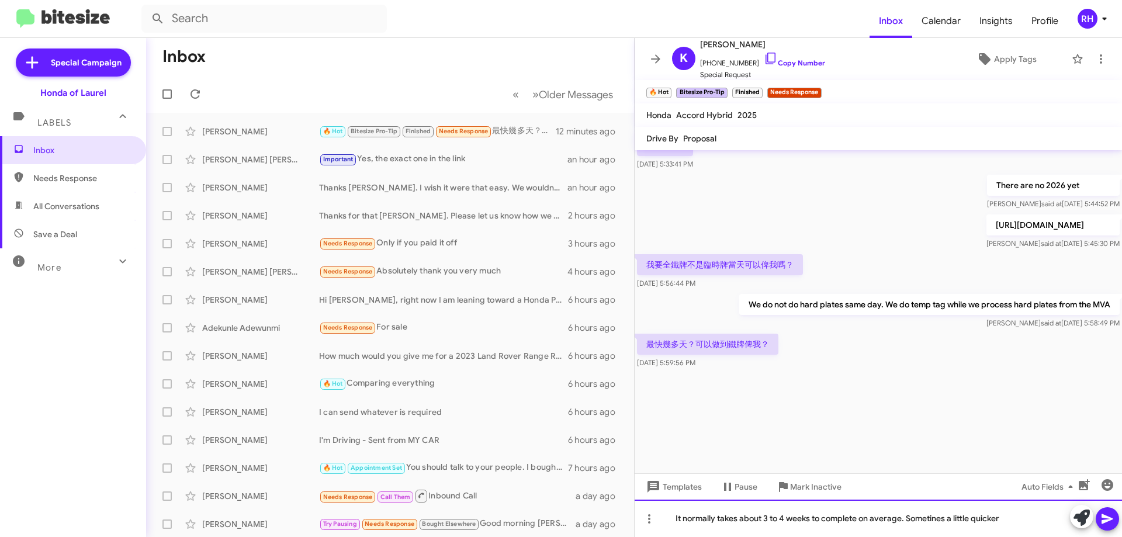
click at [935, 520] on div "It normally takes about 3 to 4 weeks to complete on average. Sometines a little…" at bounding box center [877, 517] width 487 height 37
click at [1011, 523] on div "It normally takes about 3 to 4 weeks to complete on average. Sometimes a little…" at bounding box center [877, 517] width 487 height 37
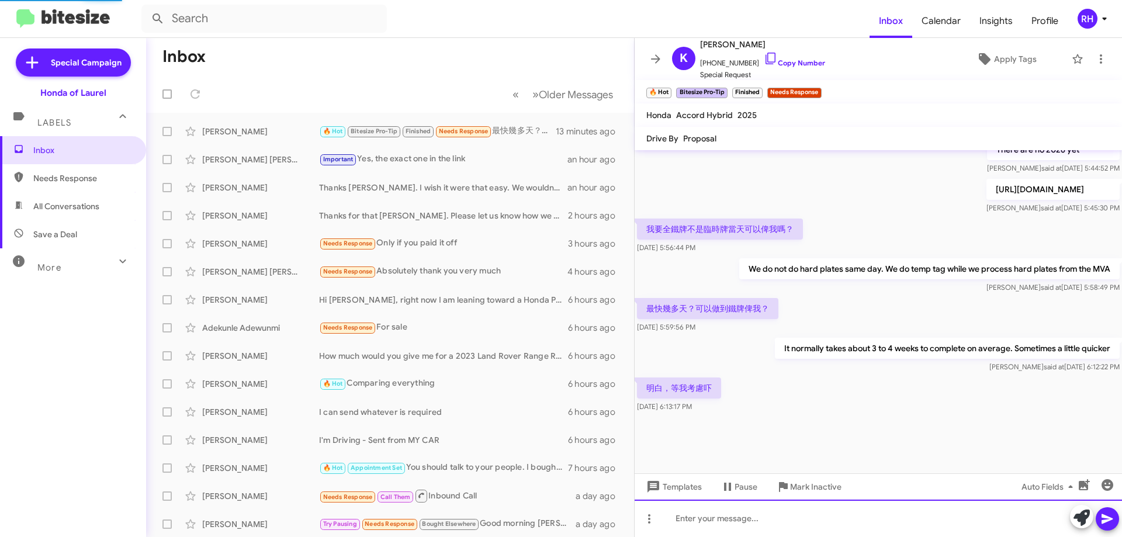
scroll to position [542, 0]
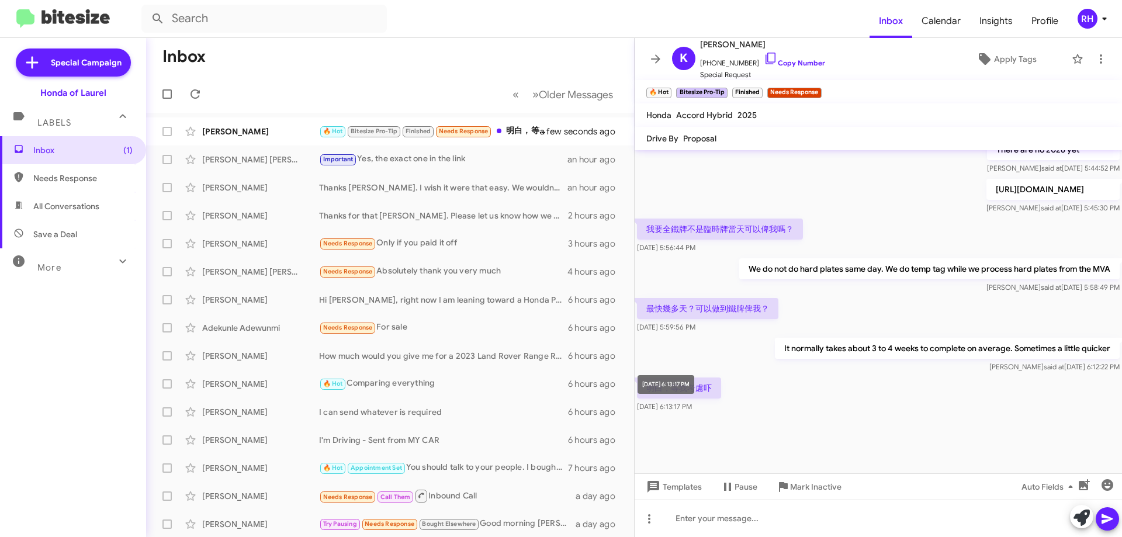
click at [693, 390] on div "[DATE] 6:13:17 PM" at bounding box center [665, 384] width 57 height 19
click at [694, 390] on div "[DATE] 6:13:17 PM" at bounding box center [665, 384] width 57 height 19
click at [734, 387] on div "明白，等我考慮吓 [DATE] 6:13:17 PM" at bounding box center [877, 395] width 487 height 40
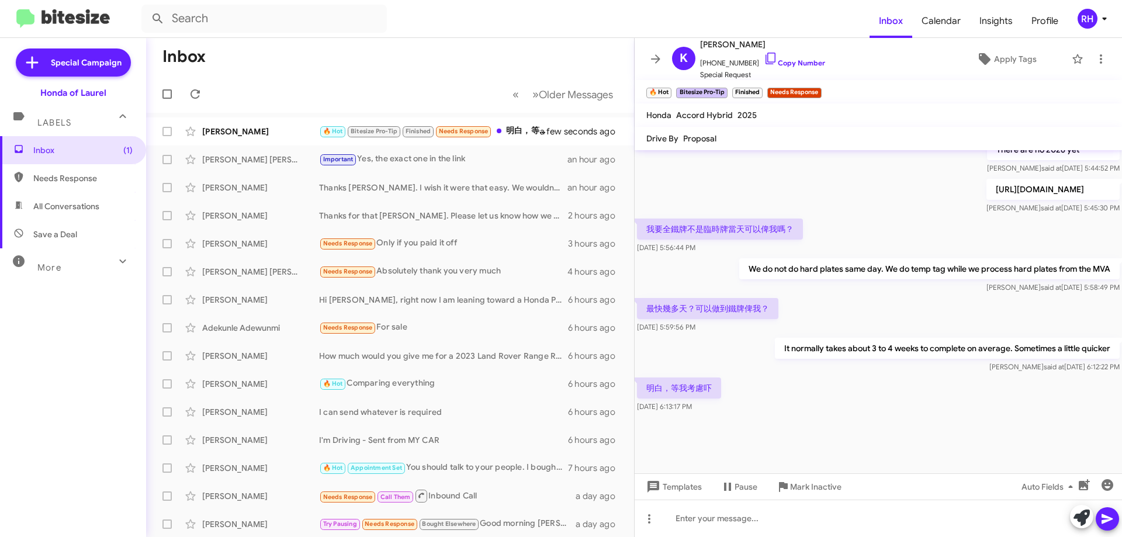
click at [682, 384] on p "明白，等我考慮吓" at bounding box center [679, 387] width 84 height 21
copy p "明白，等我考慮吓"
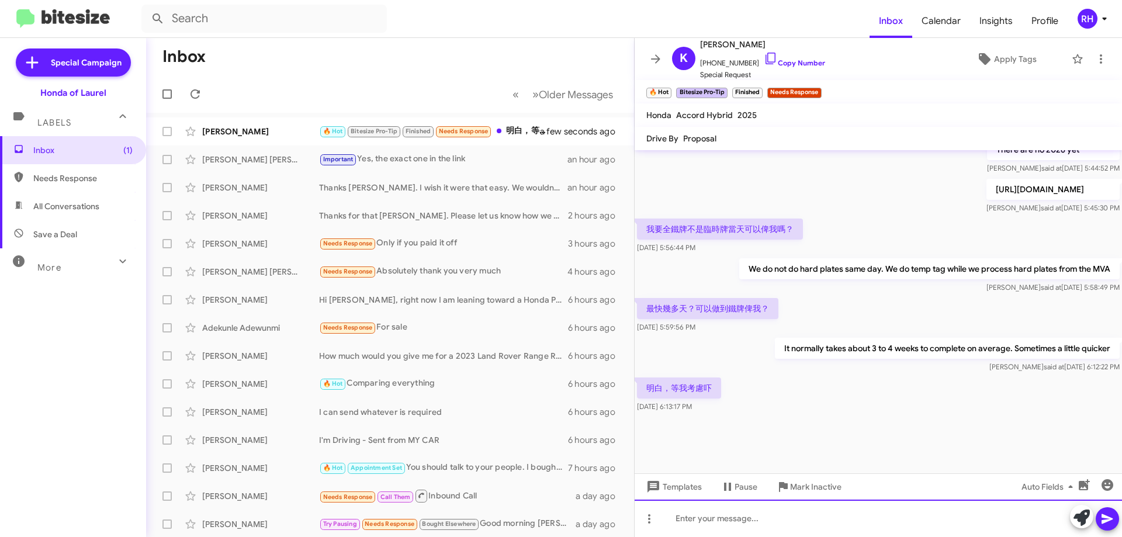
click at [772, 523] on div at bounding box center [877, 517] width 487 height 37
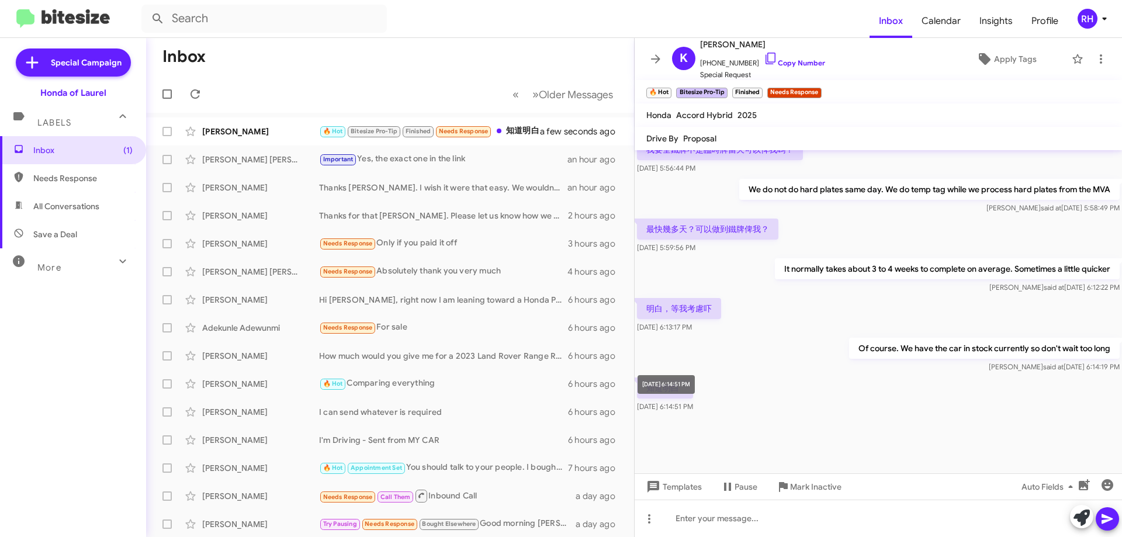
click at [664, 392] on div "[DATE] 6:14:51 PM" at bounding box center [665, 384] width 57 height 19
click at [667, 393] on div "[DATE] 6:14:51 PM" at bounding box center [665, 384] width 57 height 19
click at [668, 388] on div "[DATE] 6:14:51 PM" at bounding box center [665, 384] width 57 height 19
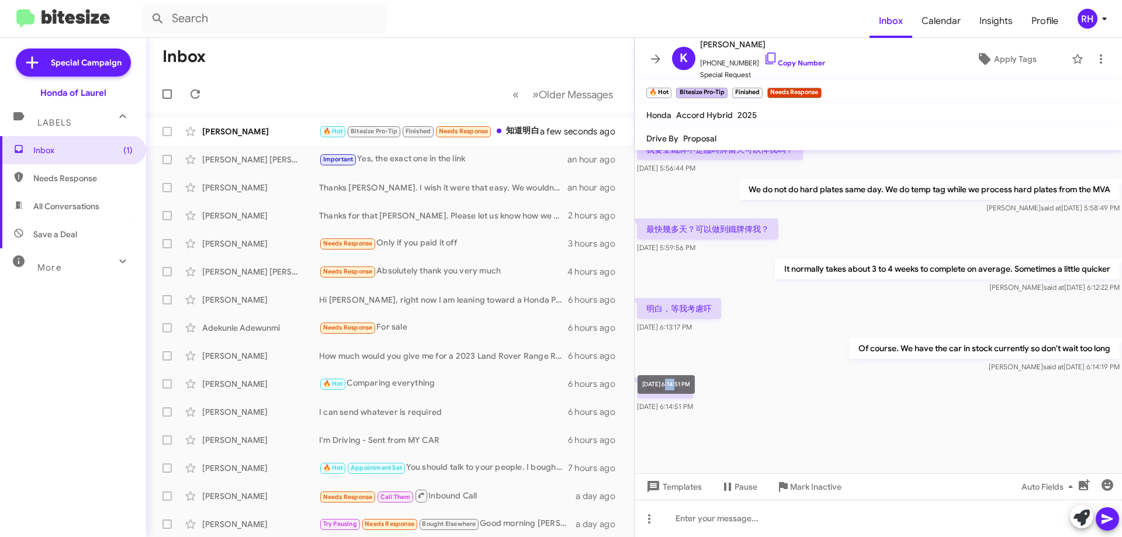
click at [668, 388] on div "[DATE] 6:14:51 PM" at bounding box center [665, 384] width 57 height 19
click at [790, 400] on div "知道明白 [DATE] 6:14:51 PM" at bounding box center [877, 395] width 487 height 40
click at [667, 388] on p "知道明白" at bounding box center [665, 387] width 56 height 21
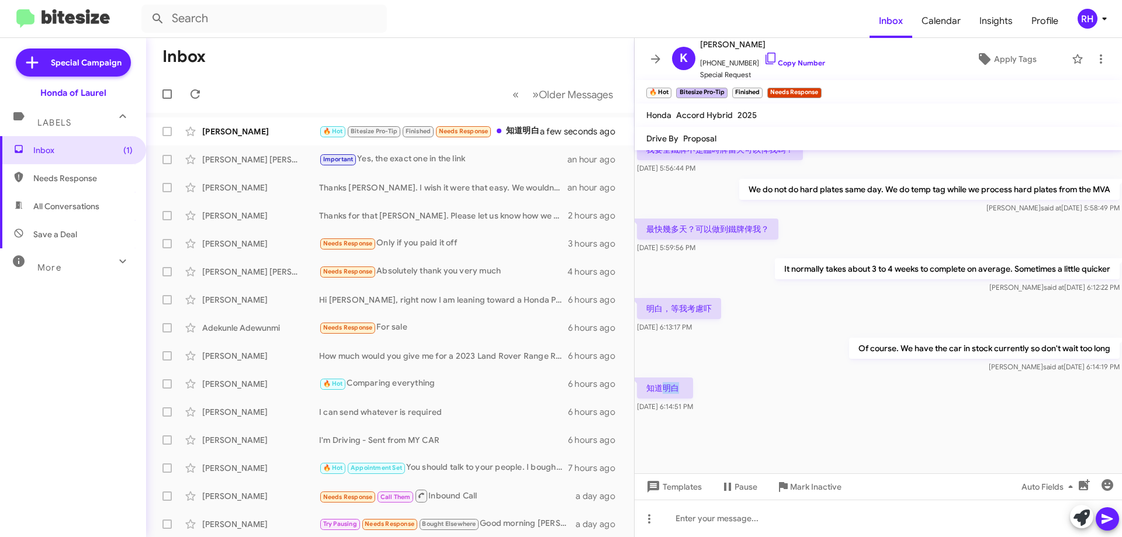
click at [667, 387] on p "知道明白" at bounding box center [665, 387] width 56 height 21
click at [664, 388] on p "知道明白" at bounding box center [665, 387] width 56 height 21
click at [1106, 486] on icon "button" at bounding box center [1107, 485] width 14 height 14
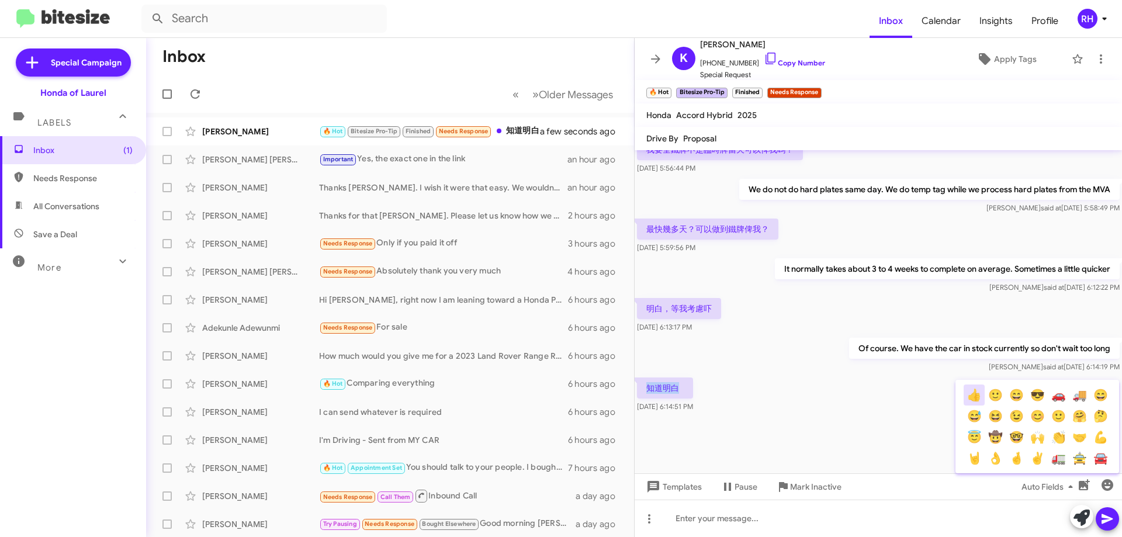
click at [967, 395] on button "👍" at bounding box center [973, 394] width 21 height 21
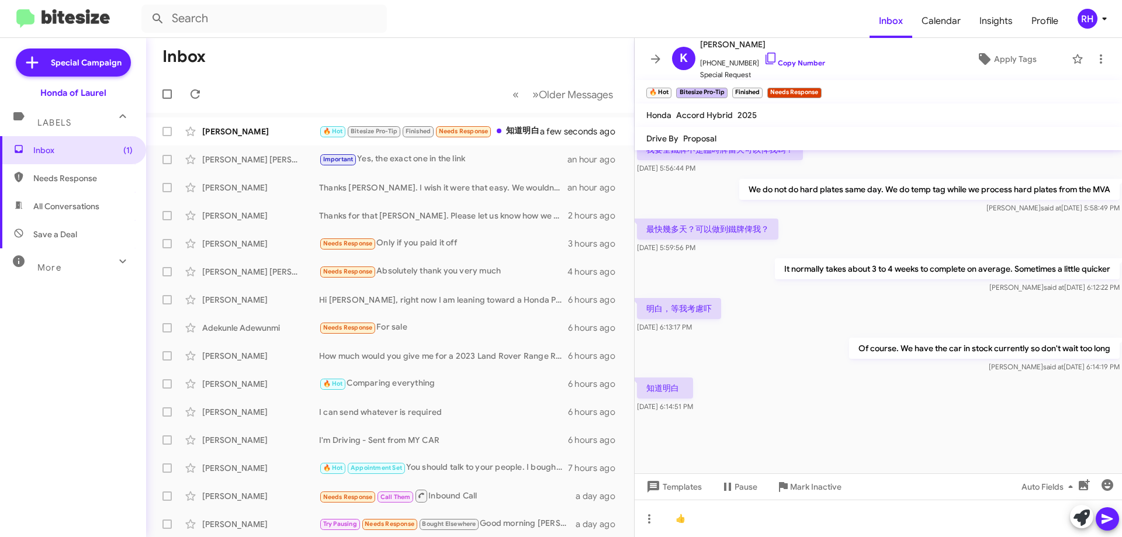
click at [1105, 519] on icon at bounding box center [1107, 519] width 14 height 14
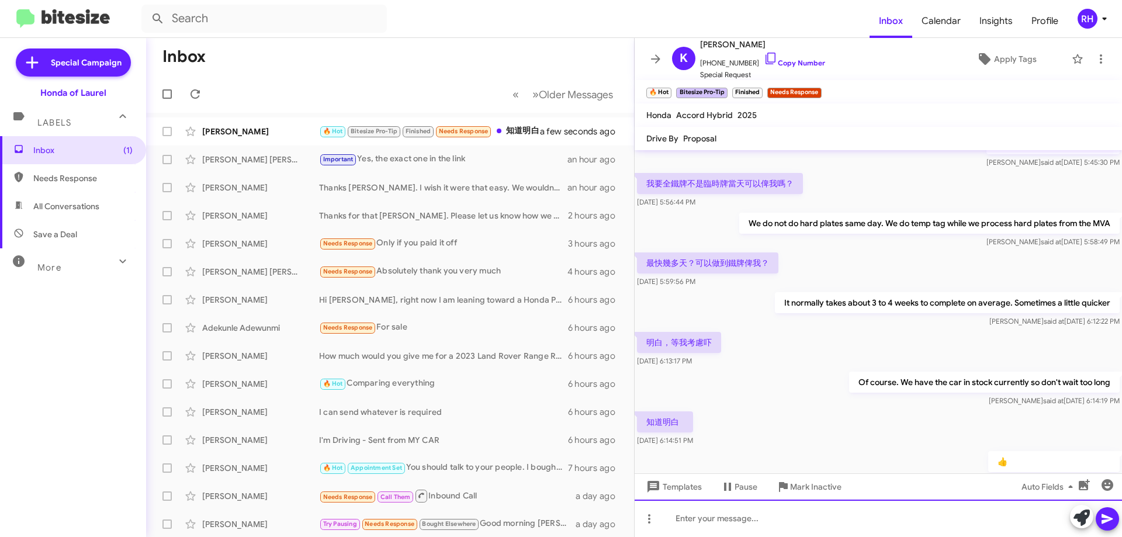
scroll to position [1623, 0]
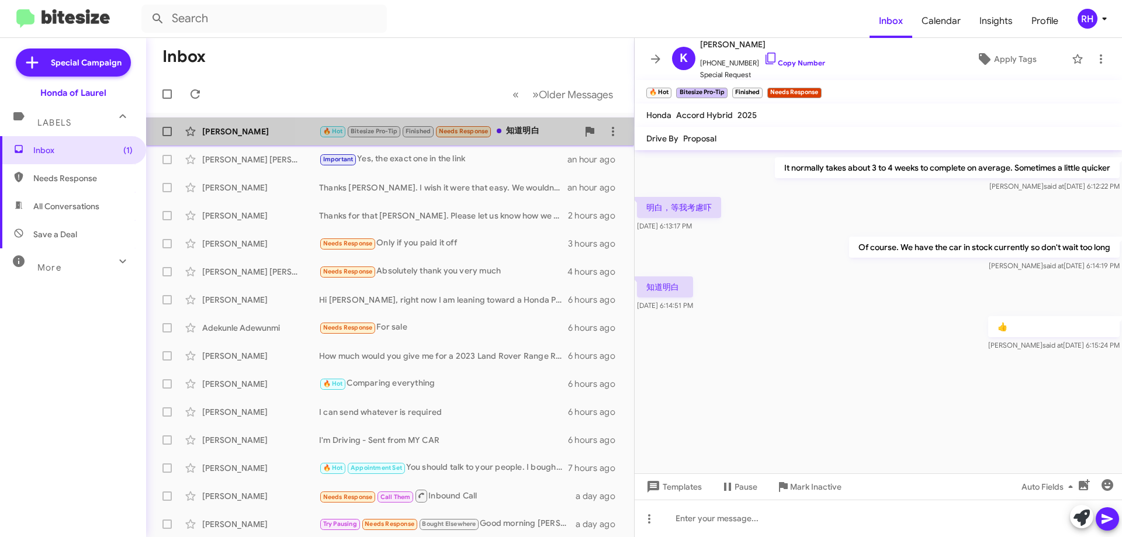
click at [518, 129] on div "🔥 Hot Bitesize Pro-Tip Finished Needs Response 知道明白" at bounding box center [448, 130] width 259 height 13
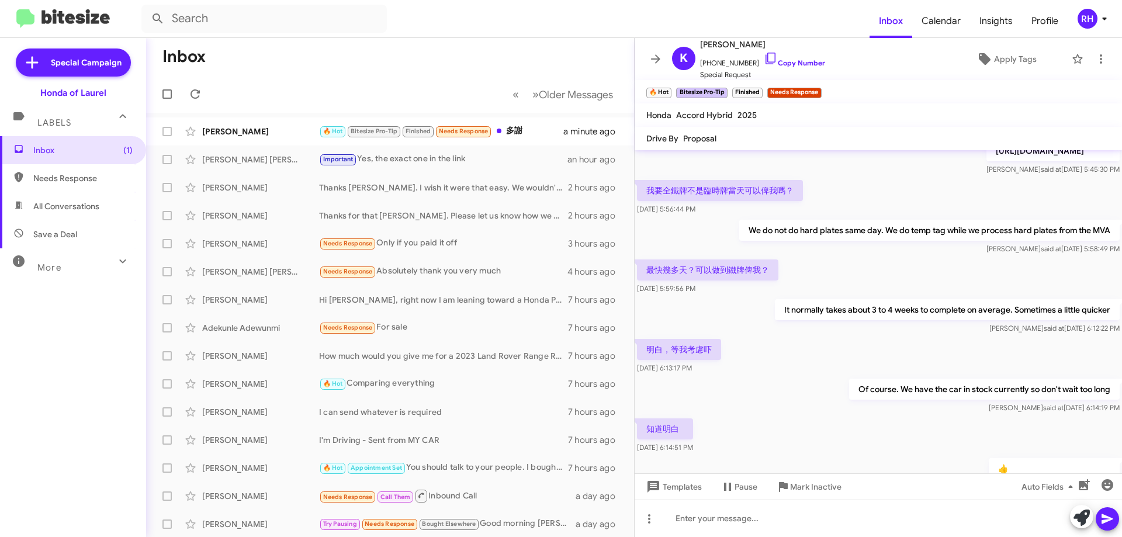
scroll to position [1568, 0]
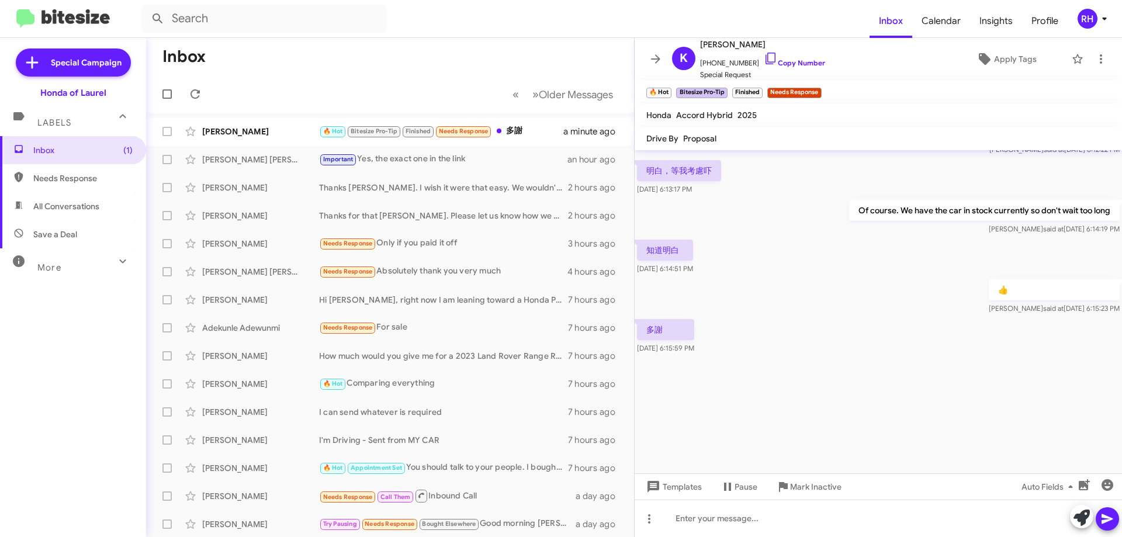
click at [686, 374] on div at bounding box center [877, 414] width 487 height 117
click at [669, 321] on div "[DATE] 6:15:59 PM" at bounding box center [667, 326] width 58 height 19
click at [726, 320] on div "多謝 [DATE] 6:15:59 PM" at bounding box center [877, 337] width 487 height 40
click at [652, 330] on p "多謝" at bounding box center [665, 329] width 57 height 21
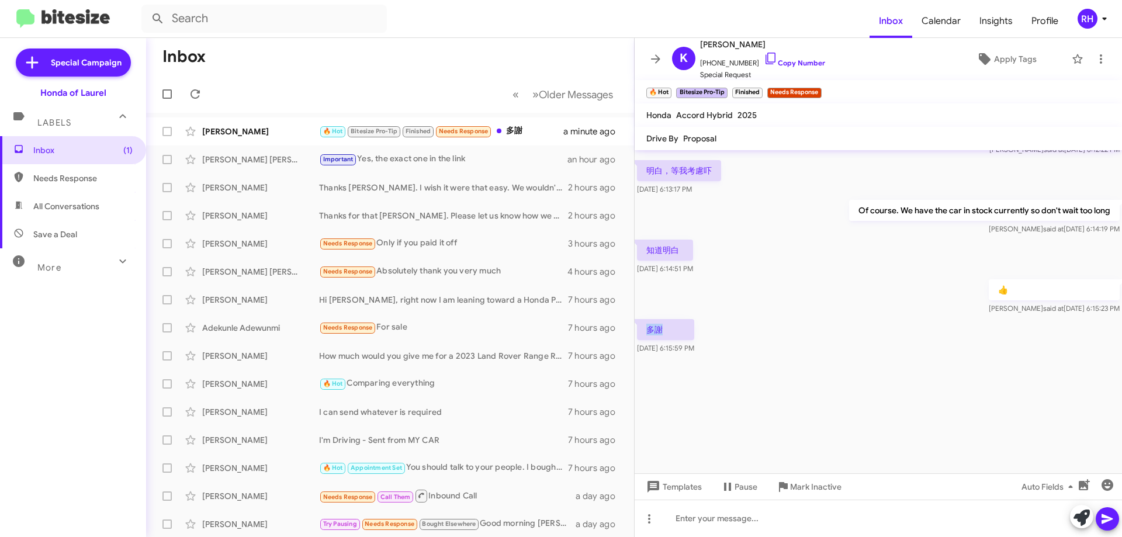
copy p "多謝"
click at [811, 407] on div at bounding box center [877, 414] width 487 height 117
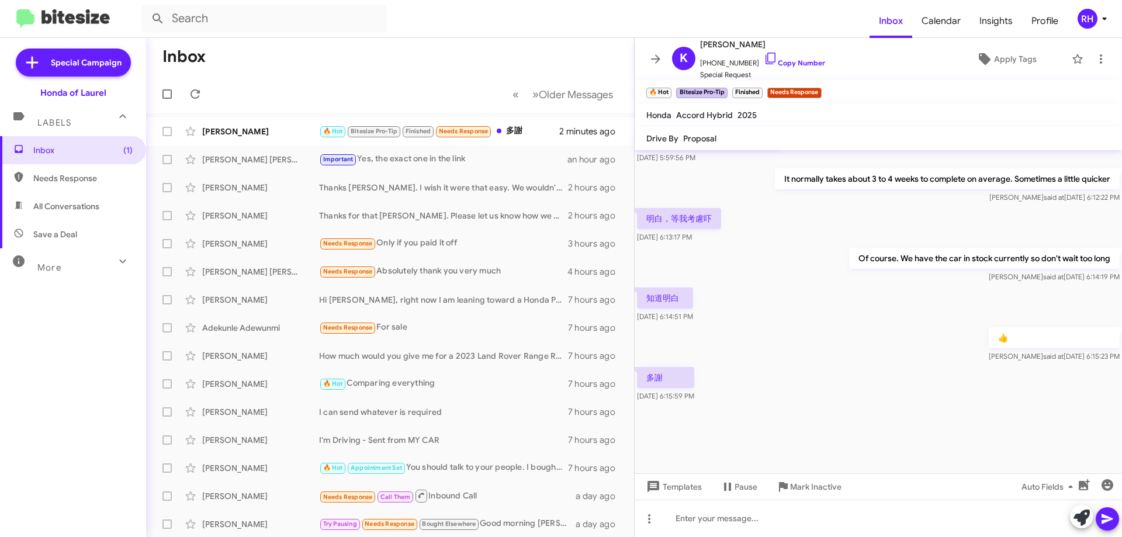
scroll to position [1452, 0]
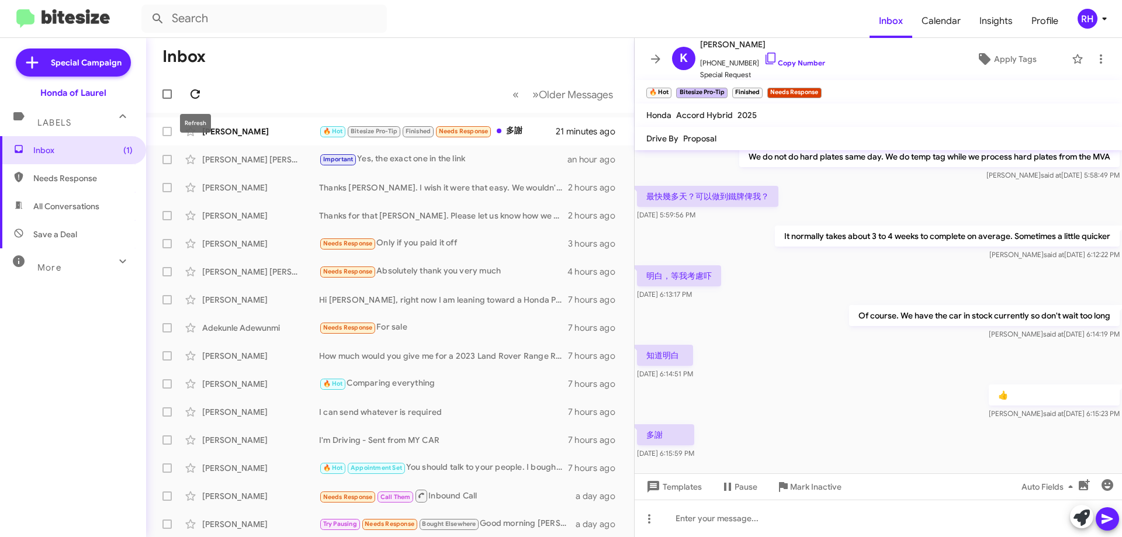
click at [197, 95] on icon at bounding box center [195, 94] width 14 height 14
